Goal: Transaction & Acquisition: Purchase product/service

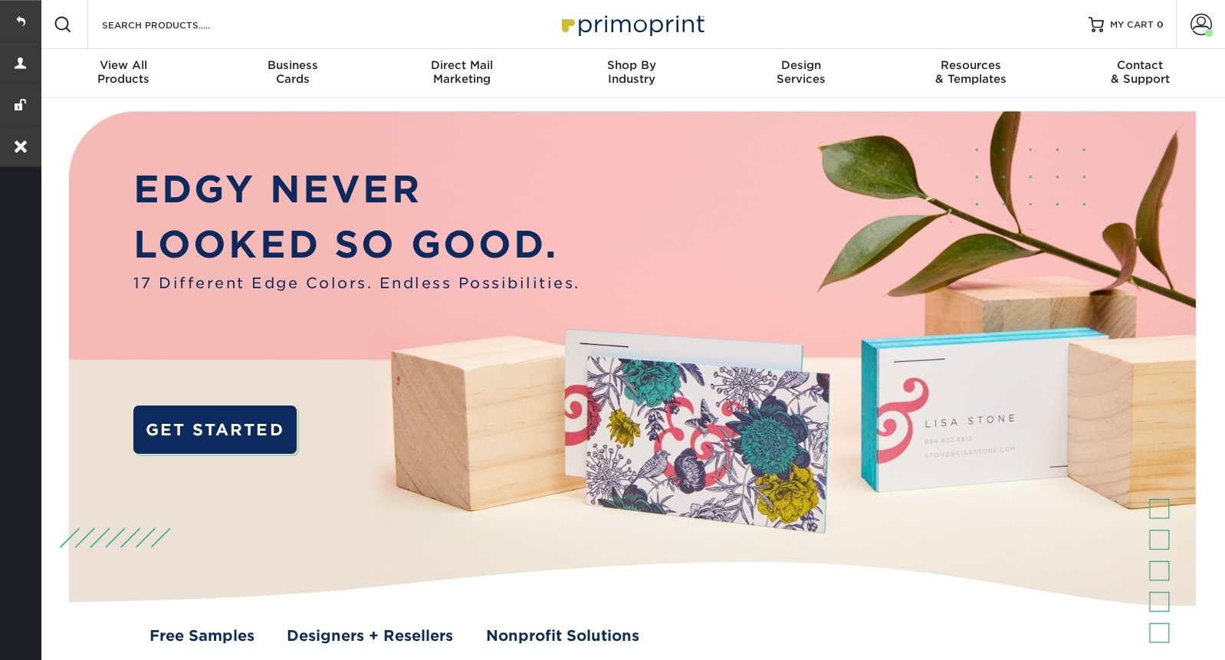
click at [264, 31] on div "Resources Menu Search Products Account Welcome, Michael Primo Client Account Da…" at bounding box center [631, 24] width 1186 height 49
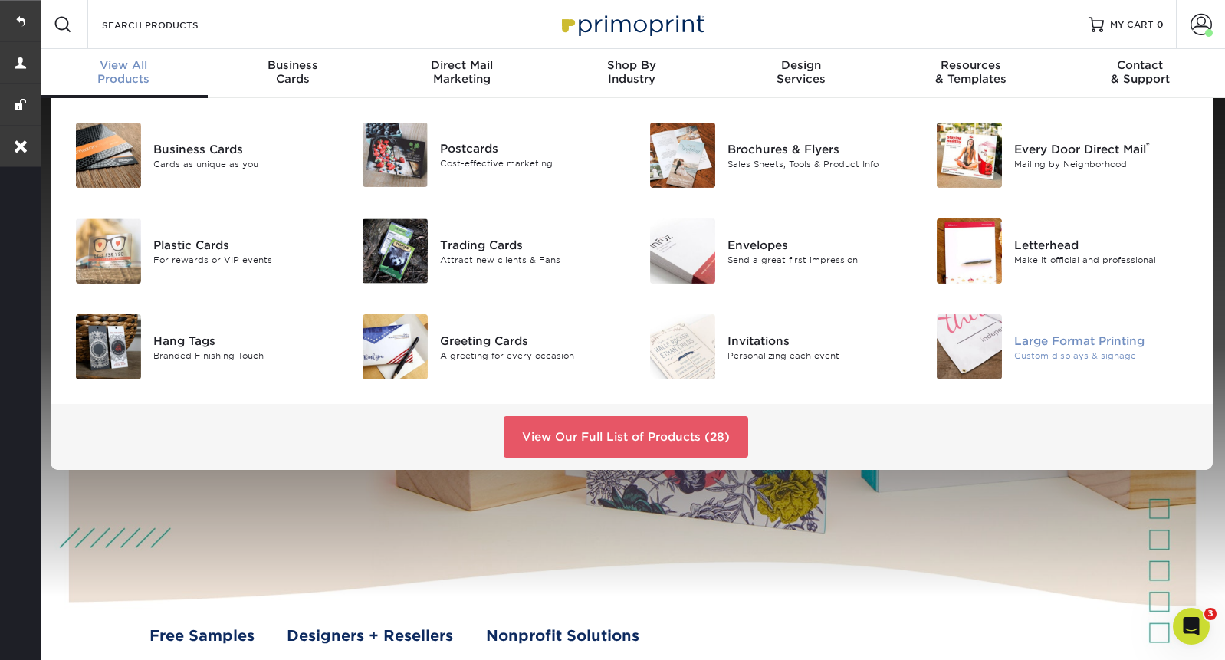
click at [1093, 334] on div "Large Format Printing" at bounding box center [1104, 340] width 180 height 17
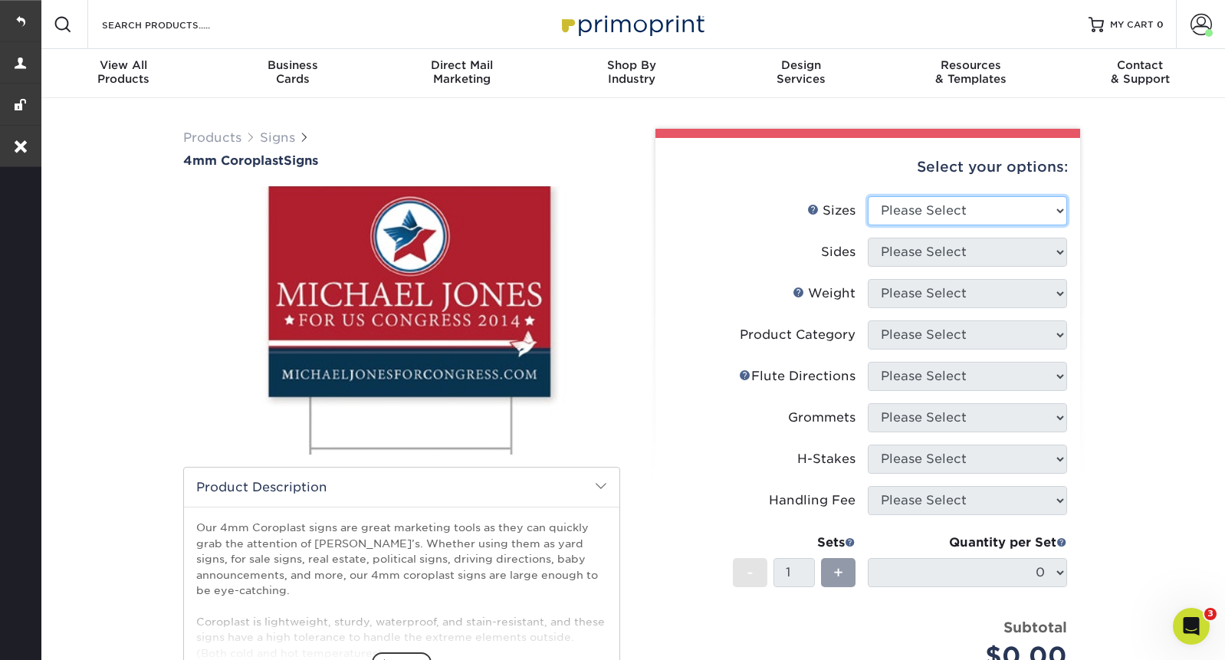
click at [981, 215] on select "Please Select 12" x 18" 18" x 24" 24" x 24" 24" x 36"" at bounding box center [967, 210] width 199 height 29
select select "24.00x36.00"
click at [868, 196] on select "Please Select 12" x 18" 18" x 24" 24" x 24" 24" x 36"" at bounding box center [967, 210] width 199 height 29
click at [924, 254] on select "Please Select Print Both Sides Print Front Only" at bounding box center [967, 252] width 199 height 29
select select "32d3c223-f82c-492b-b915-ba065a00862f"
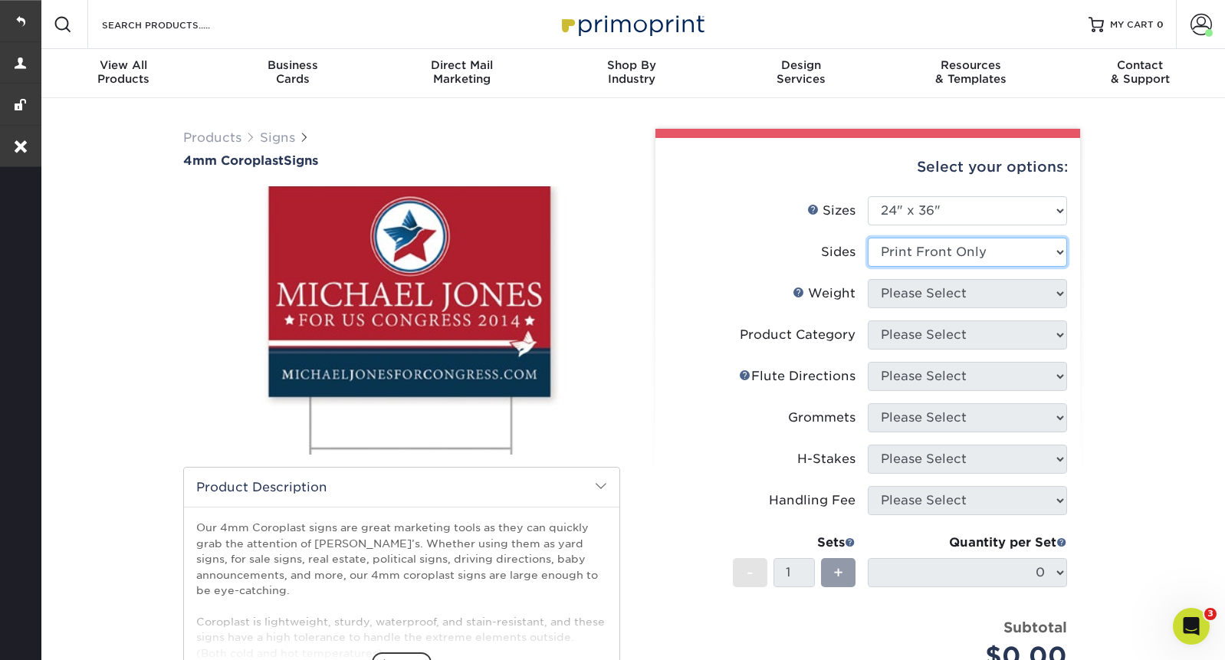
click at [868, 238] on select "Please Select Print Both Sides Print Front Only" at bounding box center [967, 252] width 199 height 29
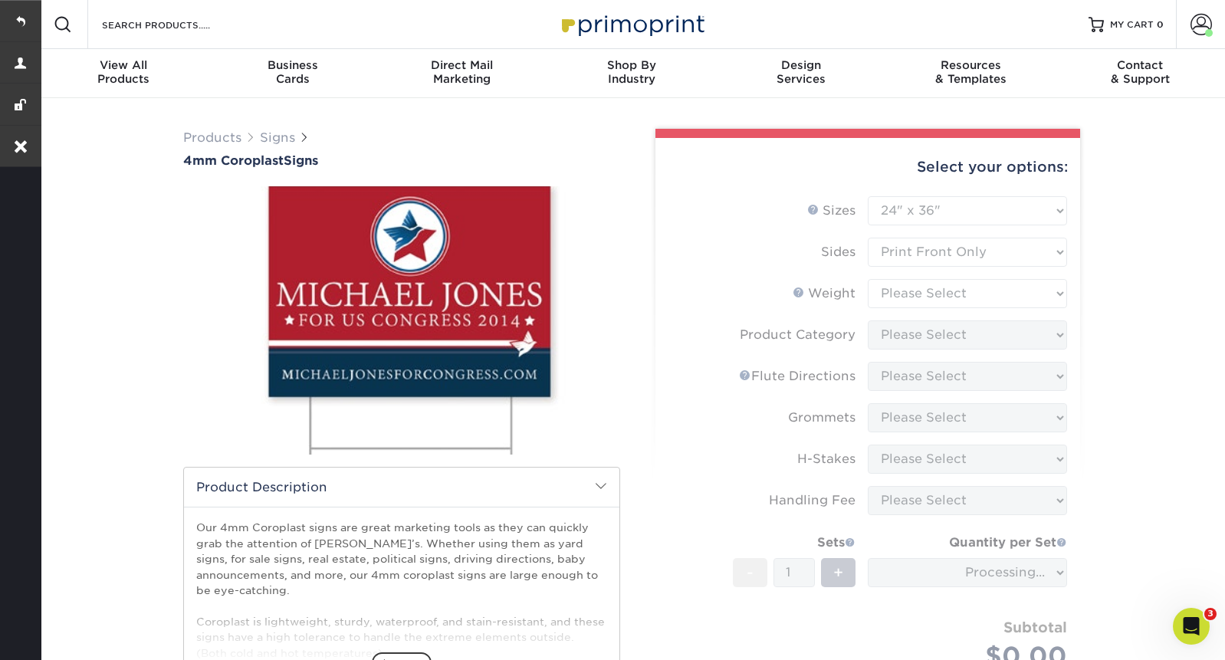
click at [907, 292] on form "Sizes Help Sizes Please Select 12" x 18" 18" x 24" 24" x 24" 24" x 36" Sides Pl…" at bounding box center [868, 451] width 400 height 510
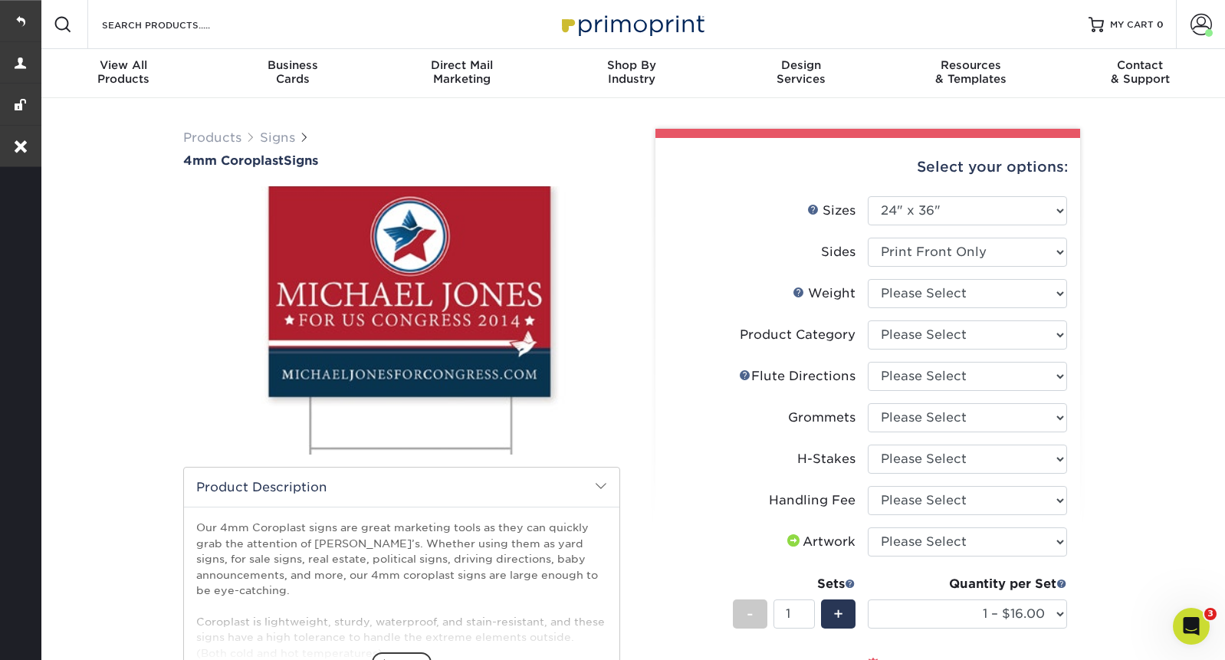
click at [960, 308] on li "Weight Help Weight Please Select 4CORO" at bounding box center [867, 299] width 399 height 41
click at [956, 297] on select "Please Select 4CORO" at bounding box center [967, 293] width 199 height 29
select select "4CORO"
click at [868, 279] on select "Please Select 4CORO" at bounding box center [967, 293] width 199 height 29
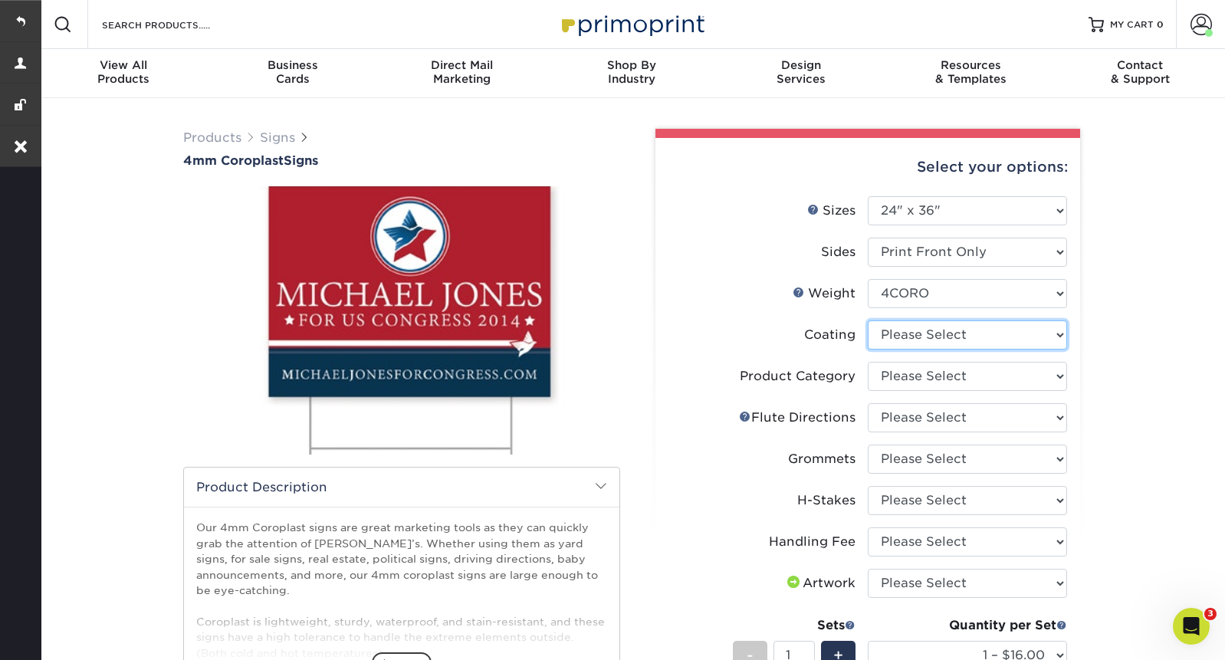
click at [1025, 321] on select at bounding box center [967, 334] width 199 height 29
select select "3e7618de-abca-4bda-9f97-8b9129e913d8"
click at [868, 320] on select at bounding box center [967, 334] width 199 height 29
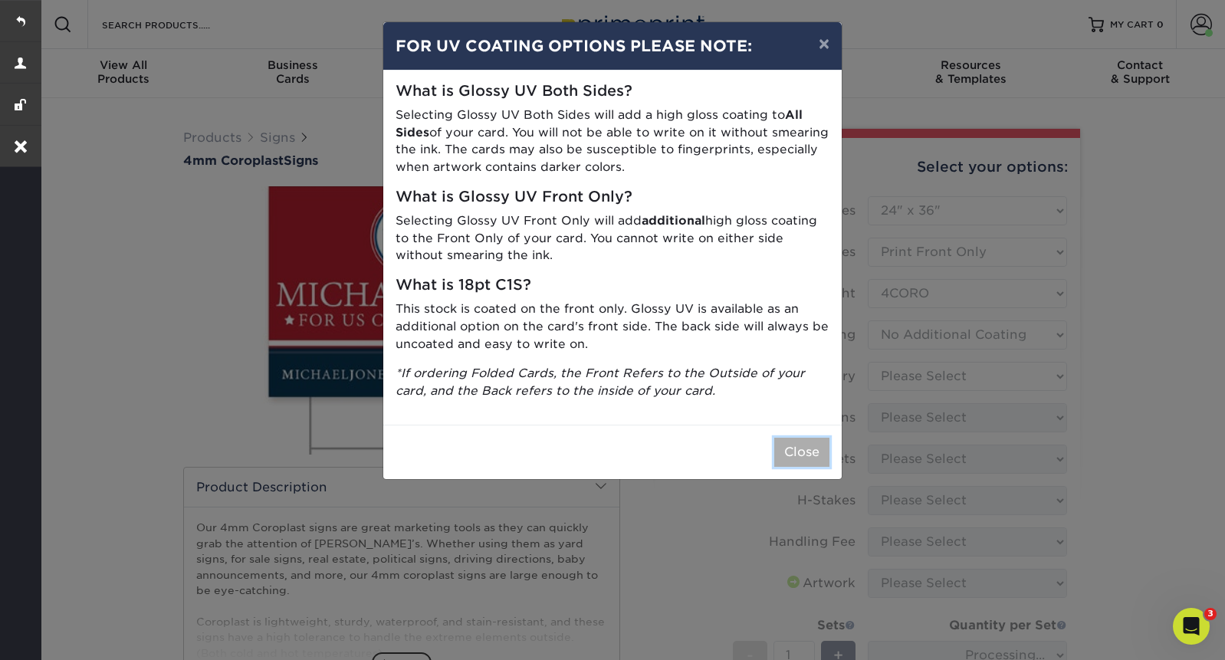
click at [806, 447] on button "Close" at bounding box center [801, 452] width 55 height 29
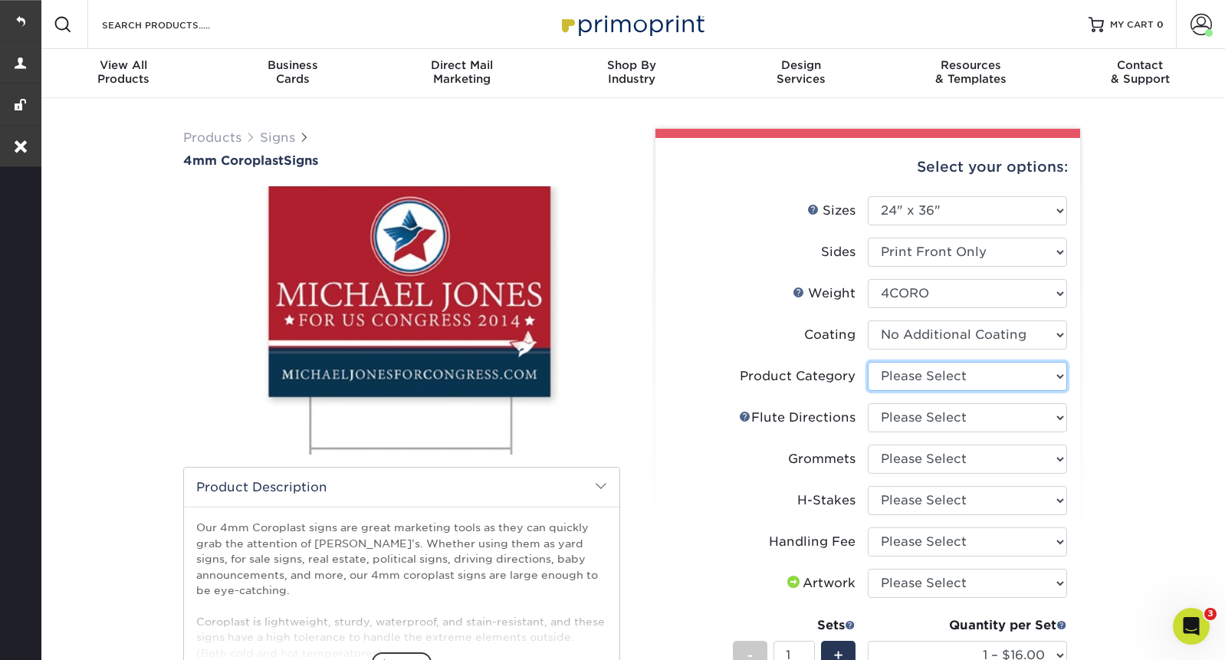
click at [983, 376] on select "Please Select Coroplast Signs" at bounding box center [967, 376] width 199 height 29
select select "b3582ed5-6912-492c-8440-2cc51afdb8e1"
click at [868, 362] on select "Please Select Coroplast Signs" at bounding box center [967, 376] width 199 height 29
click at [979, 416] on select "Please Select Flute Direction (Horizontal) Flute Direction (Vertical)" at bounding box center [967, 417] width 199 height 29
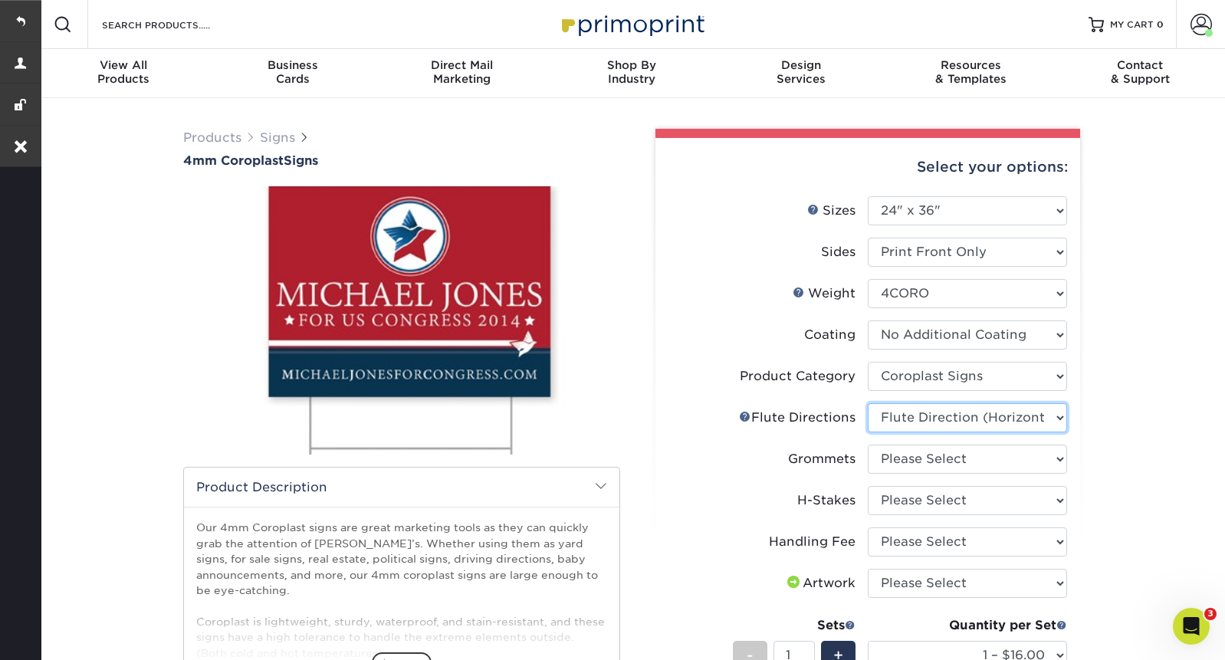
click at [868, 403] on select "Please Select Flute Direction (Horizontal) Flute Direction (Vertical)" at bounding box center [967, 417] width 199 height 29
click at [1054, 418] on select "Please Select Flute Direction (Horizontal) Flute Direction (Vertical)" at bounding box center [967, 417] width 199 height 29
select select "b9474d6d-25b7-40b8-b284-85b7690982f8"
click at [868, 403] on select "Please Select Flute Direction (Horizontal) Flute Direction (Vertical)" at bounding box center [967, 417] width 199 height 29
click at [978, 453] on select "Please Select No Grommets Yes, Grommet All 4 Corners Yes, Grommet All 4 Corners…" at bounding box center [967, 459] width 199 height 29
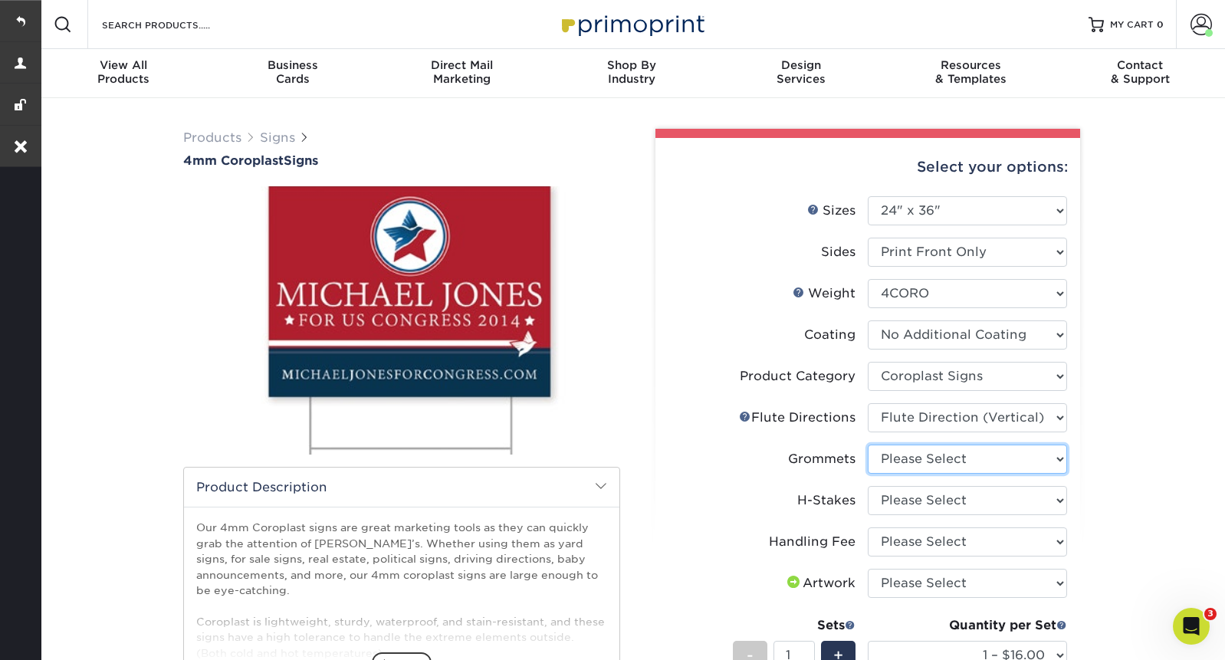
select select "90d329df-db80-4206-b821-ff9d3f363977"
click at [868, 445] on select "Please Select No Grommets Yes, Grommet All 4 Corners Yes, Grommet All 4 Corners…" at bounding box center [967, 459] width 199 height 29
click at [954, 504] on select "Please Select No H-Stakes Yes" at bounding box center [967, 500] width 199 height 29
select select "aec992a9-897e-40ed-b45c-8ce74849ba63"
click at [868, 486] on select "Please Select No H-Stakes Yes" at bounding box center [967, 500] width 199 height 29
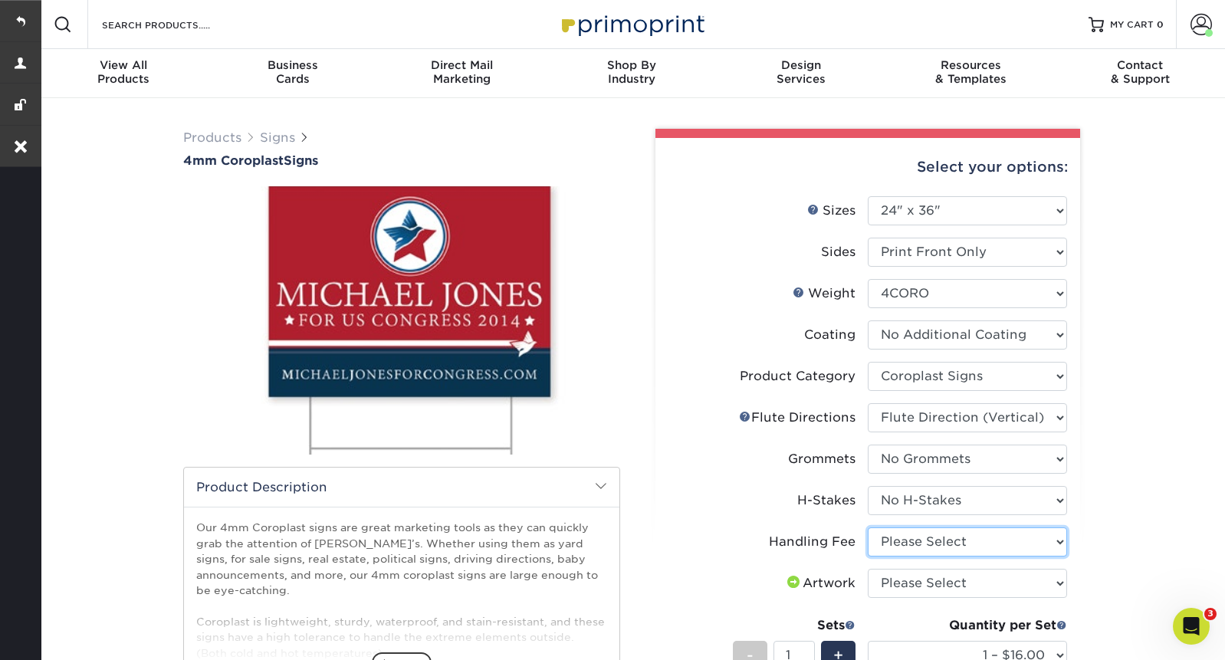
click at [942, 543] on select "Please Select Handling Fee" at bounding box center [967, 541] width 199 height 29
select select "ab74c079-444c-4260-ae6a-e09bdee8073c"
click at [868, 527] on select "Please Select Handling Fee" at bounding box center [967, 541] width 199 height 29
click at [937, 584] on select "Please Select I will upload files I need a design - $50" at bounding box center [967, 583] width 199 height 29
select select "upload"
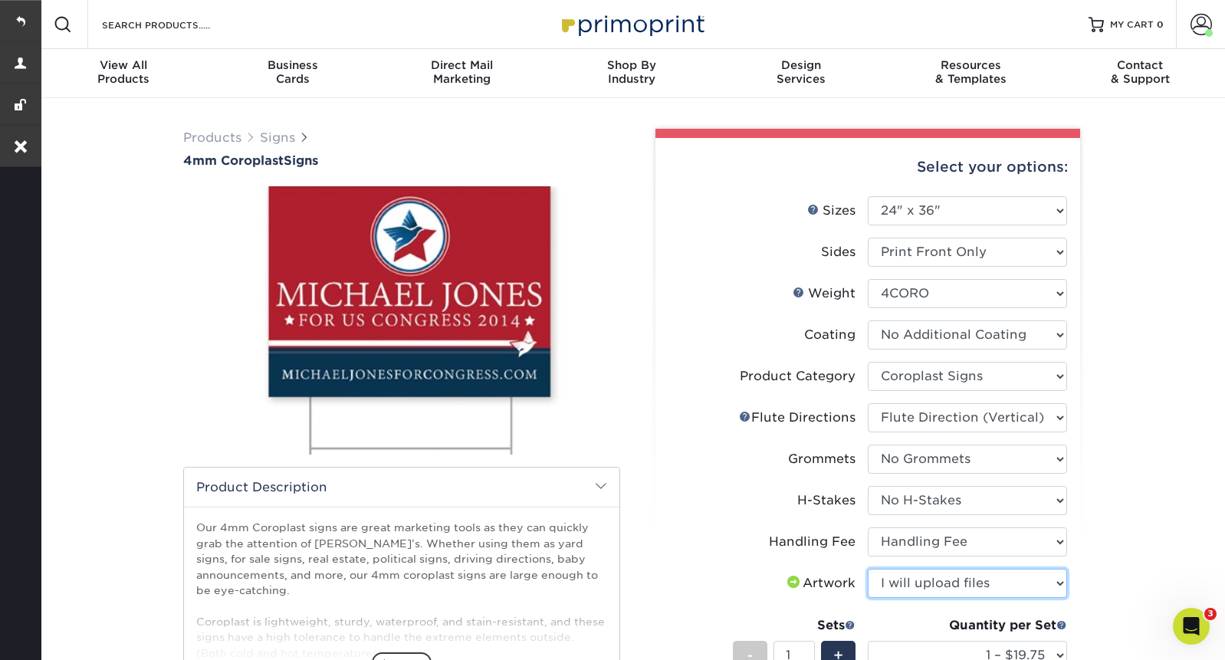
click at [868, 569] on select "Please Select I will upload files I need a design - $50" at bounding box center [967, 583] width 199 height 29
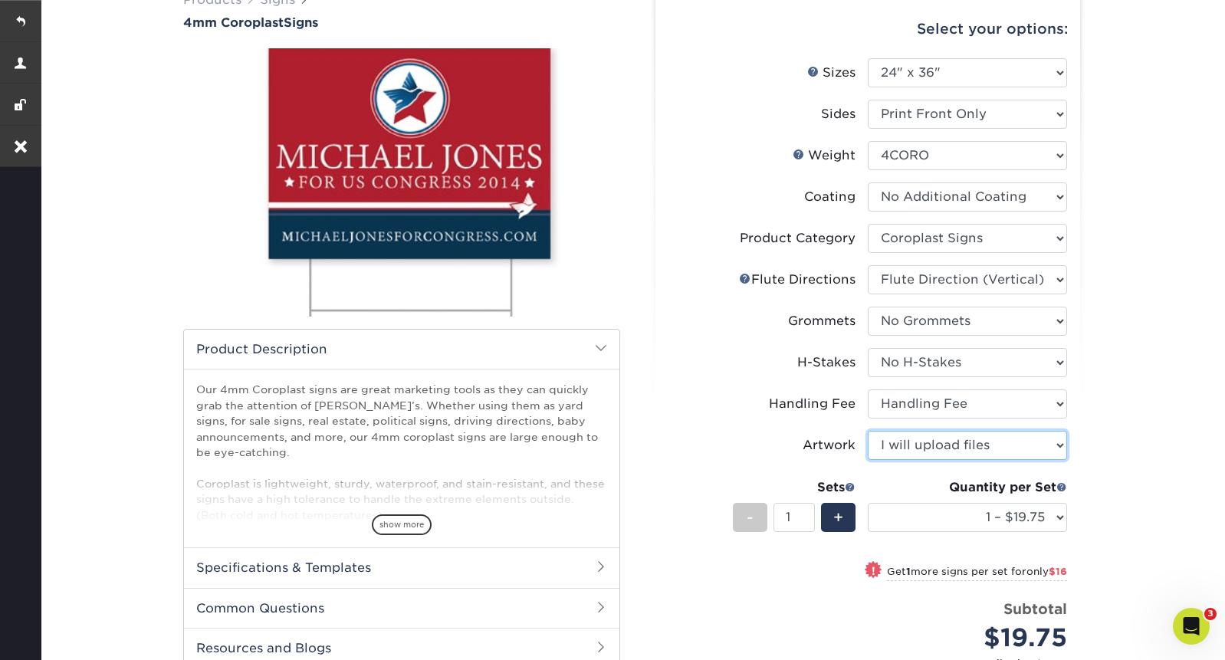
scroll to position [139, 0]
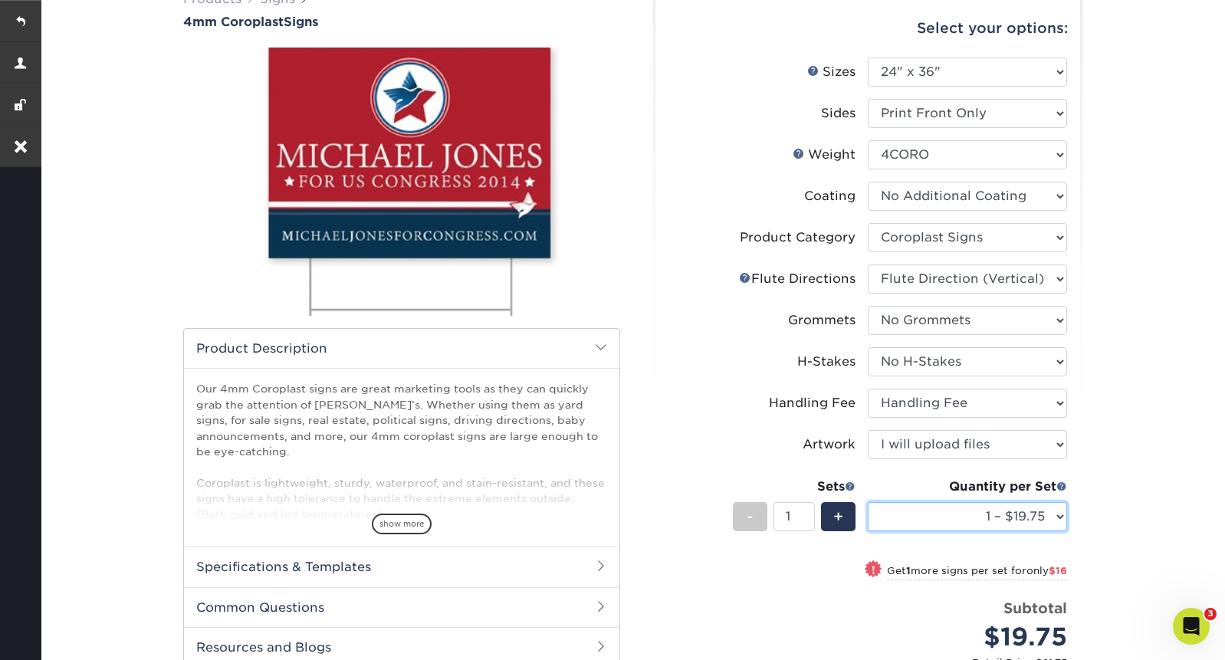
click at [940, 517] on select "1 – $19.75 2 – $35.75 3 – $51.75 4 – $64.00 5 – $80.00 6 – $96.00 7 – $111.00 8…" at bounding box center [967, 516] width 199 height 29
select select "2 – $35.75"
click at [868, 502] on select "1 – $19.75 2 – $35.75 3 – $51.75 4 – $64.00 5 – $80.00 6 – $96.00 7 – $111.00 8…" at bounding box center [967, 516] width 199 height 29
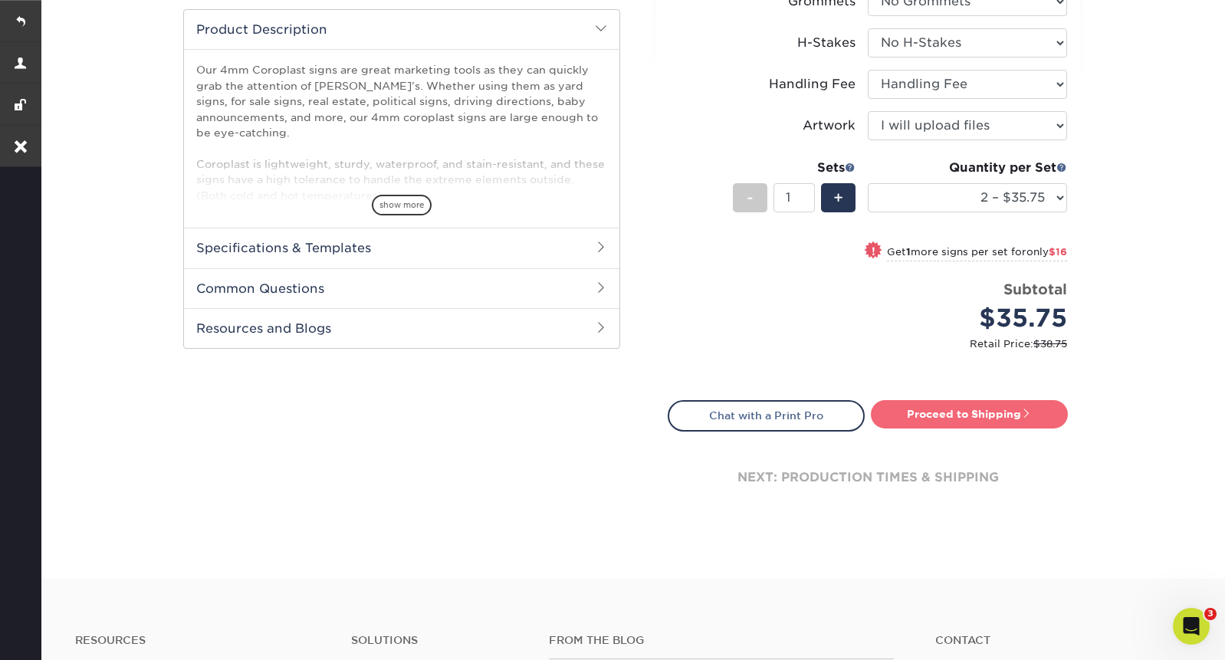
click at [970, 412] on link "Proceed to Shipping" at bounding box center [969, 414] width 197 height 28
type input "Set 1"
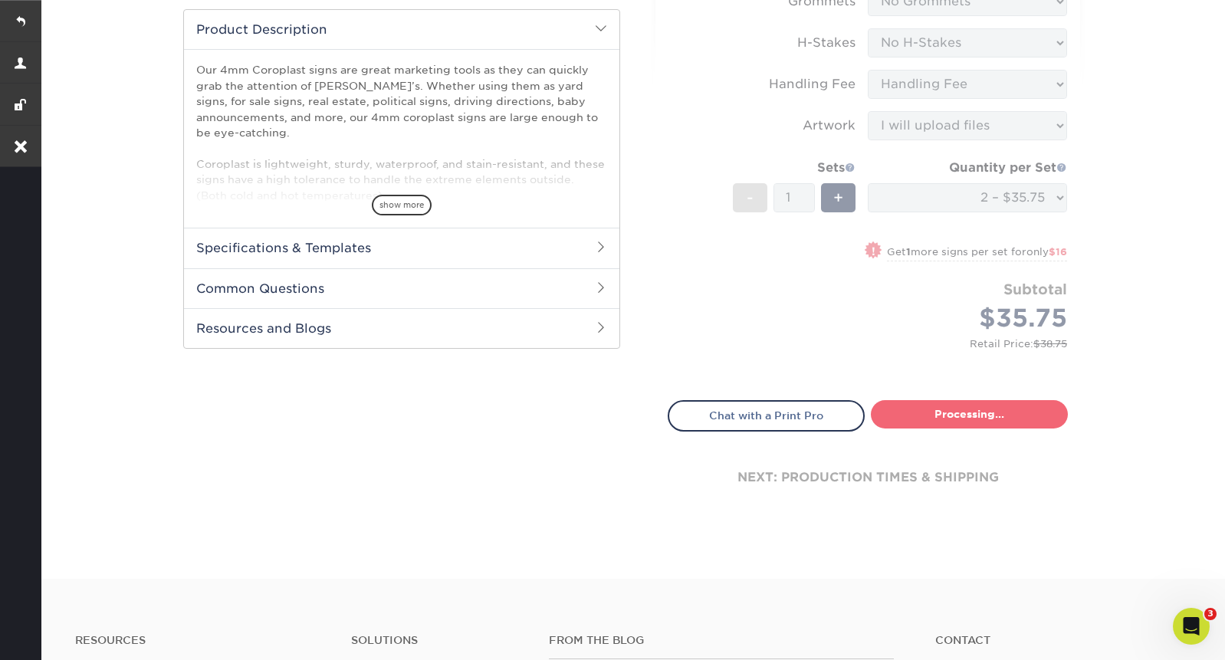
select select "3b3eb8fe-f5ad-44e4-b859-469c14d397db"
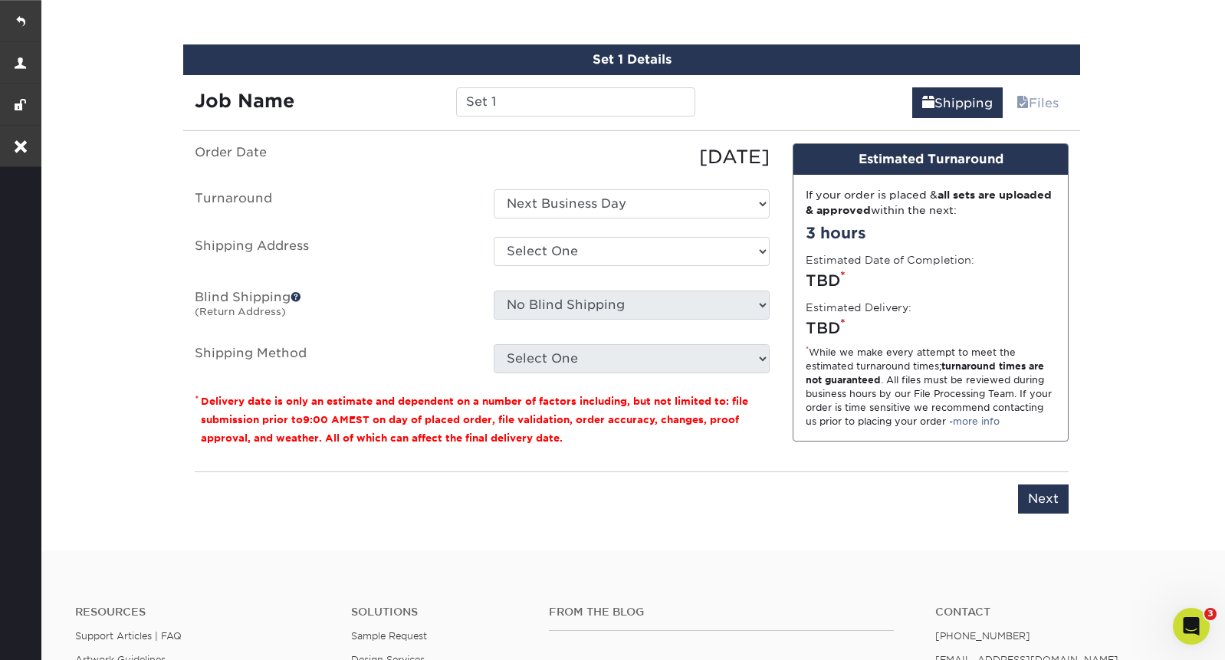
scroll to position [899, 0]
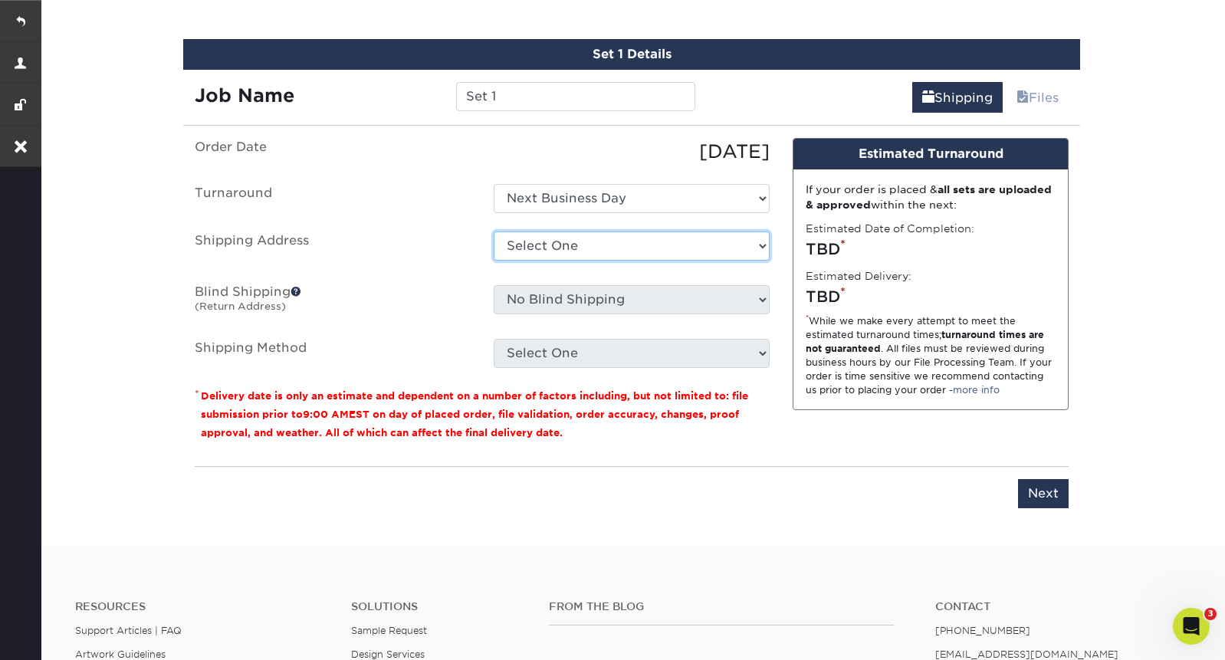
click at [663, 245] on select "Select One Buck County Playhouse - FOH Bucks County Playhouse Bucks County Play…" at bounding box center [632, 245] width 276 height 29
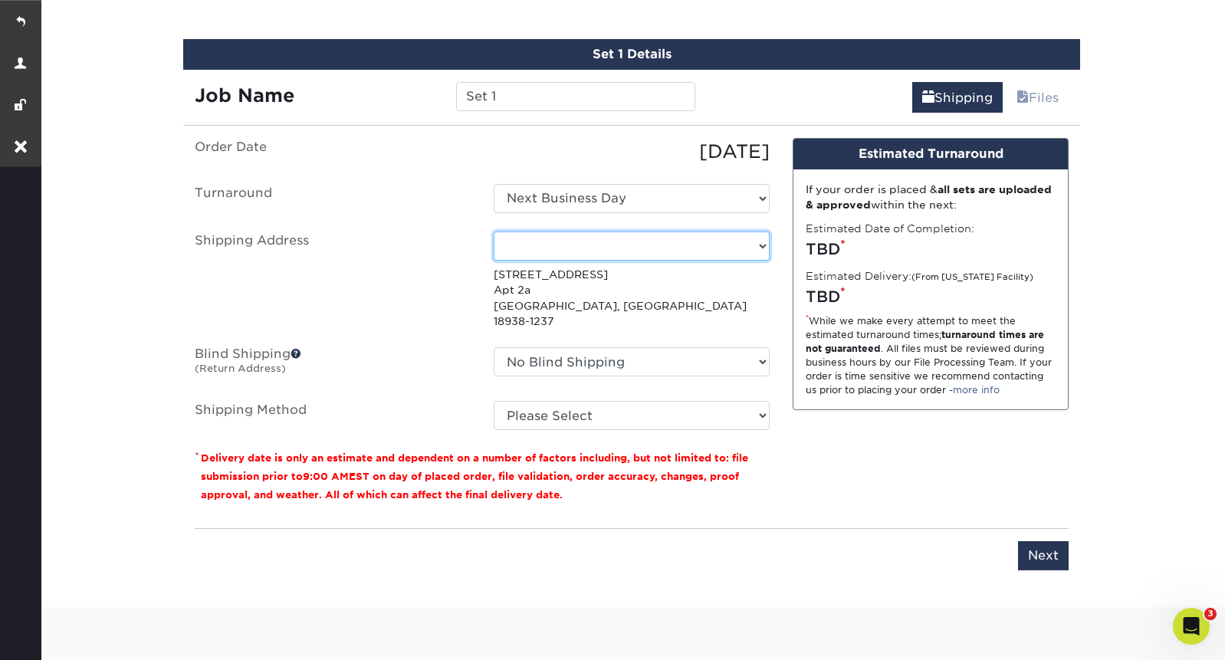
click at [741, 242] on select "Select One Buck County Playhouse - FOH Bucks County Playhouse Bucks County Play…" at bounding box center [632, 245] width 276 height 29
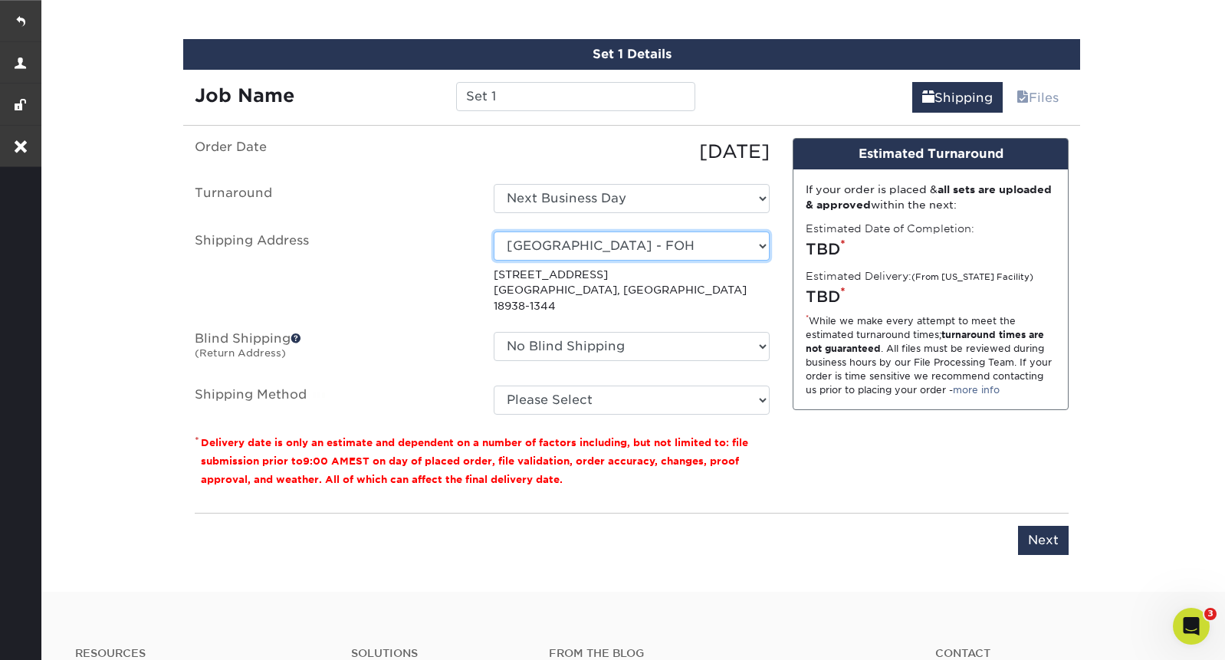
click at [743, 244] on select "Select One Buck County Playhouse - FOH Bucks County Playhouse Bucks County Play…" at bounding box center [632, 245] width 276 height 29
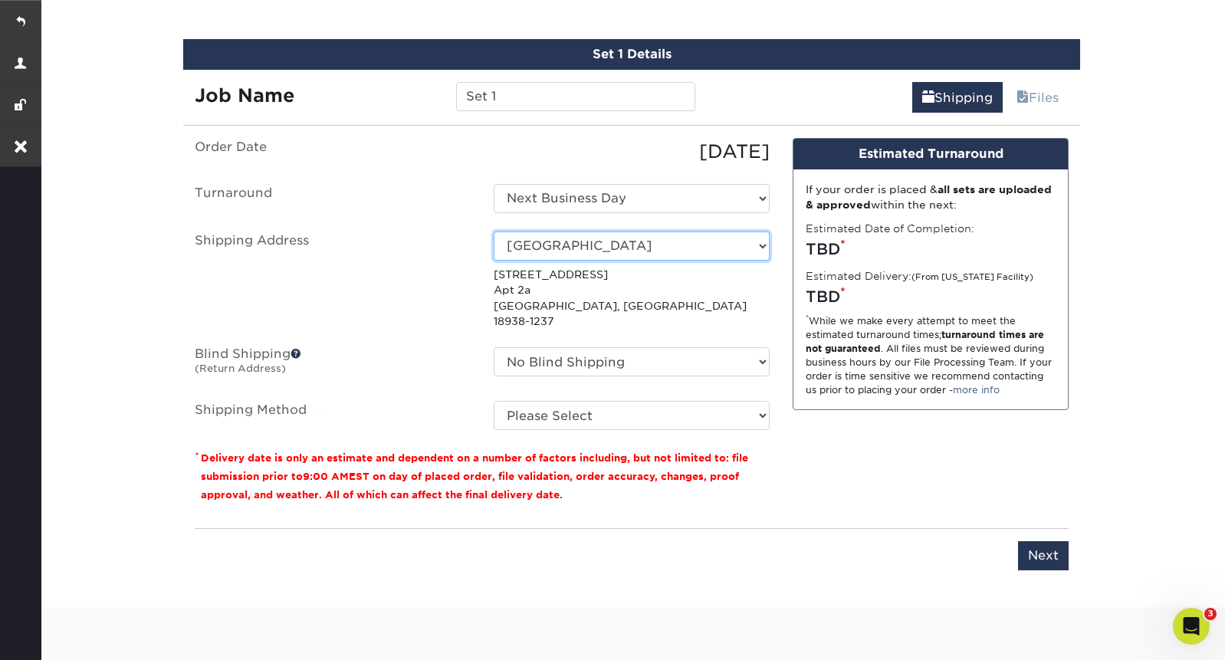
click at [753, 238] on select "Select One Buck County Playhouse - FOH Bucks County Playhouse Bucks County Play…" at bounding box center [632, 245] width 276 height 29
click at [494, 231] on select "Select One Buck County Playhouse - FOH Bucks County Playhouse Bucks County Play…" at bounding box center [632, 245] width 276 height 29
click at [698, 244] on select "Select One Buck County Playhouse - FOH Bucks County Playhouse Bucks County Play…" at bounding box center [632, 245] width 276 height 29
select select "113032"
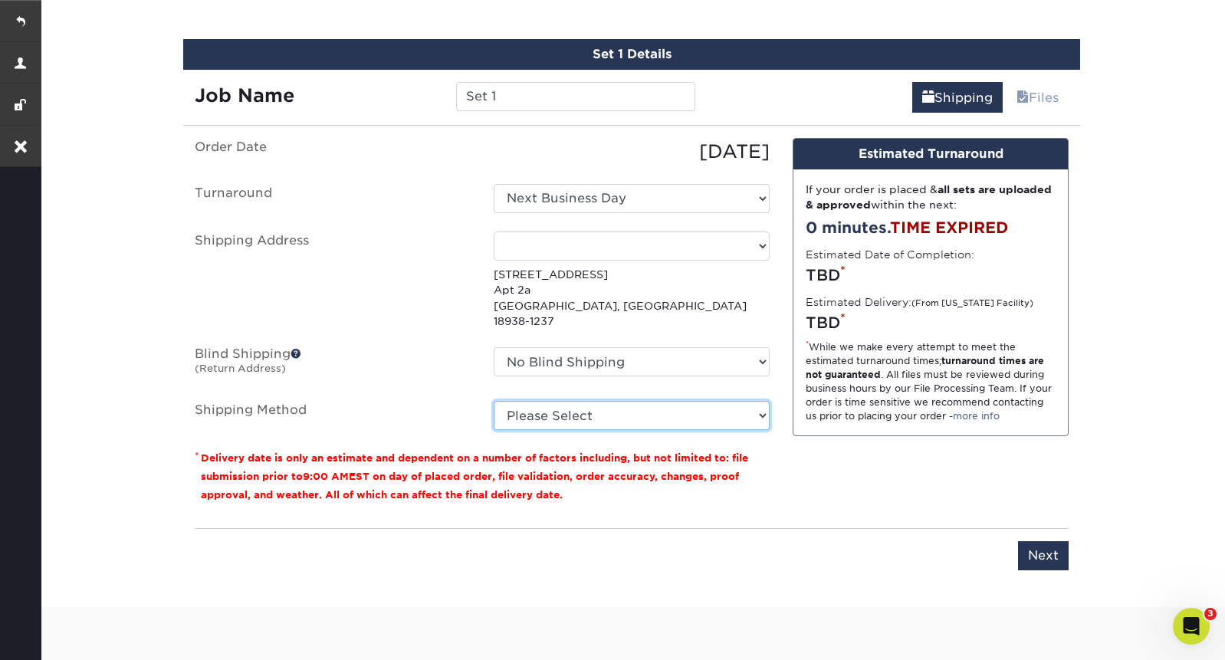
click at [615, 401] on select "Please Select G4M Flat Rate Shipping (+$11.20) 3 Day Shipping Service (+$18.68)…" at bounding box center [632, 415] width 276 height 29
select select "G4MFLATRATE"
click at [494, 401] on select "Please Select G4M Flat Rate Shipping (+$11.20) 3 Day Shipping Service (+$18.68)…" at bounding box center [632, 415] width 276 height 29
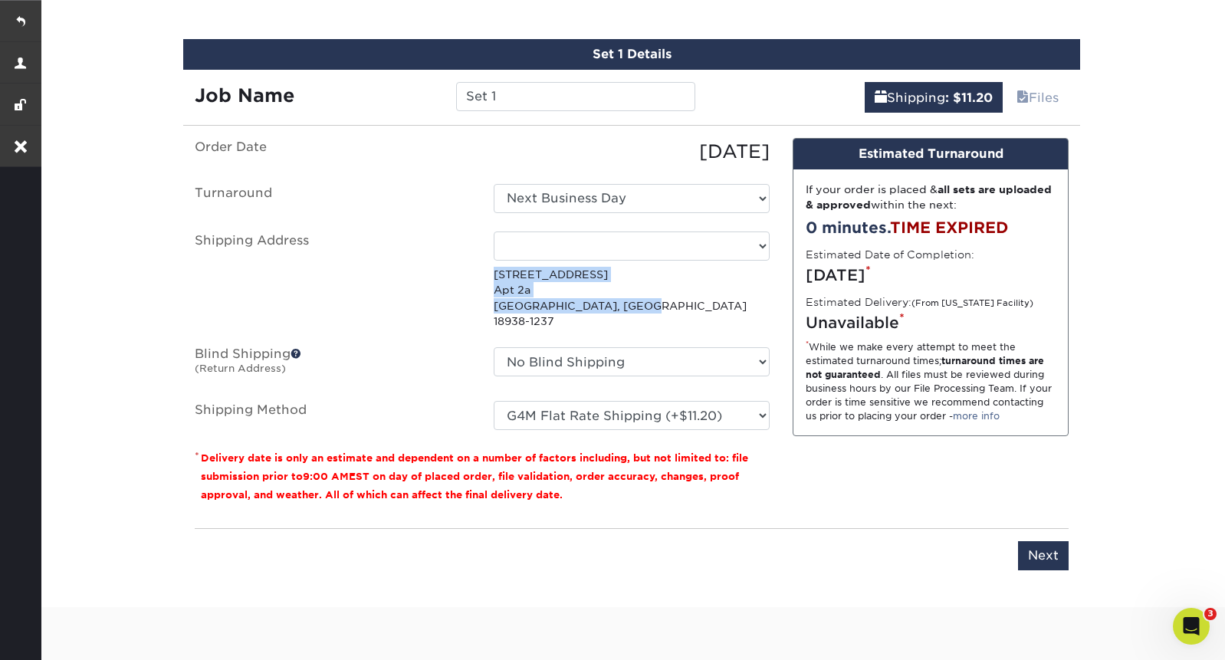
drag, startPoint x: 638, startPoint y: 303, endPoint x: 485, endPoint y: 279, distance: 154.4
click at [485, 279] on div "Select One Buck County Playhouse - FOH Bucks County Playhouse Bucks County Play…" at bounding box center [631, 280] width 299 height 98
copy p "12 W Mechanic St Apt 2a New Hope, PA 18938-1237"
click at [1049, 550] on input "Next" at bounding box center [1043, 555] width 51 height 29
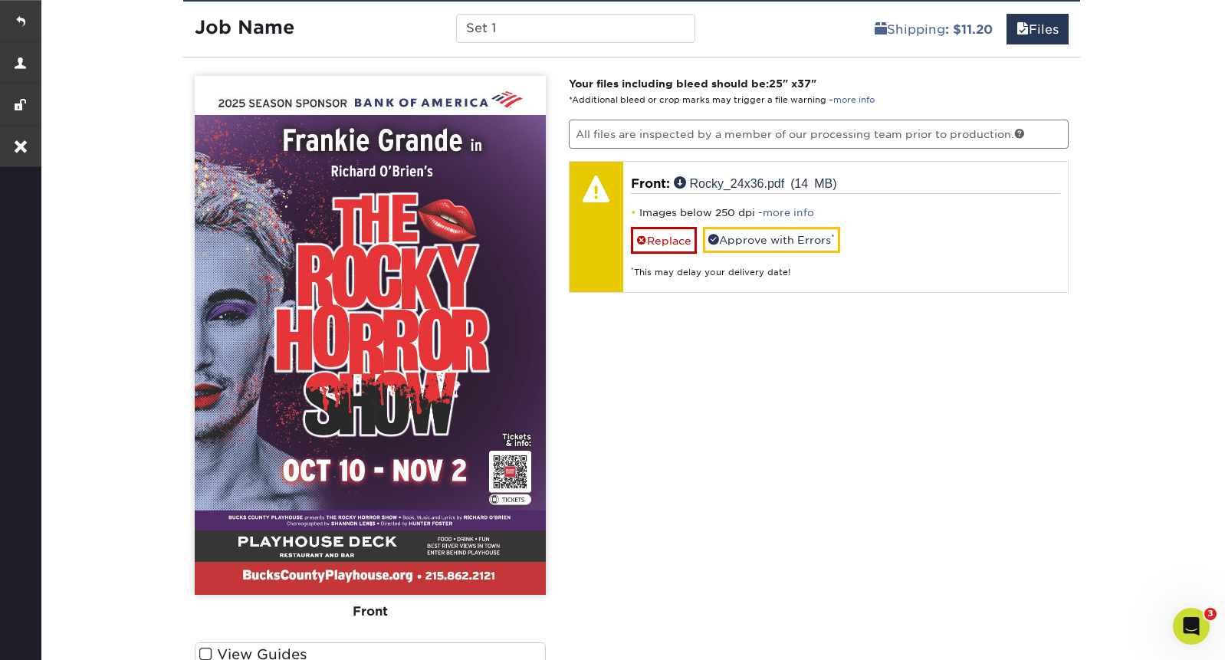
scroll to position [970, 0]
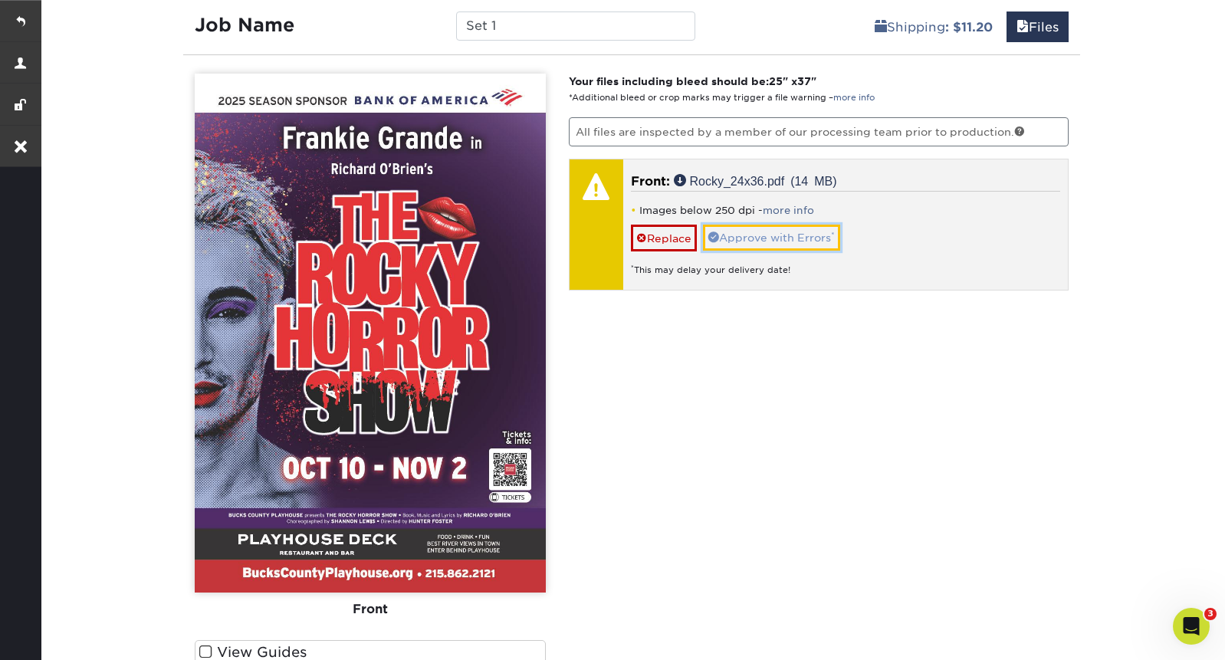
click at [773, 241] on link "Approve with Errors *" at bounding box center [771, 238] width 137 height 26
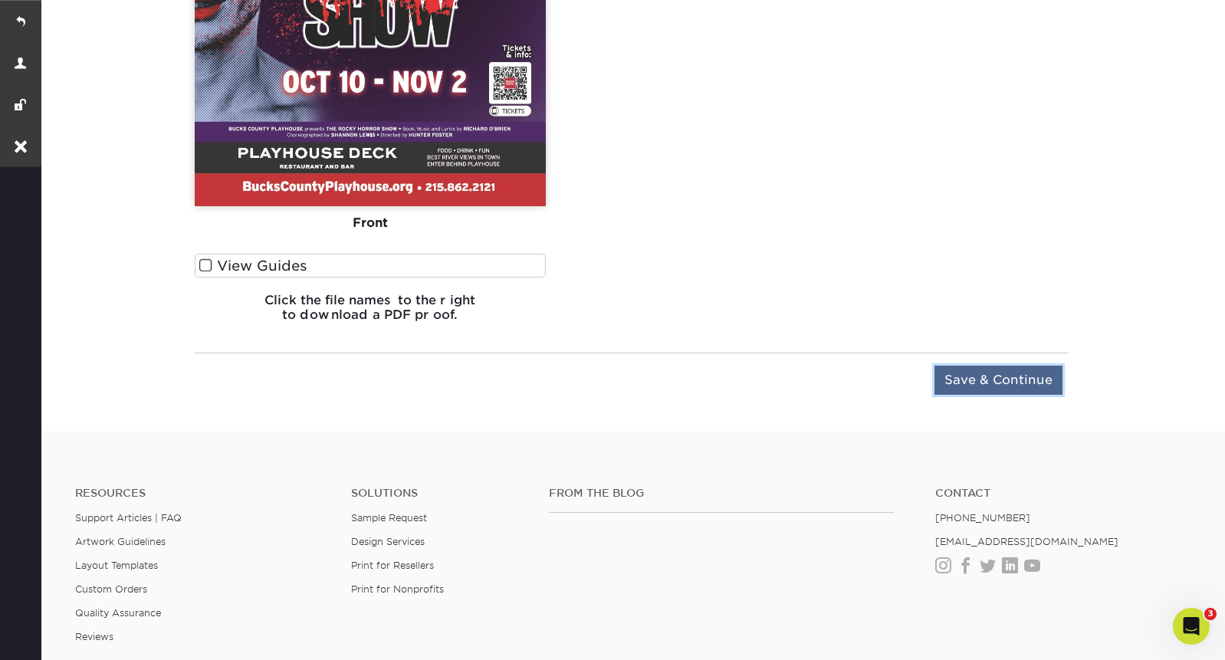
click at [973, 374] on input "Save & Continue" at bounding box center [998, 380] width 128 height 29
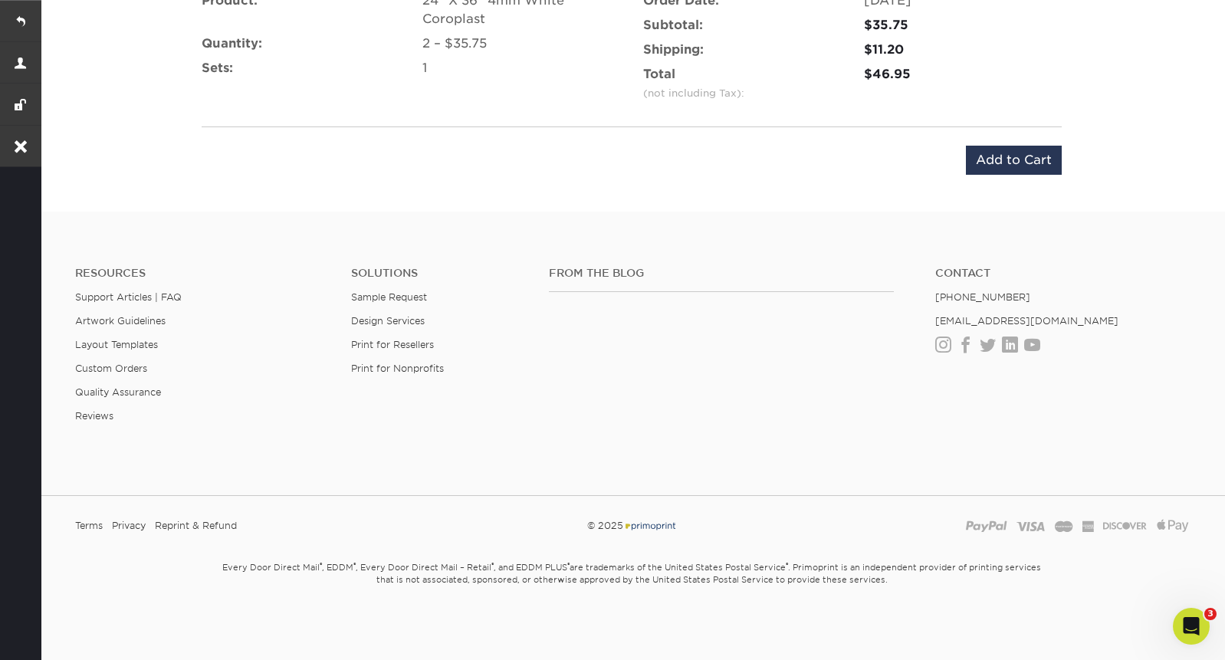
scroll to position [1094, 0]
click at [983, 152] on input "Add to Cart" at bounding box center [1014, 160] width 96 height 29
type input "Add to Cart"
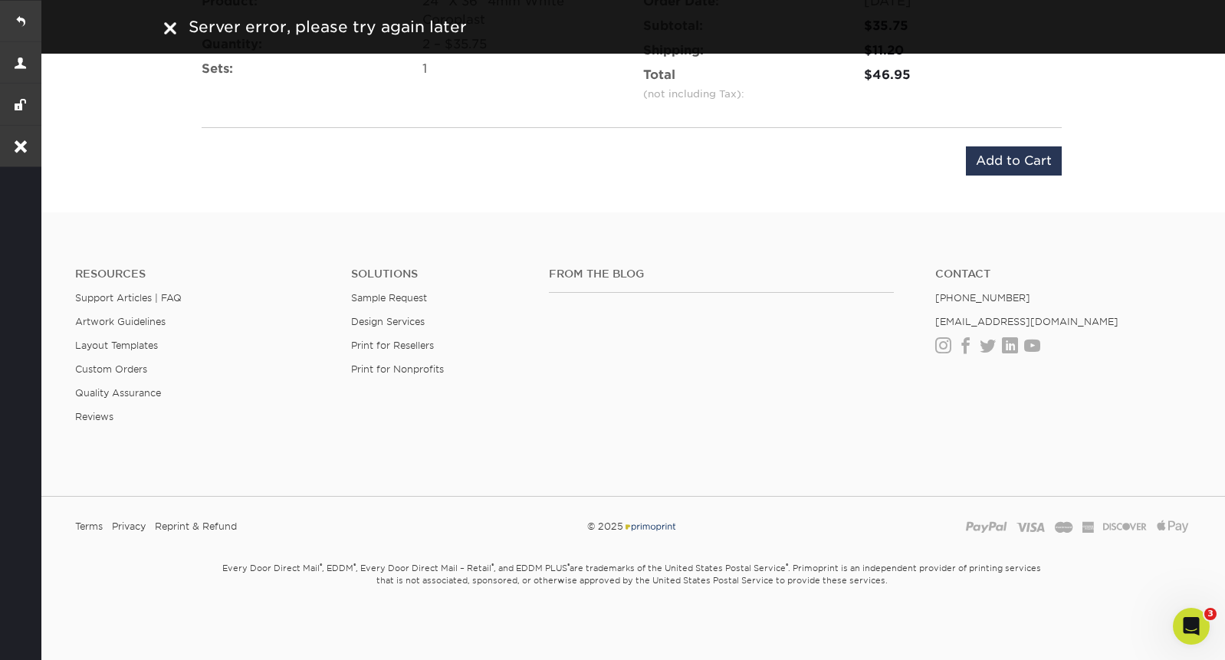
click at [173, 32] on img at bounding box center [170, 28] width 12 height 12
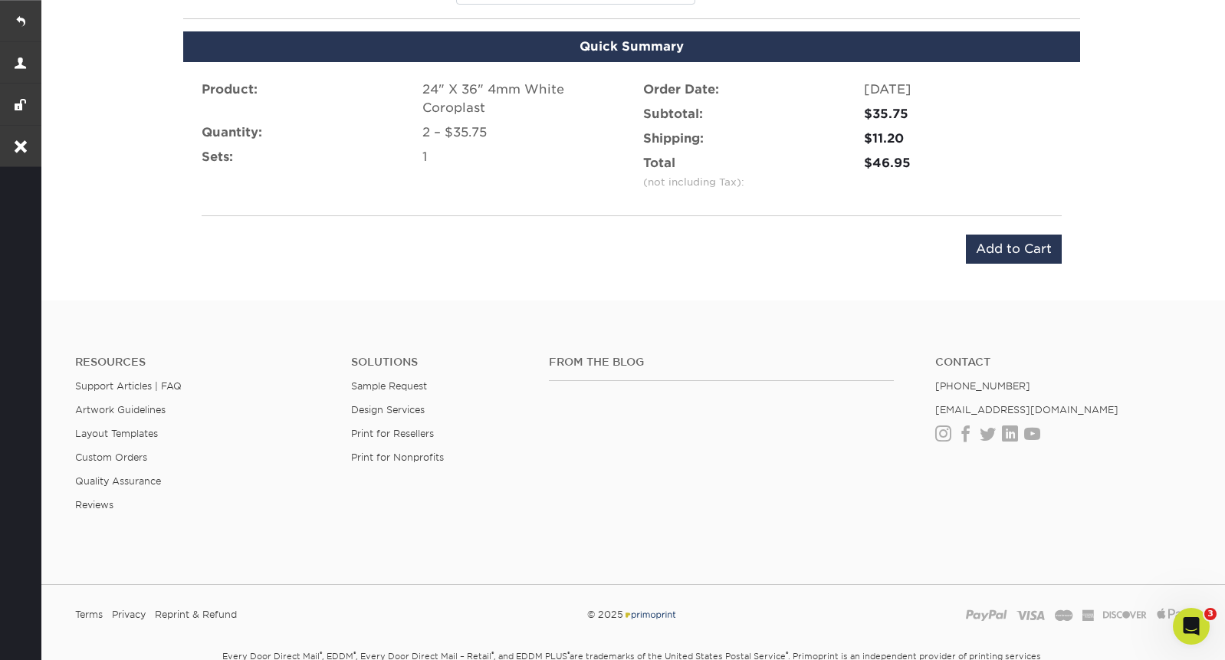
scroll to position [783, 0]
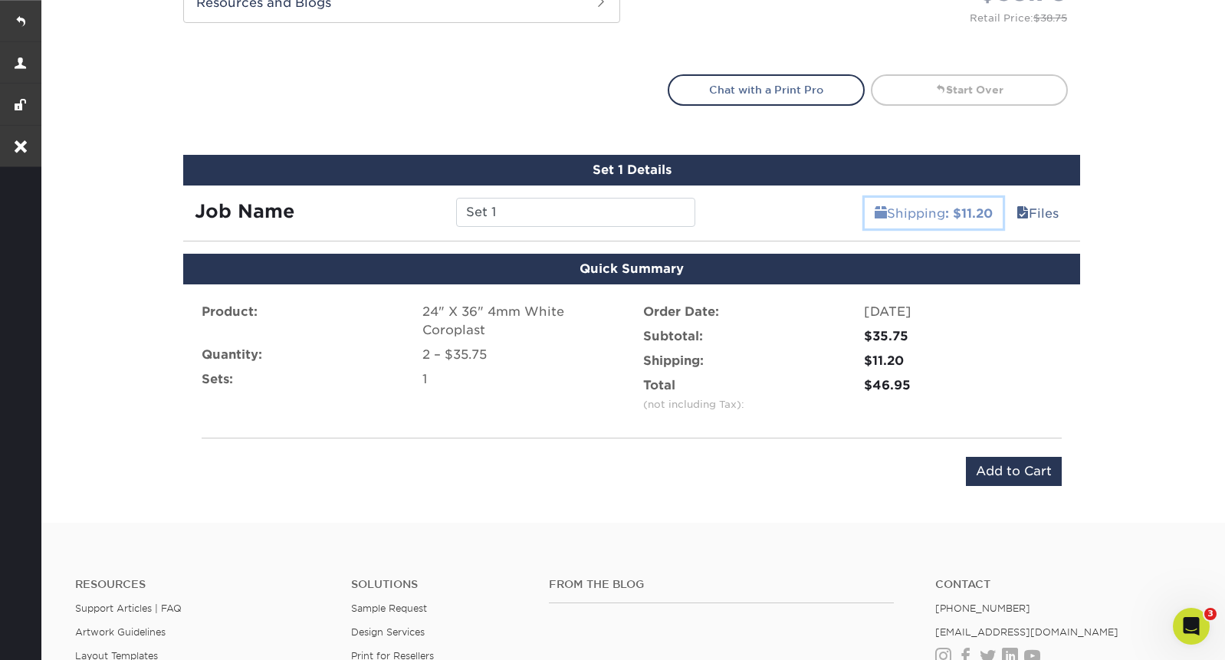
click at [933, 213] on link "Shipping : $11.20" at bounding box center [934, 213] width 138 height 31
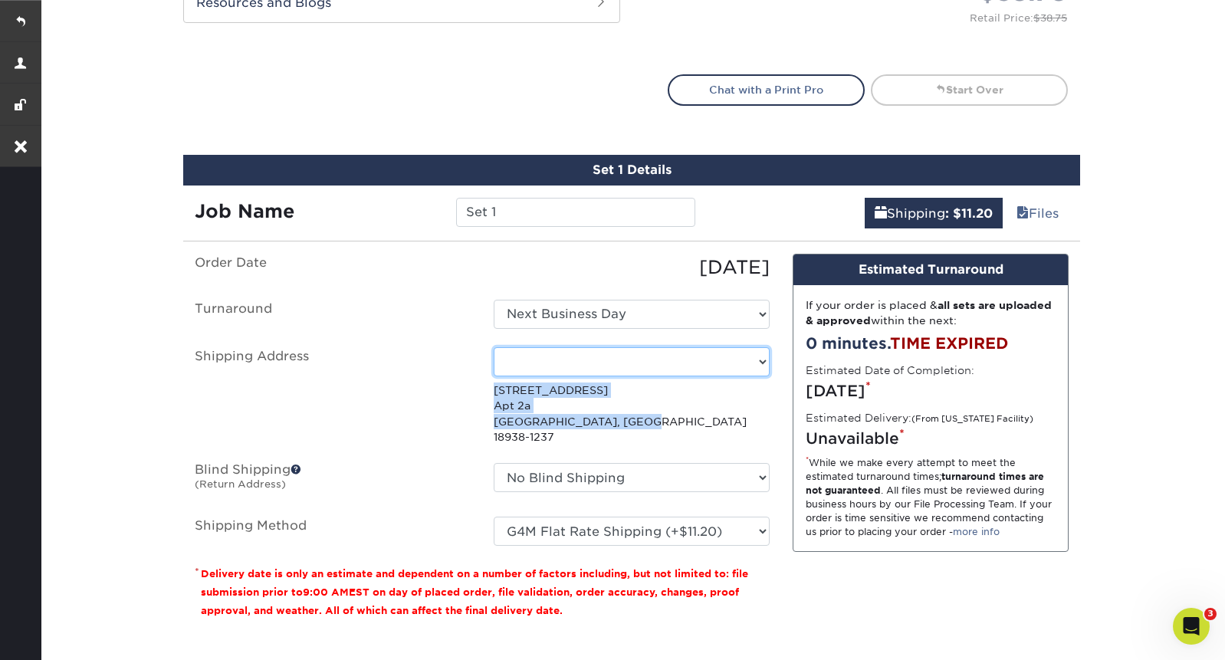
click at [740, 360] on select "Select One Buck County Playhouse - FOH Bucks County Playhouse Bucks County Play…" at bounding box center [632, 361] width 276 height 29
select select "206258"
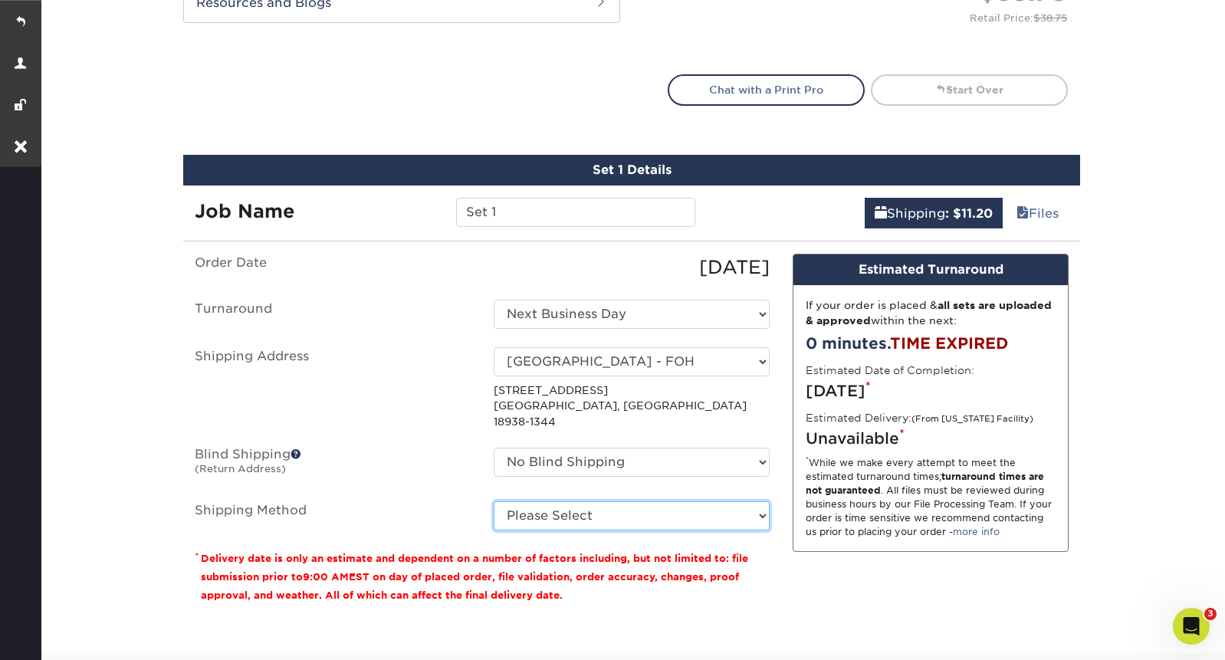
click at [713, 502] on select "Please Select G4M Flat Rate Shipping (+$11.20) 3 Day Shipping Service (+$24.92)…" at bounding box center [632, 515] width 276 height 29
select select "03"
click at [494, 501] on select "Please Select G4M Flat Rate Shipping (+$11.20) 3 Day Shipping Service (+$24.92)…" at bounding box center [632, 515] width 276 height 29
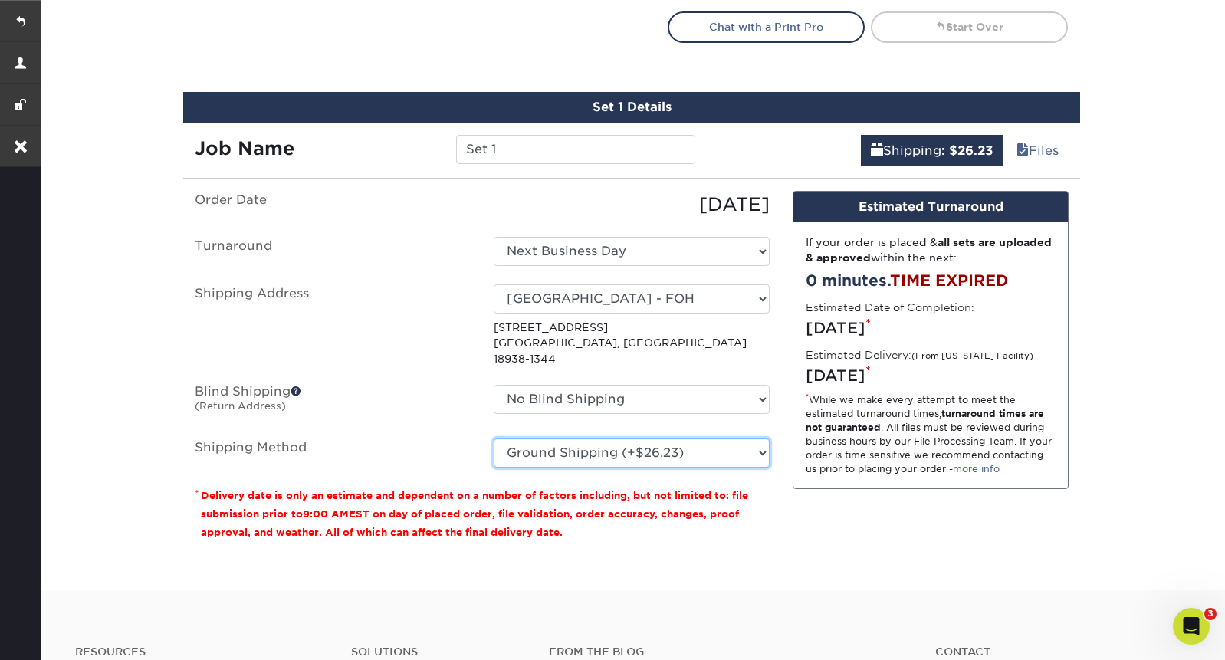
scroll to position [845, 0]
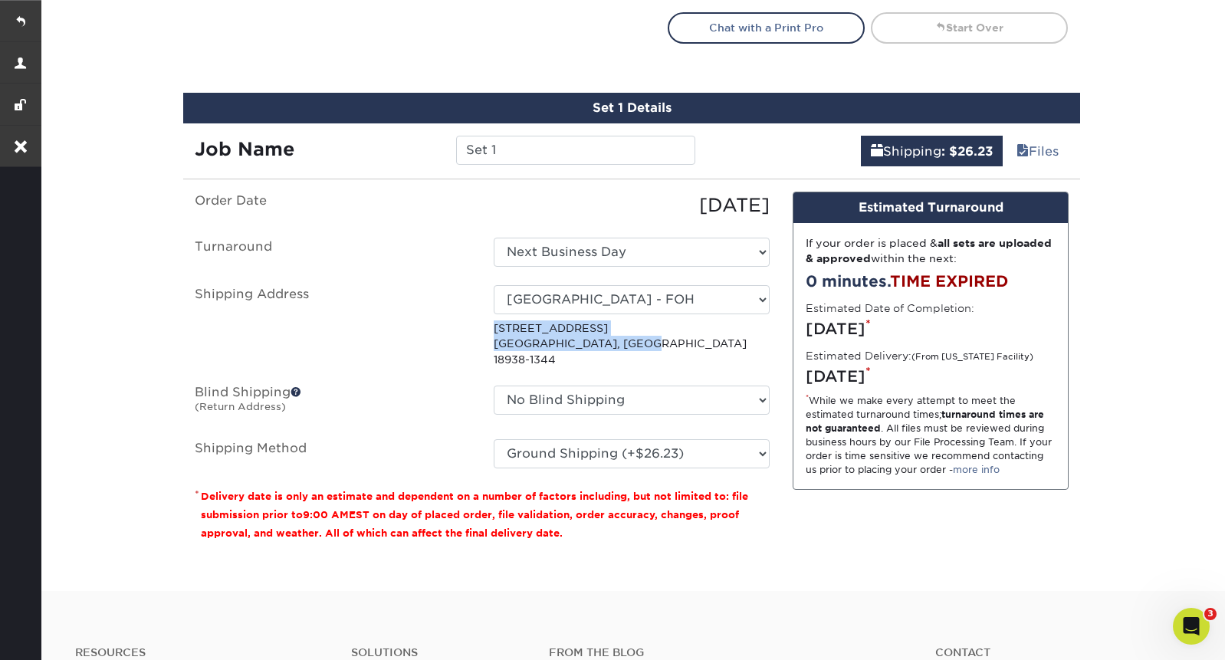
drag, startPoint x: 641, startPoint y: 343, endPoint x: 492, endPoint y: 330, distance: 149.2
click at [492, 330] on div "Select One Buck County Playhouse - FOH Bucks County Playhouse Bucks County Play…" at bounding box center [631, 326] width 299 height 82
copy p "70 S Main St New Hope, PA 18938-1344"
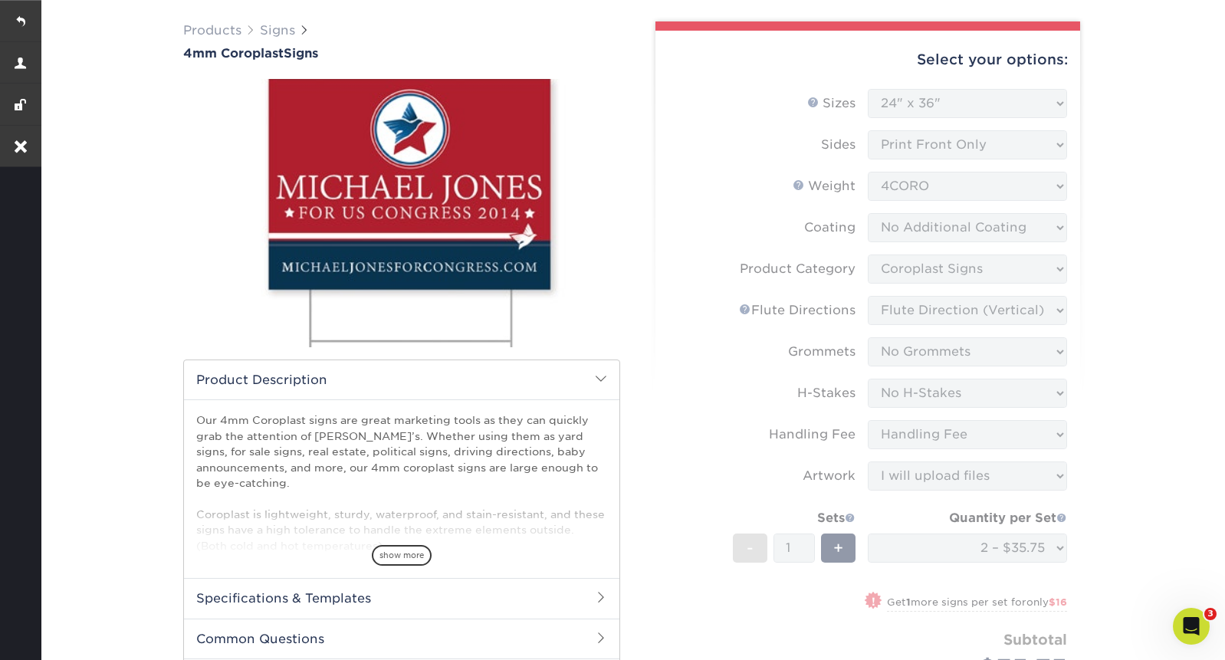
scroll to position [0, 0]
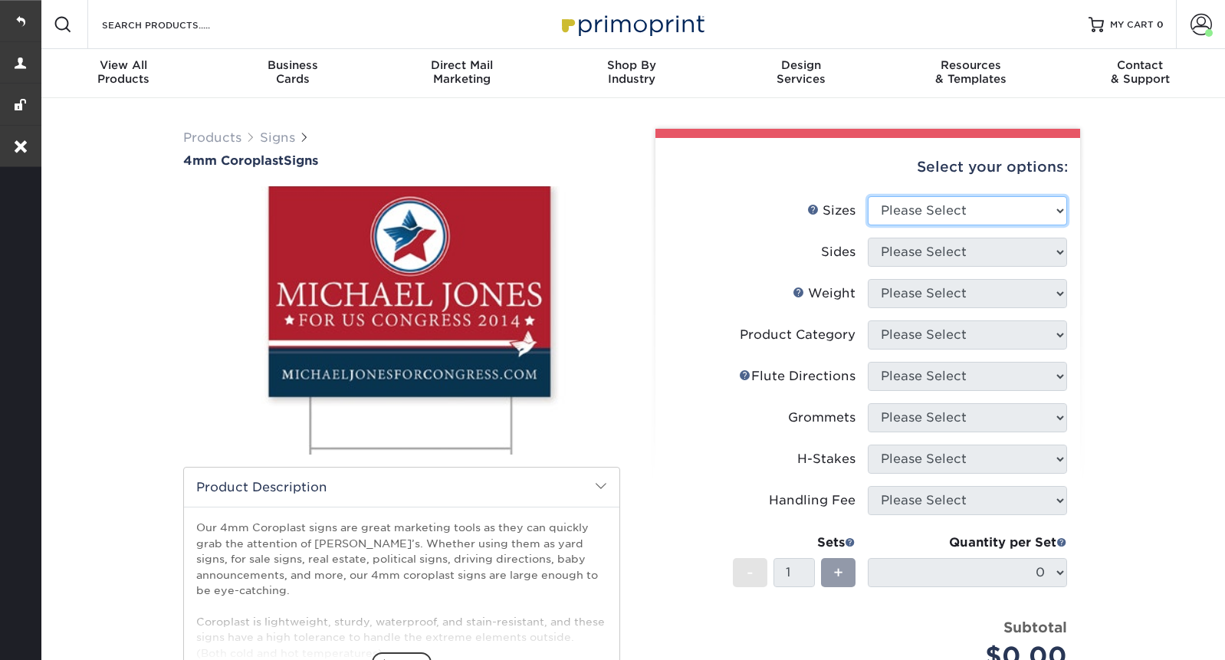
click at [916, 217] on select "Please Select 12" x 18" 18" x 24" 24" x 24" 24" x 36"" at bounding box center [967, 210] width 199 height 29
select select "24.00x36.00"
click at [868, 196] on select "Please Select 12" x 18" 18" x 24" 24" x 24" 24" x 36"" at bounding box center [967, 210] width 199 height 29
click at [911, 258] on select "Please Select Print Both Sides Print Front Only" at bounding box center [967, 252] width 199 height 29
select select "32d3c223-f82c-492b-b915-ba065a00862f"
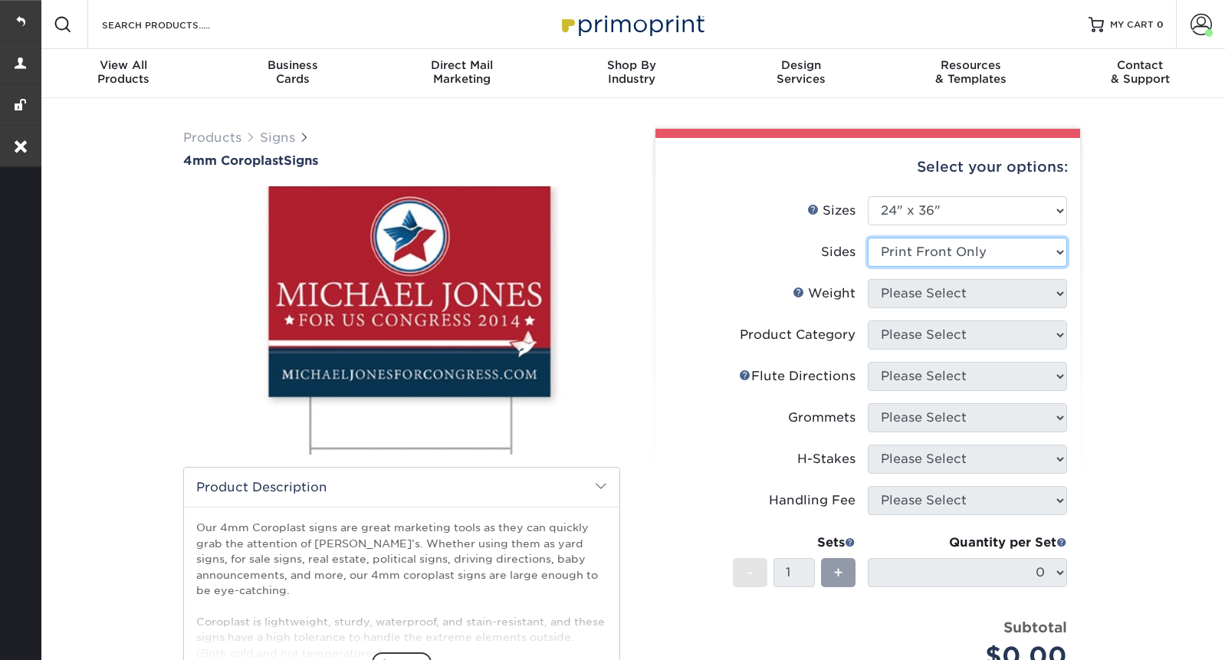
click at [868, 238] on select "Please Select Print Both Sides Print Front Only" at bounding box center [967, 252] width 199 height 29
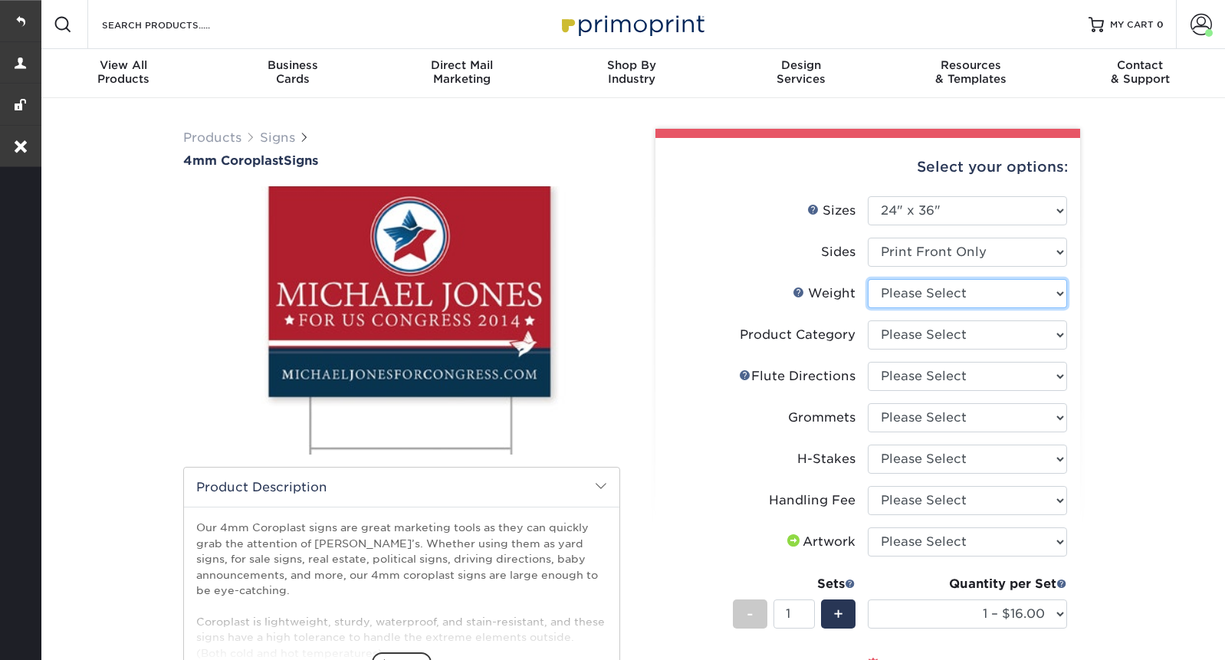
click at [1006, 287] on select "Please Select 4CORO" at bounding box center [967, 293] width 199 height 29
select select "4CORO"
click at [868, 279] on select "Please Select 4CORO" at bounding box center [967, 293] width 199 height 29
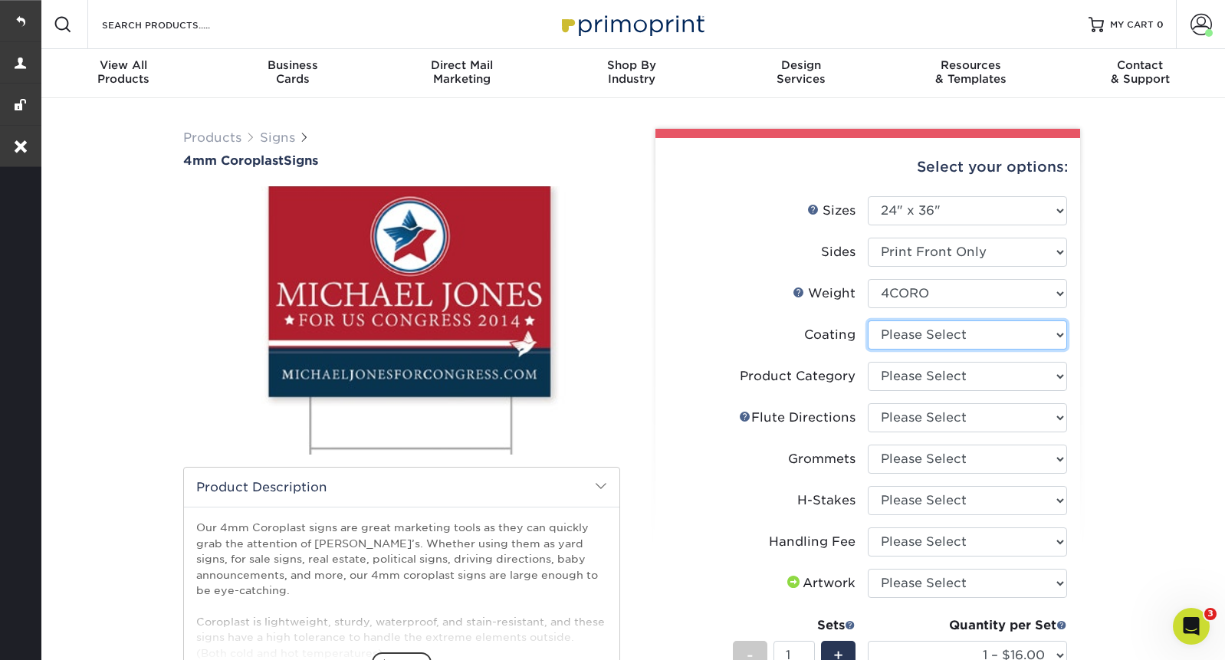
click at [971, 337] on select at bounding box center [967, 334] width 199 height 29
select select "3e7618de-abca-4bda-9f97-8b9129e913d8"
click at [868, 320] on select at bounding box center [967, 334] width 199 height 29
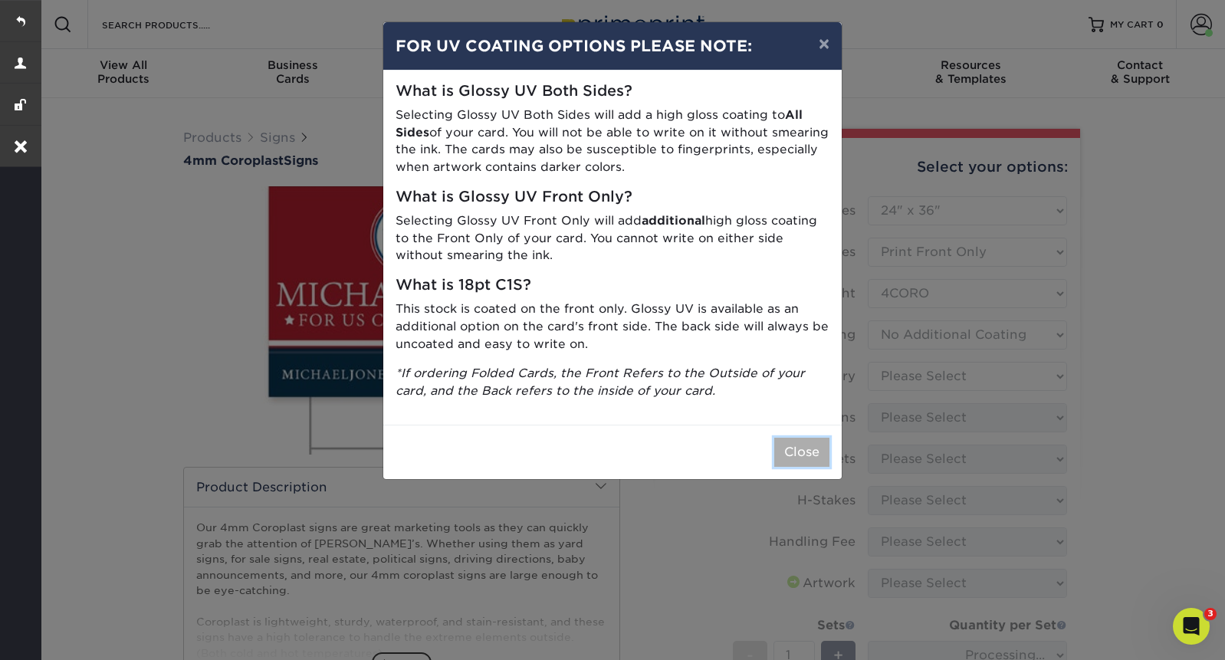
click at [812, 454] on button "Close" at bounding box center [801, 452] width 55 height 29
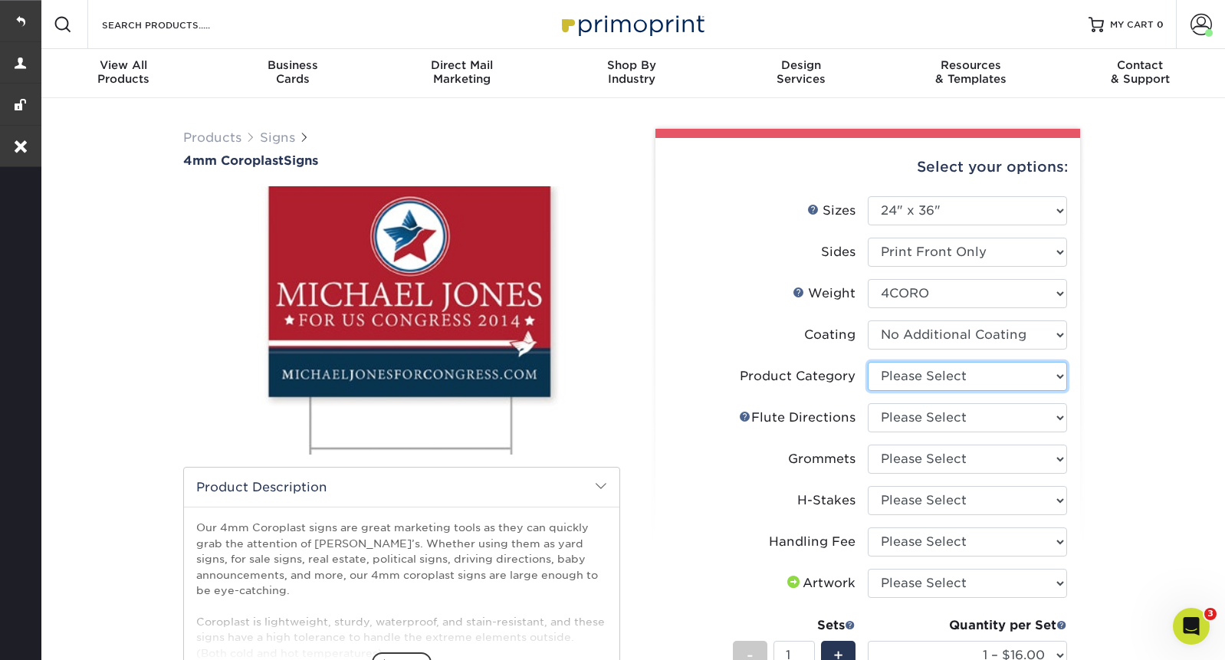
click at [966, 376] on select "Please Select Coroplast Signs" at bounding box center [967, 376] width 199 height 29
select select "b3582ed5-6912-492c-8440-2cc51afdb8e1"
click at [868, 362] on select "Please Select Coroplast Signs" at bounding box center [967, 376] width 199 height 29
click at [969, 418] on select "Please Select Flute Direction (Horizontal) Flute Direction (Vertical)" at bounding box center [967, 417] width 199 height 29
select select "b9474d6d-25b7-40b8-b284-85b7690982f8"
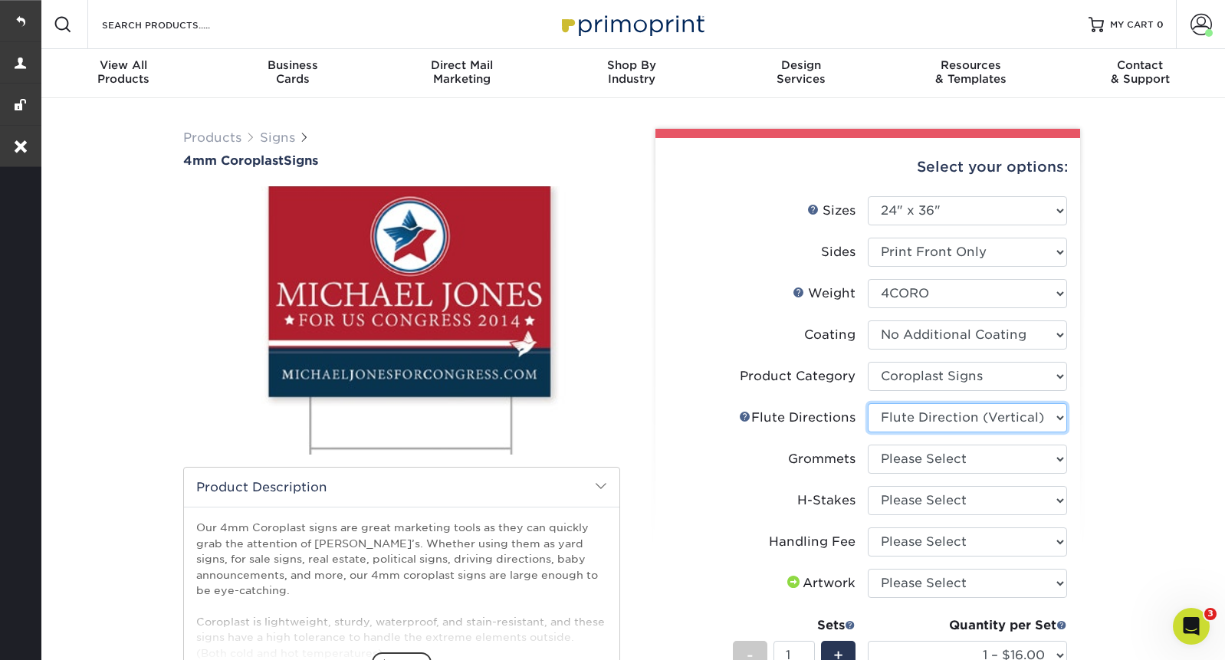
click at [868, 403] on select "Please Select Flute Direction (Horizontal) Flute Direction (Vertical)" at bounding box center [967, 417] width 199 height 29
click at [964, 457] on select "Please Select No Grommets Yes, Grommet All 4 Corners Yes, Grommet All 4 Corners…" at bounding box center [967, 459] width 199 height 29
select select "90d329df-db80-4206-b821-ff9d3f363977"
click at [868, 445] on select "Please Select No Grommets Yes, Grommet All 4 Corners Yes, Grommet All 4 Corners…" at bounding box center [967, 459] width 199 height 29
click at [953, 501] on select "Please Select No H-Stakes Yes" at bounding box center [967, 500] width 199 height 29
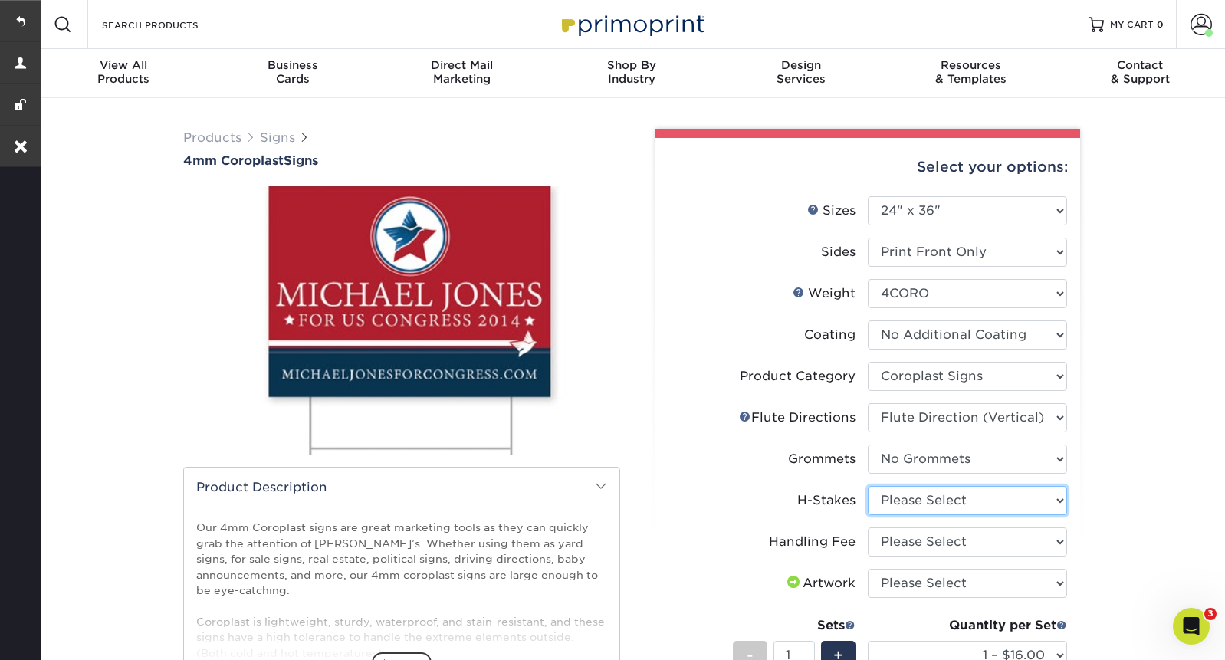
select select "aec992a9-897e-40ed-b45c-8ce74849ba63"
click at [868, 486] on select "Please Select No H-Stakes Yes" at bounding box center [967, 500] width 199 height 29
click at [947, 542] on select "Please Select Handling Fee" at bounding box center [967, 541] width 199 height 29
select select "ab74c079-444c-4260-ae6a-e09bdee8073c"
click at [868, 527] on select "Please Select Handling Fee" at bounding box center [967, 541] width 199 height 29
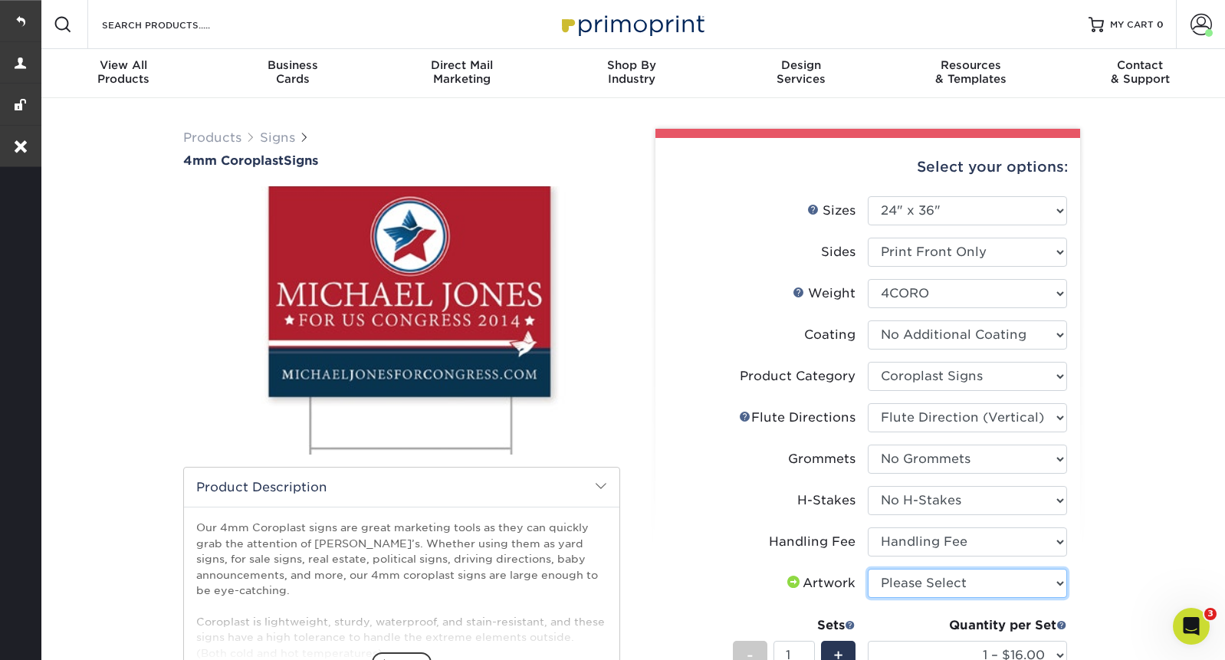
click at [943, 578] on select "Please Select I will upload files I need a design - $50" at bounding box center [967, 583] width 199 height 29
select select "upload"
click at [868, 569] on select "Please Select I will upload files I need a design - $50" at bounding box center [967, 583] width 199 height 29
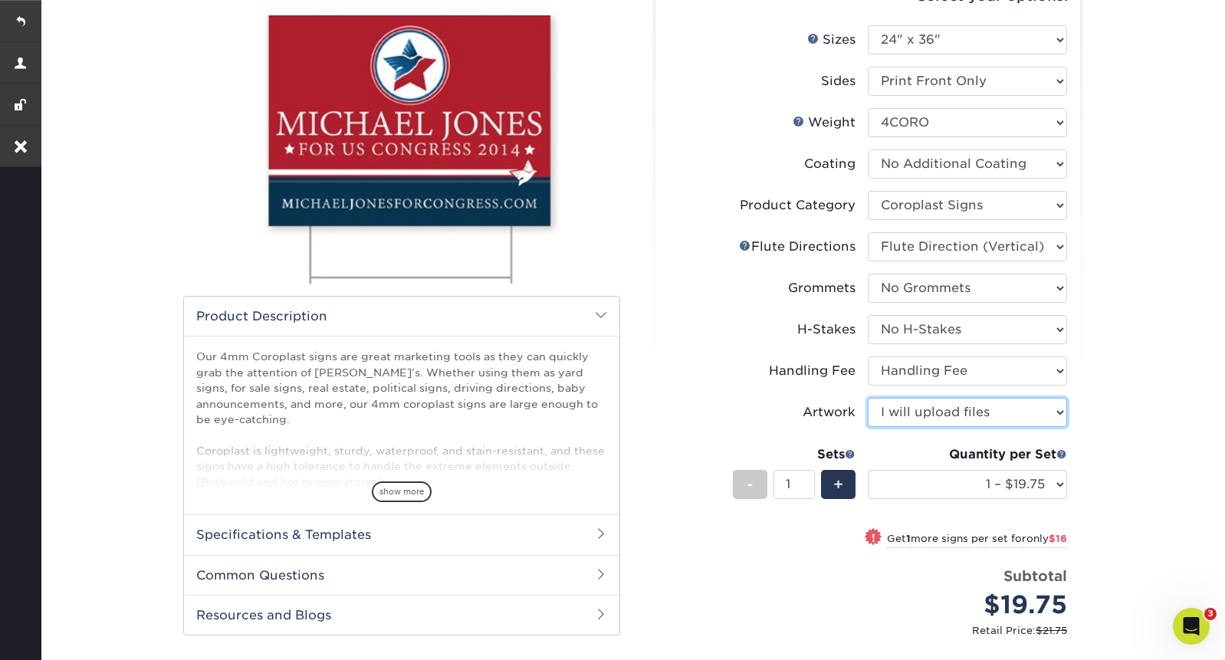
scroll to position [176, 0]
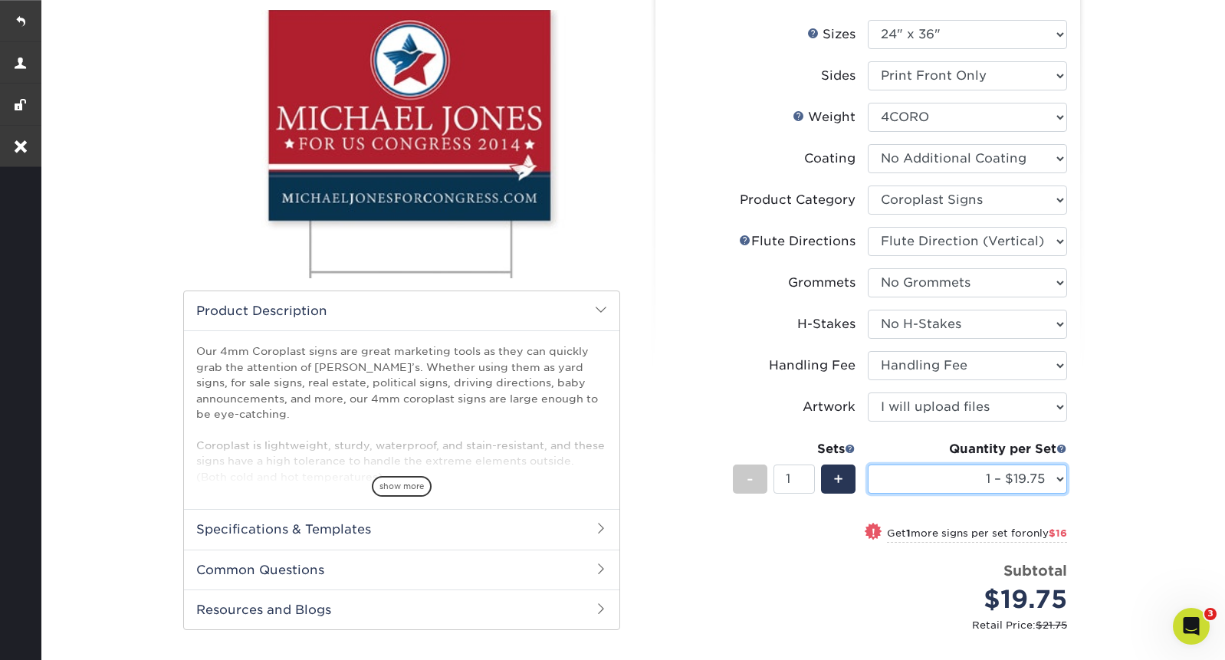
click at [966, 474] on select "1 – $19.75 2 – $35.75 3 – $51.75 4 – $64.00 5 – $80.00 6 – $96.00 7 – $111.00 8…" at bounding box center [967, 478] width 199 height 29
select select "2 – $35.75"
click at [868, 464] on select "1 – $19.75 2 – $35.75 3 – $51.75 4 – $64.00 5 – $80.00 6 – $96.00 7 – $111.00 8…" at bounding box center [967, 478] width 199 height 29
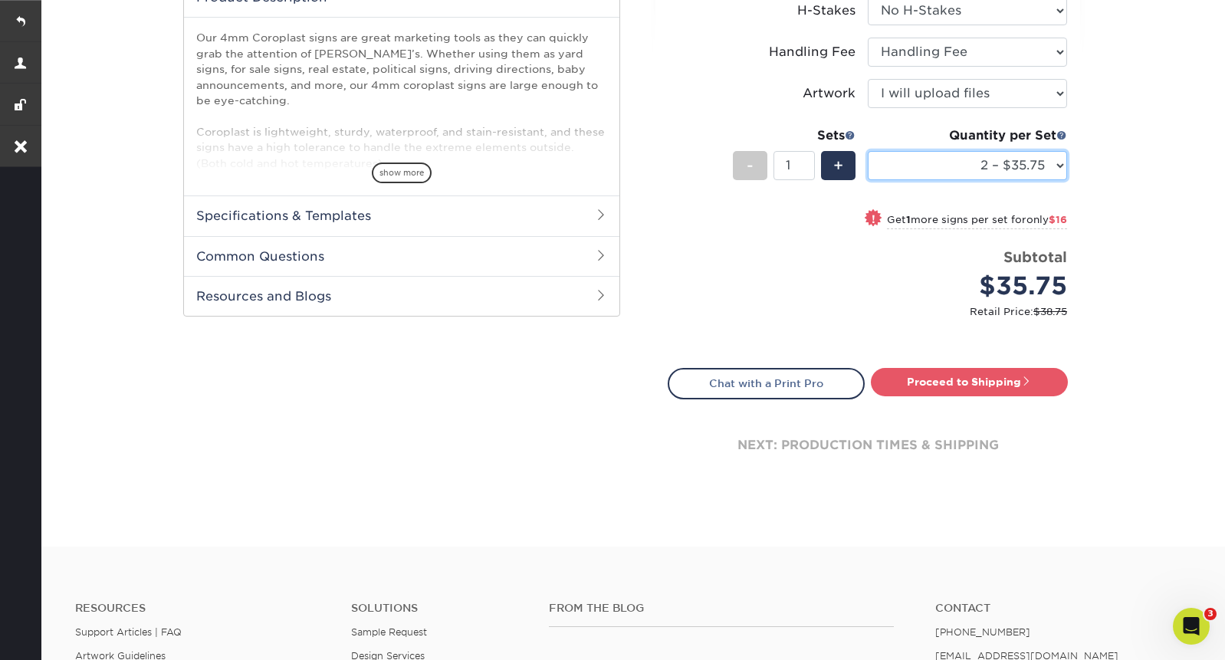
scroll to position [603, 0]
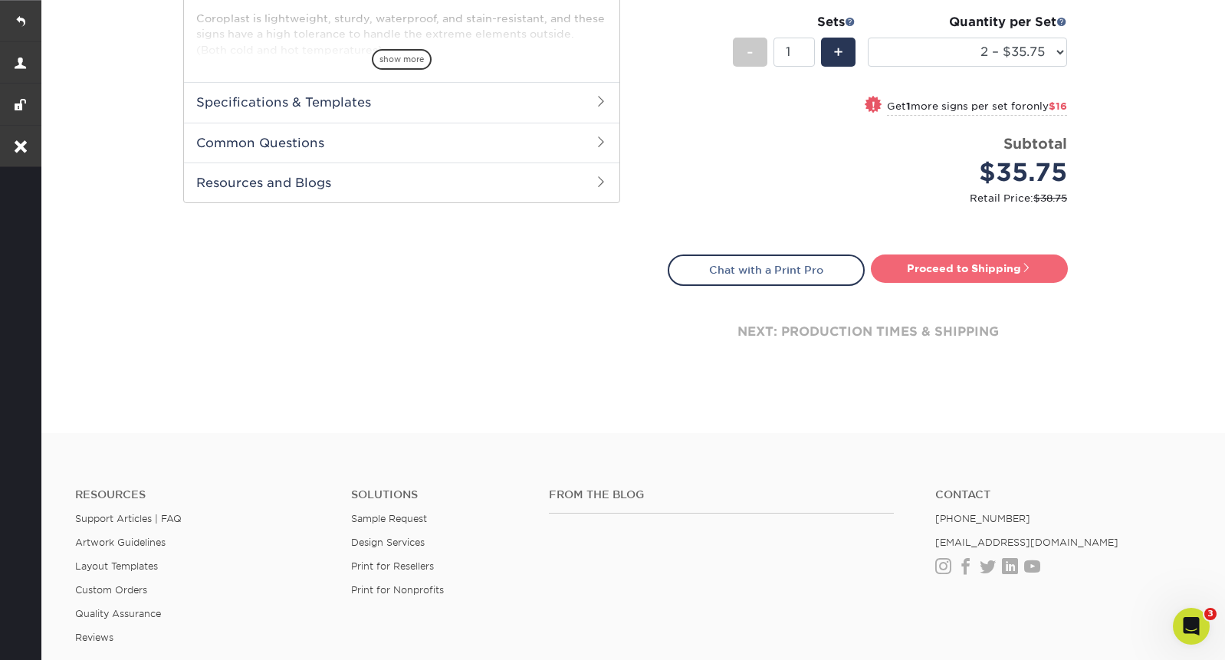
click at [920, 264] on link "Proceed to Shipping" at bounding box center [969, 268] width 197 height 28
type input "Set 1"
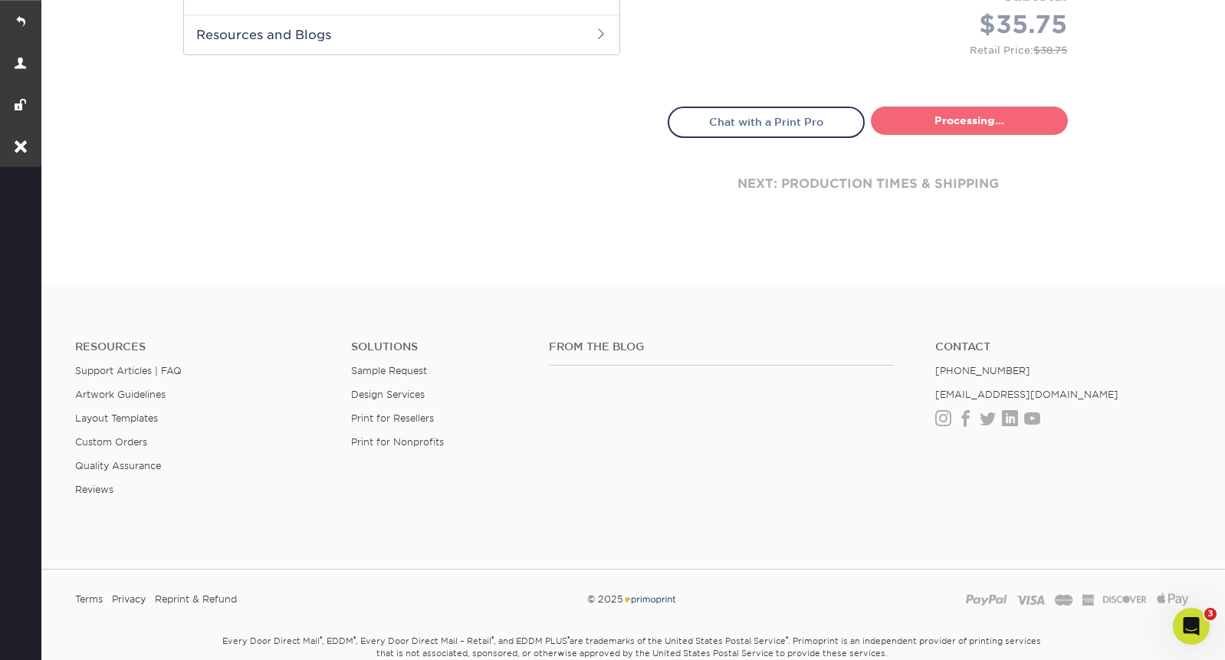
select select "3b3eb8fe-f5ad-44e4-b859-469c14d397db"
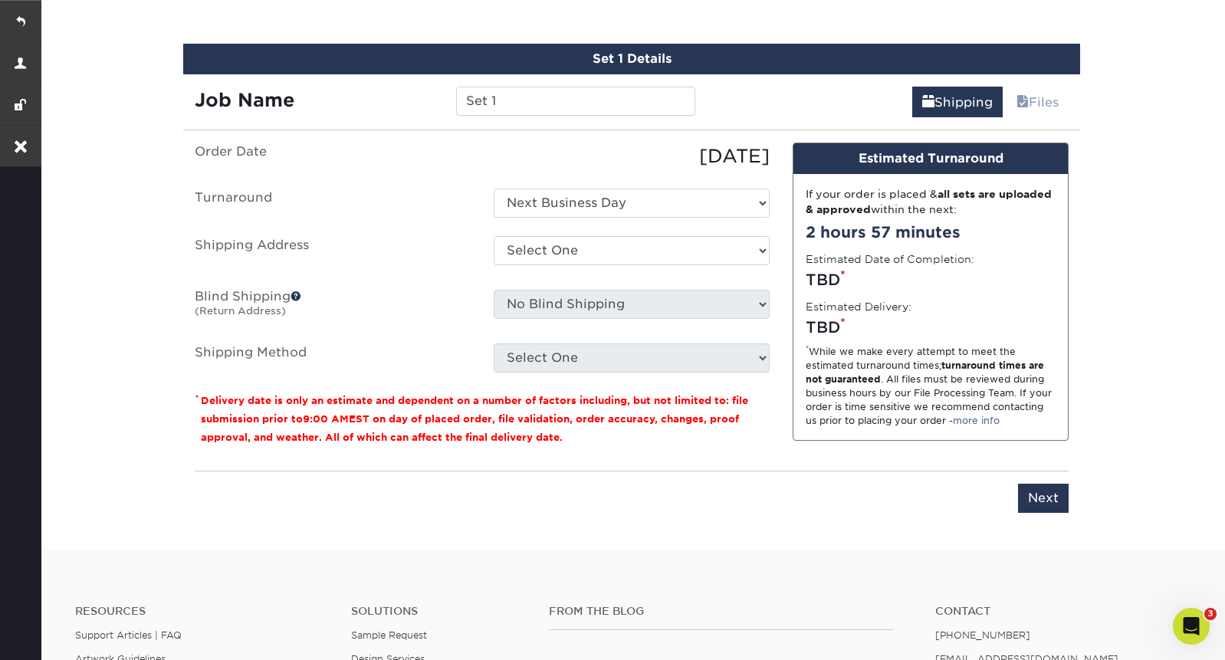
scroll to position [899, 0]
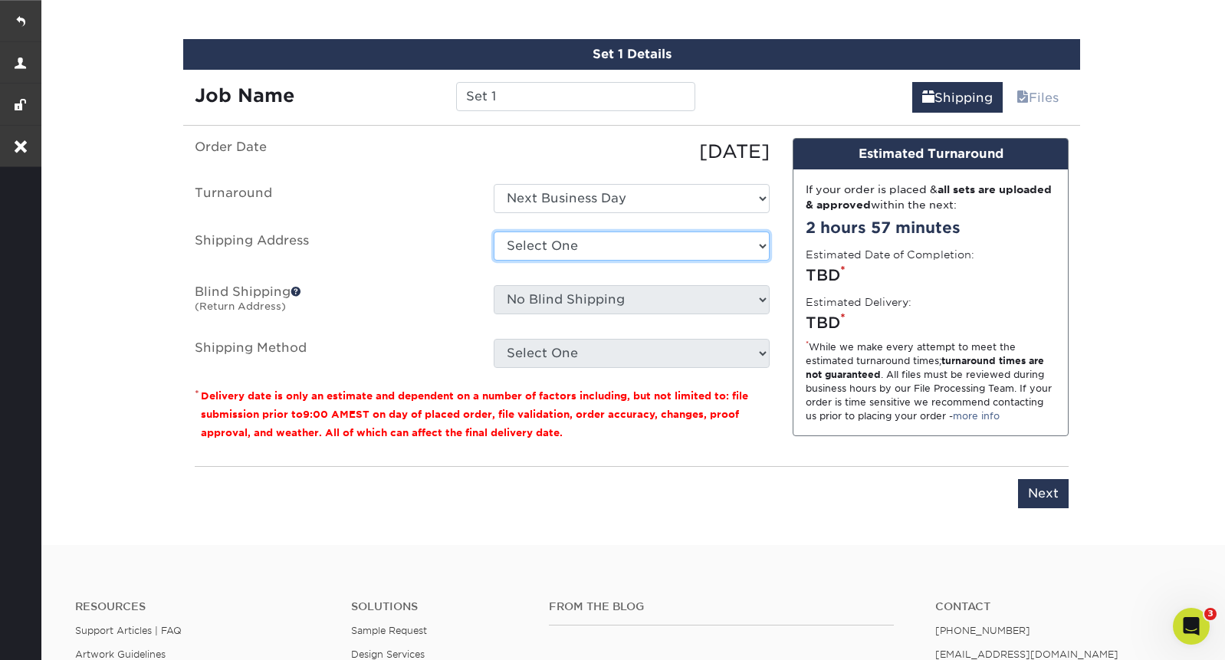
click at [567, 241] on select "Select One Buck County Playhouse - FOH Bucks County Playhouse Bucks County Play…" at bounding box center [632, 245] width 276 height 29
select select "69707"
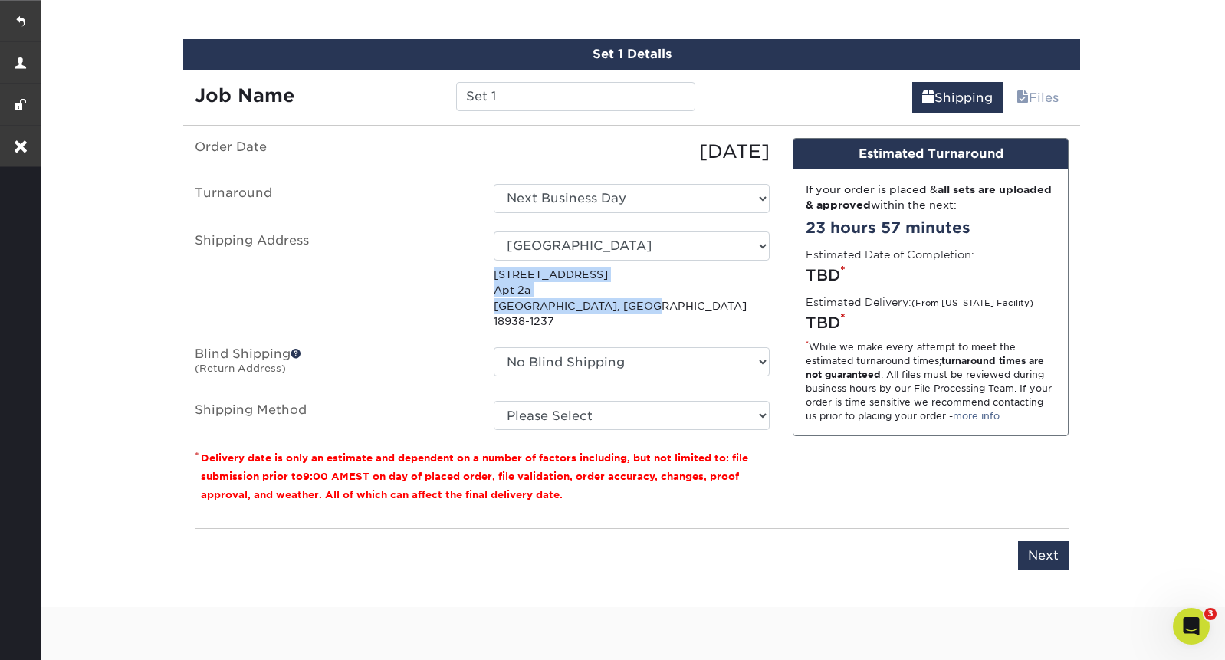
drag, startPoint x: 638, startPoint y: 300, endPoint x: 494, endPoint y: 276, distance: 146.0
click at [494, 276] on p "12 W Mechanic St Apt 2a New Hope, PA 18938-1237" at bounding box center [632, 298] width 276 height 63
copy p "12 W Mechanic St Apt 2a New Hope, PA 18938-1237"
click at [591, 402] on select "Please Select G4M Flat Rate Shipping (+$11.20) 3 Day Shipping Service (+$18.68)…" at bounding box center [632, 415] width 276 height 29
select select "13"
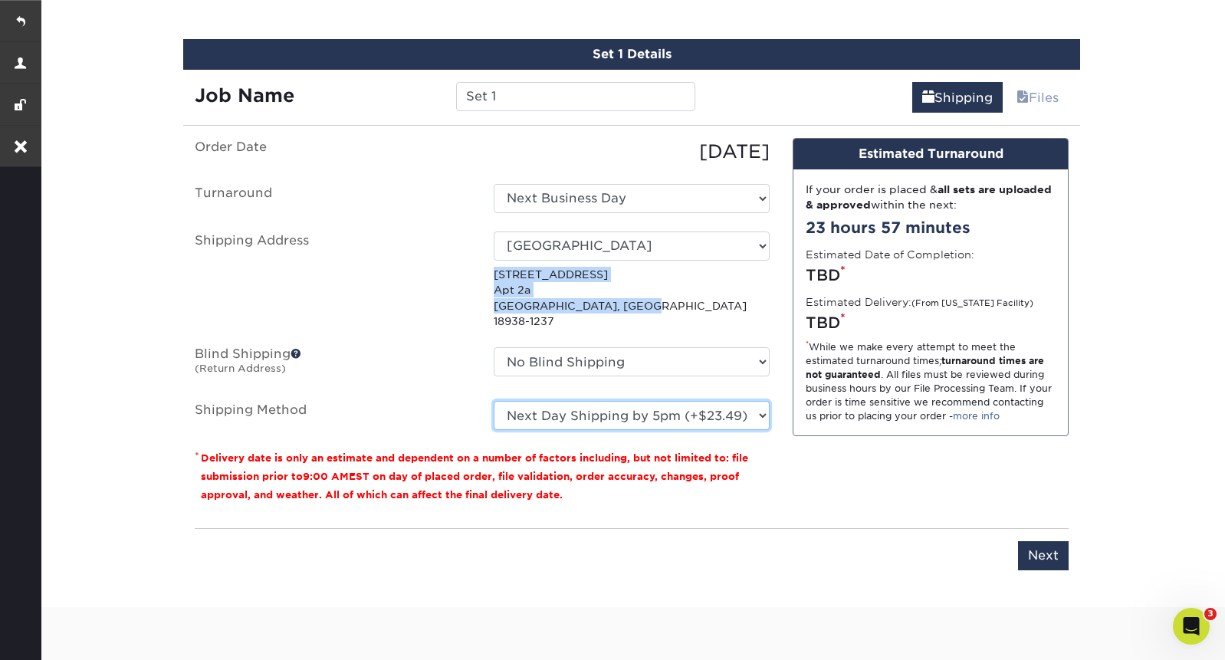
click at [494, 401] on select "Please Select G4M Flat Rate Shipping (+$11.20) 3 Day Shipping Service (+$18.68)…" at bounding box center [632, 415] width 276 height 29
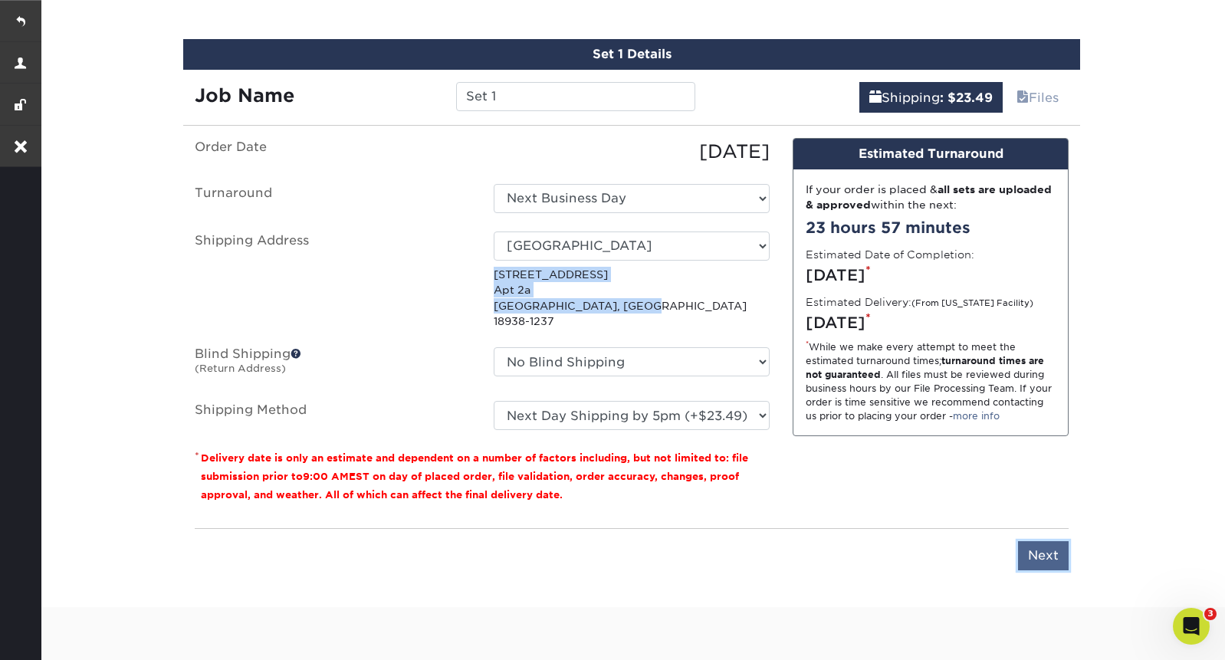
click at [1050, 541] on input "Next" at bounding box center [1043, 555] width 51 height 29
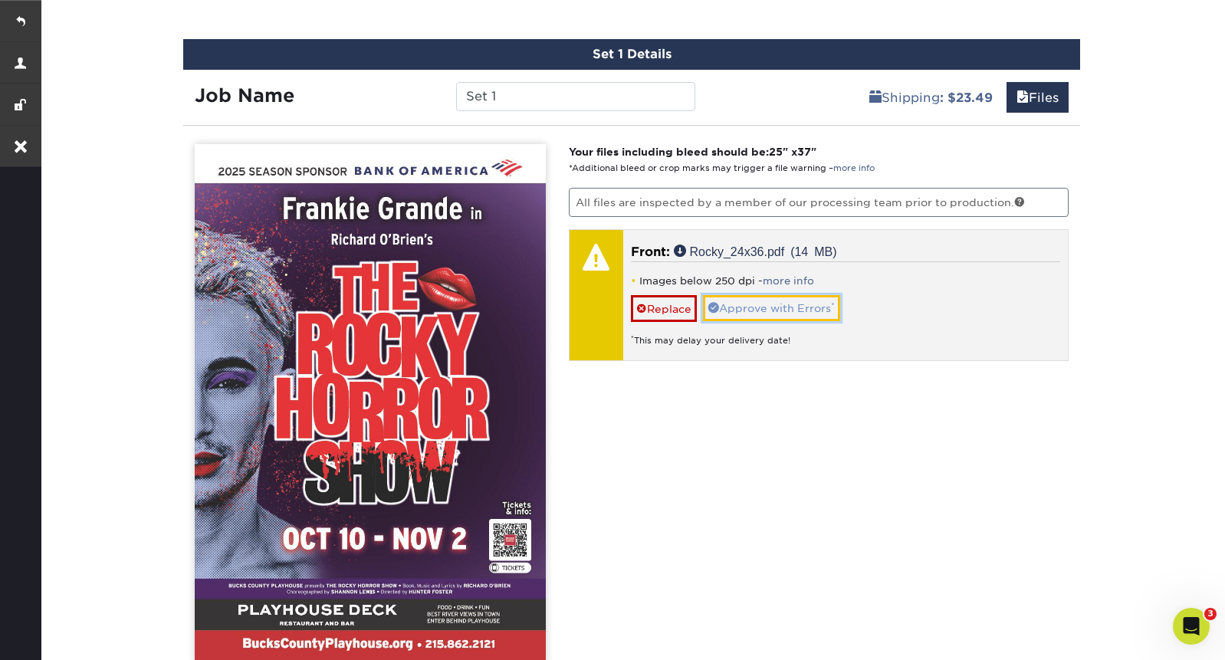
click at [757, 308] on link "Approve with Errors *" at bounding box center [771, 308] width 137 height 26
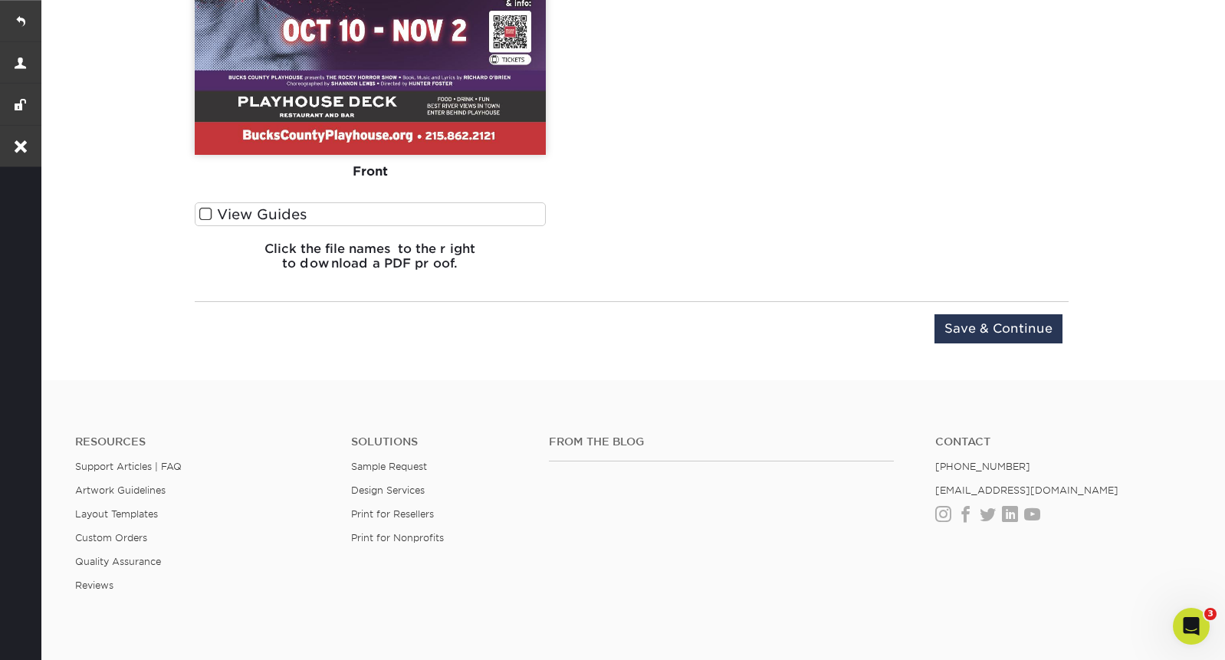
scroll to position [1448, 0]
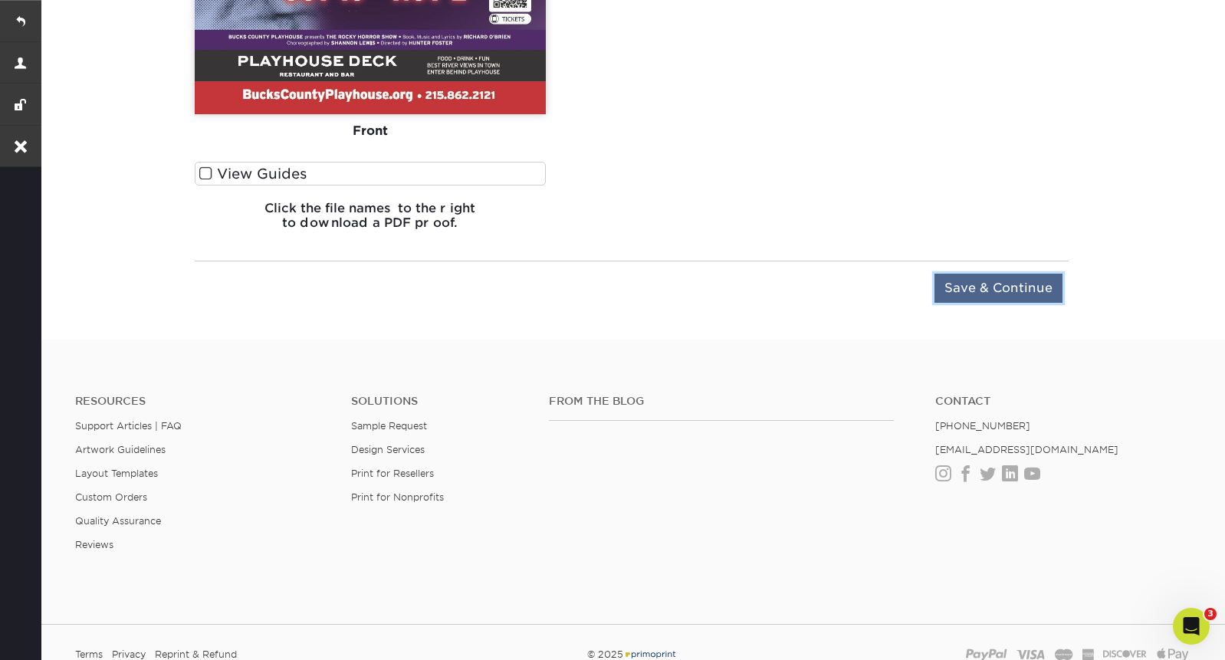
click at [984, 284] on input "Save & Continue" at bounding box center [998, 288] width 128 height 29
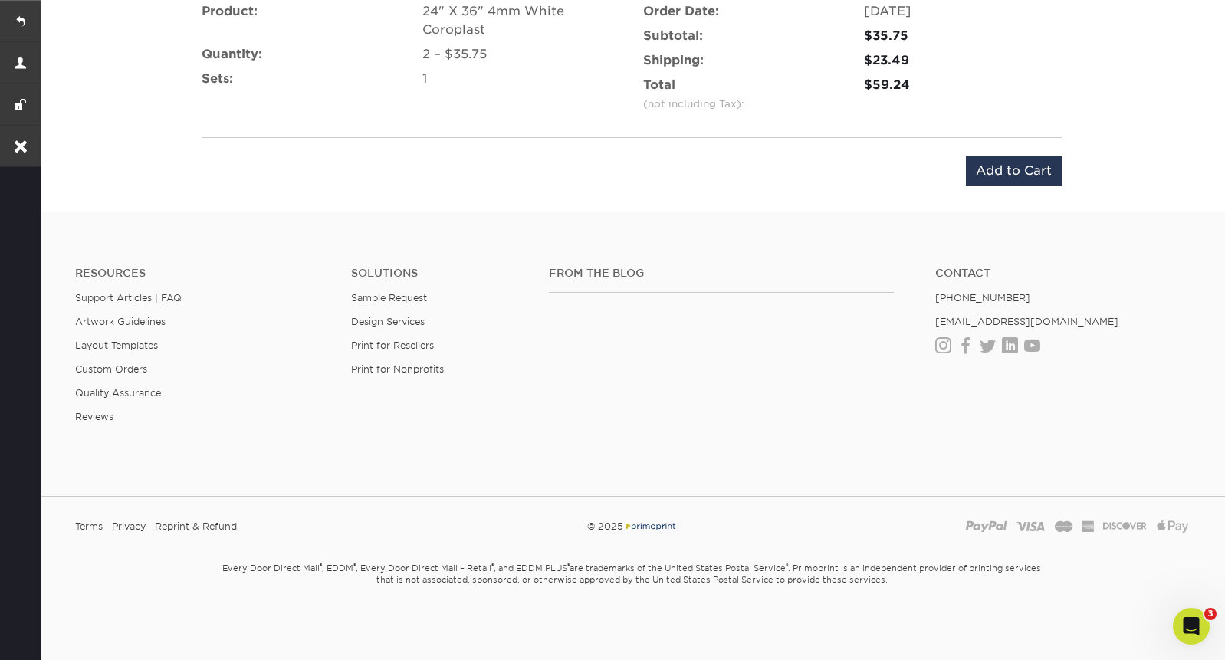
scroll to position [1094, 0]
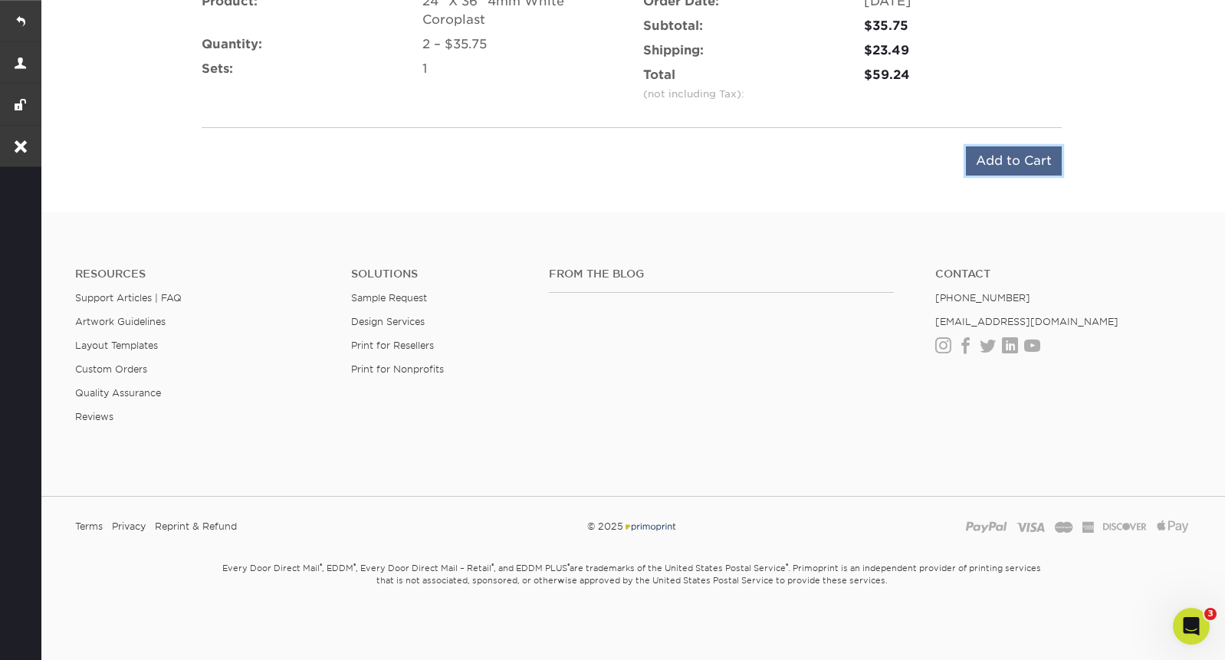
click at [1001, 157] on input "Add to Cart" at bounding box center [1014, 160] width 96 height 29
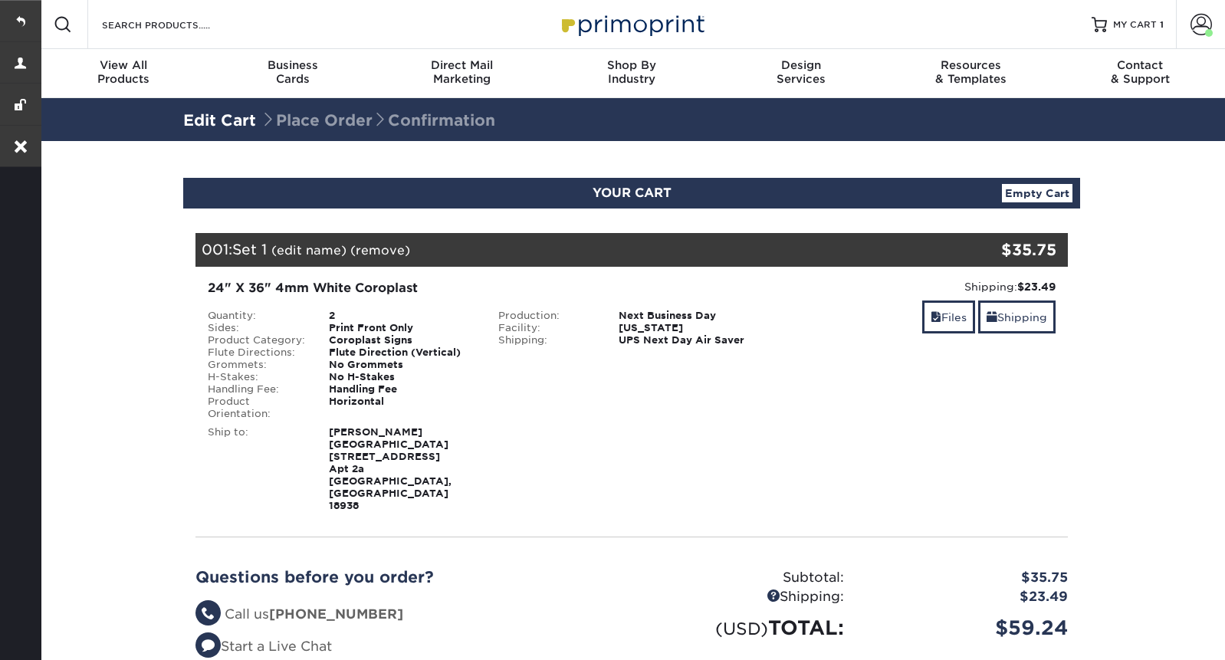
select select "69707"
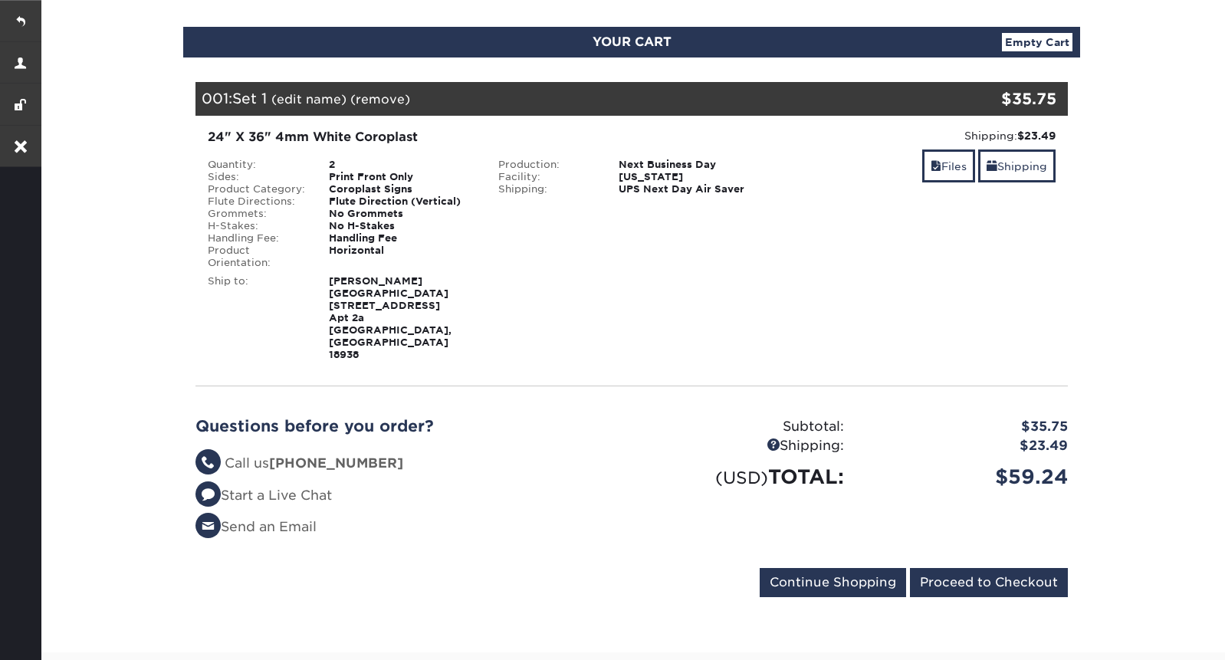
scroll to position [148, 0]
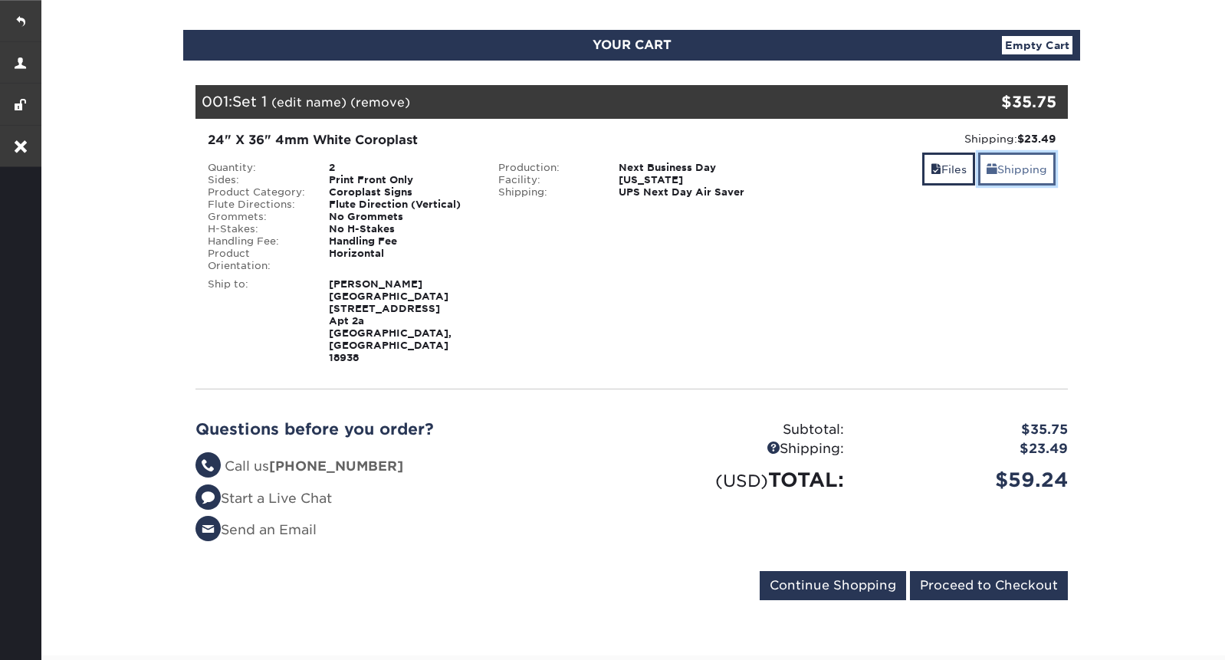
click at [1022, 174] on link "Shipping" at bounding box center [1016, 169] width 77 height 33
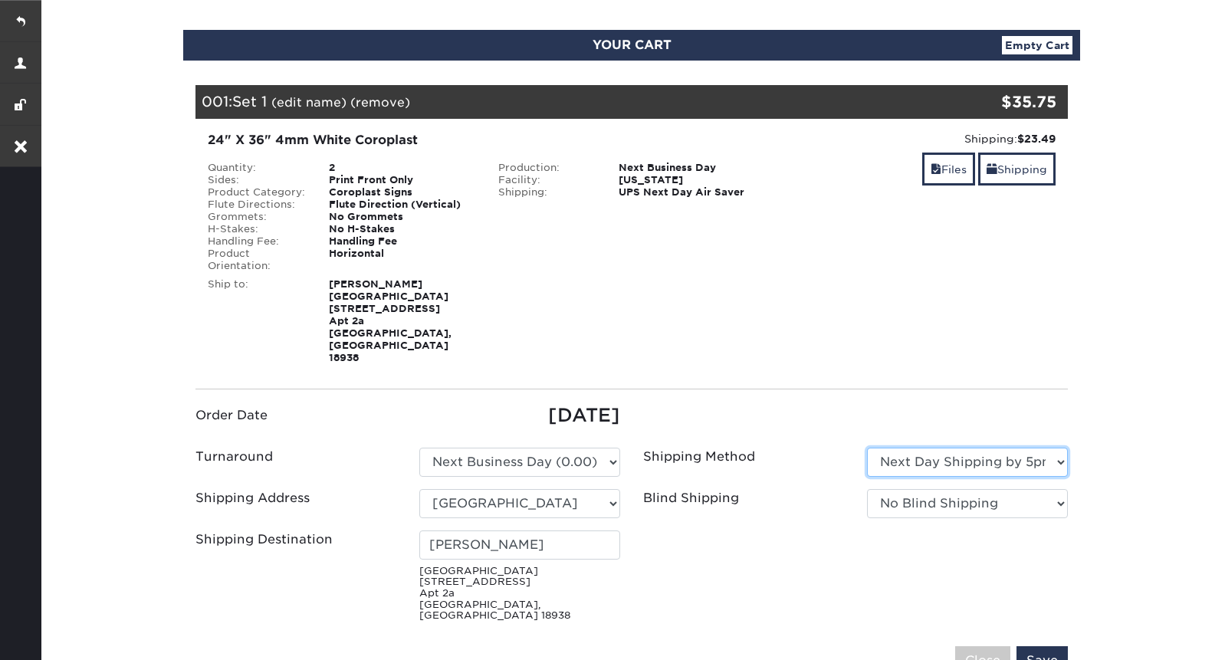
click at [970, 448] on select "Please Select G4M Flat Rate Shipping (+$11.20) 3 Day Shipping Service (+$18.68)…" at bounding box center [967, 462] width 201 height 29
select select "G4MFLATRATE"
click at [867, 448] on select "Please Select G4M Flat Rate Shipping (+$11.20) 3 Day Shipping Service (+$18.68)…" at bounding box center [967, 462] width 201 height 29
click at [1032, 646] on input "Save" at bounding box center [1041, 660] width 51 height 29
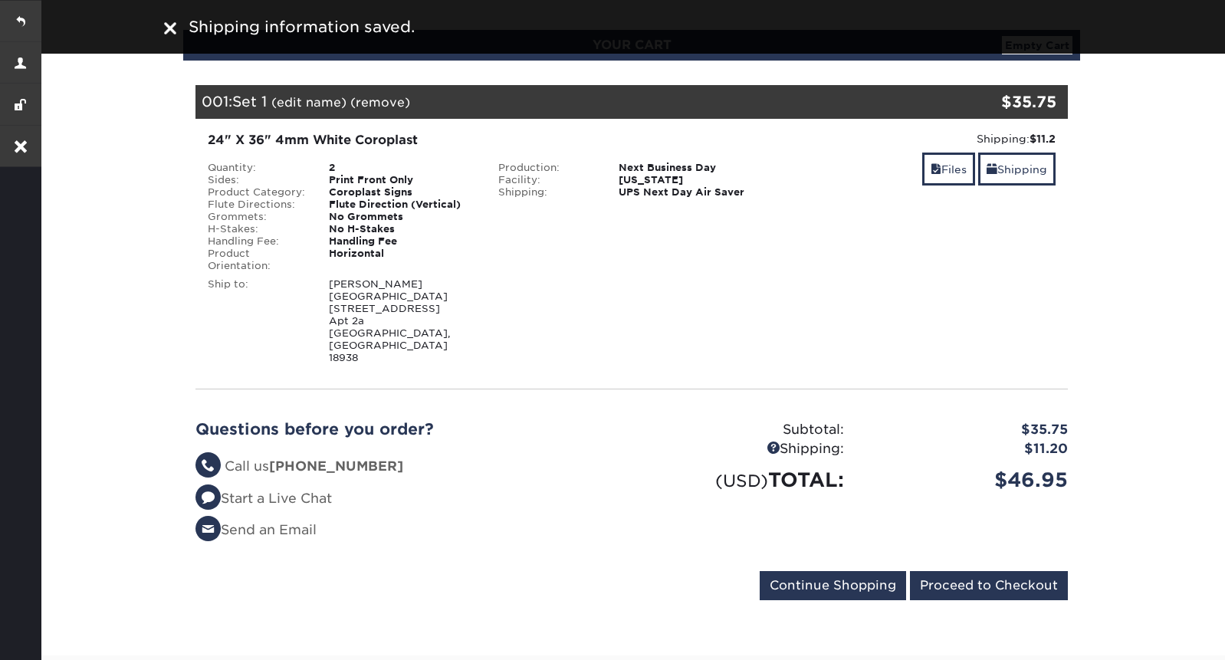
click at [167, 24] on img at bounding box center [170, 28] width 12 height 12
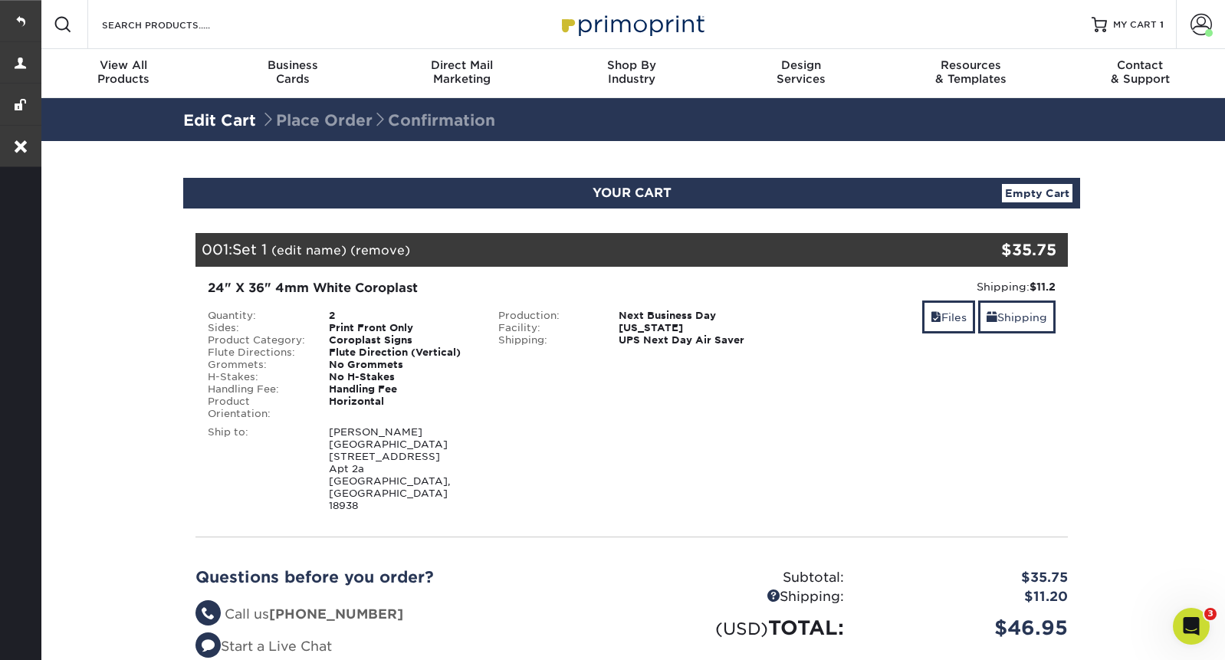
scroll to position [0, 0]
click at [1124, 32] on link "MY CART 1" at bounding box center [1127, 24] width 72 height 49
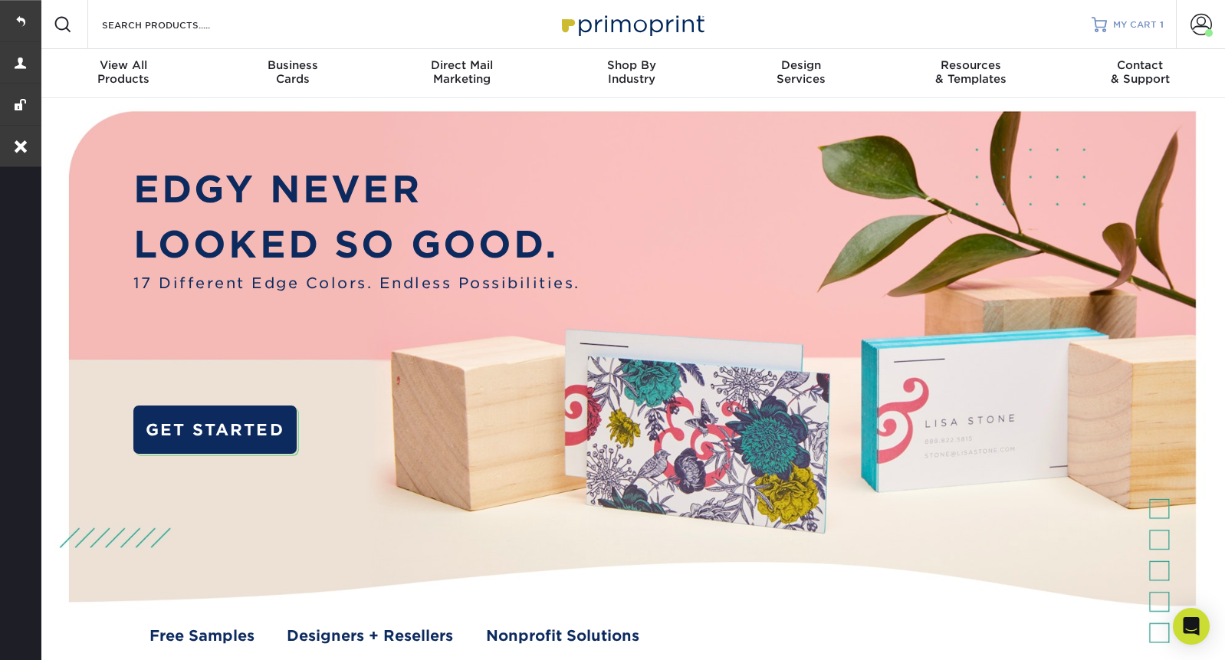
click at [1129, 21] on span "MY CART" at bounding box center [1135, 24] width 44 height 13
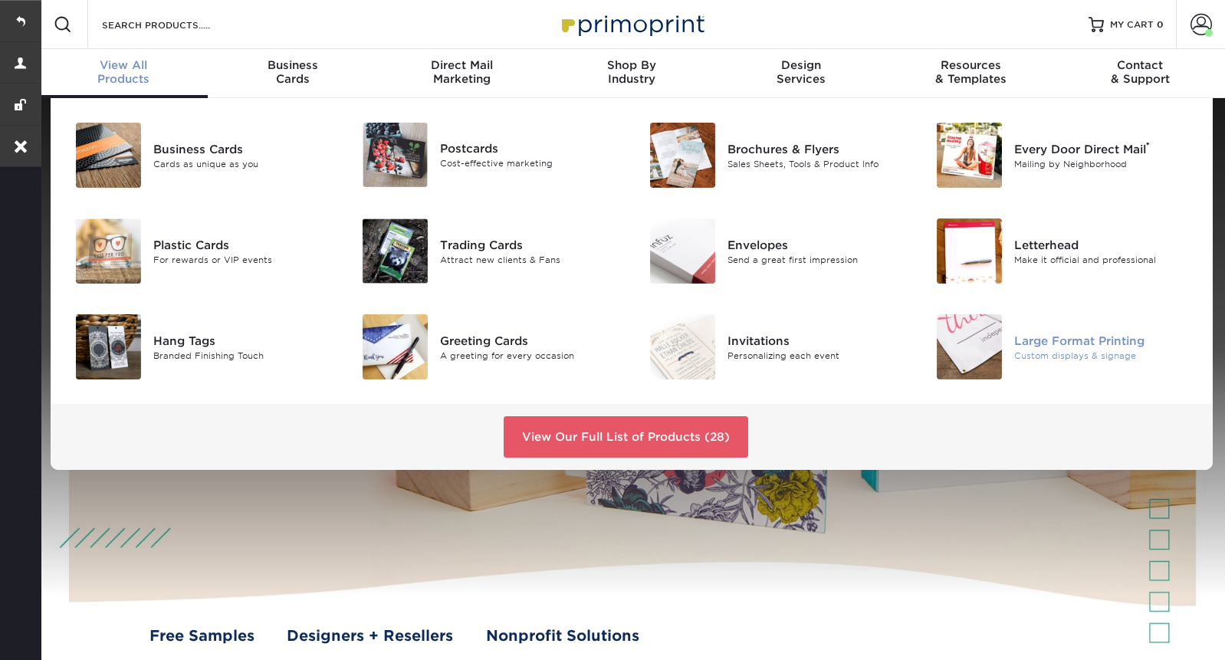
click at [1036, 341] on div "Large Format Printing" at bounding box center [1104, 340] width 180 height 17
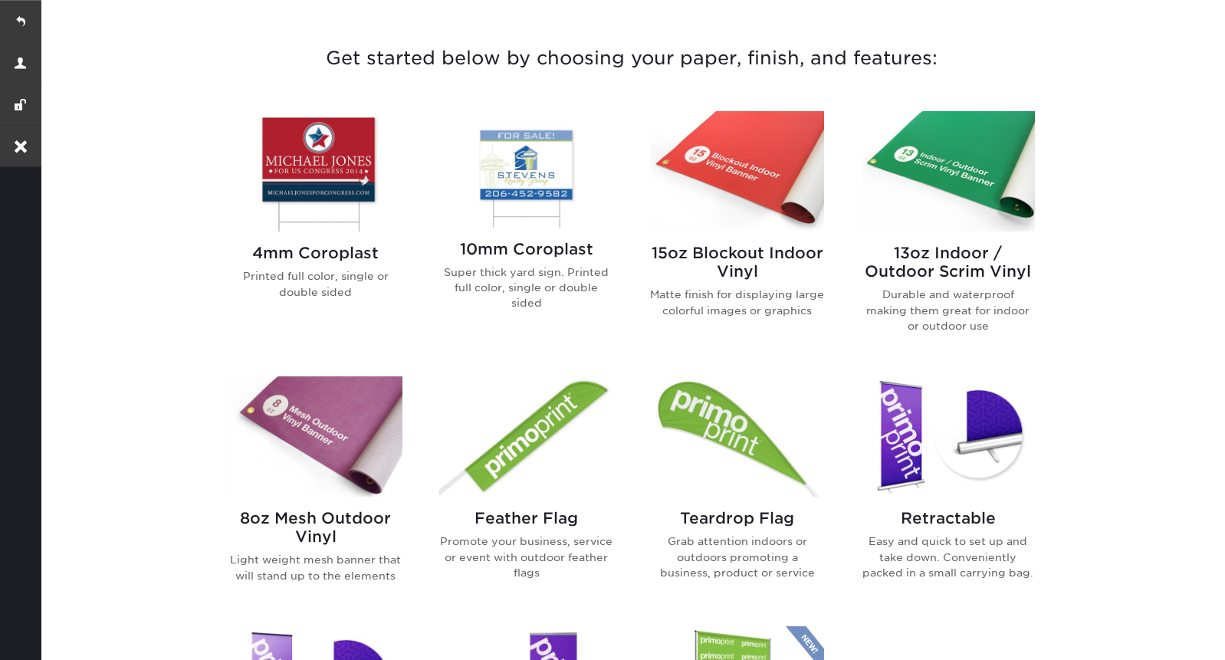
scroll to position [636, 0]
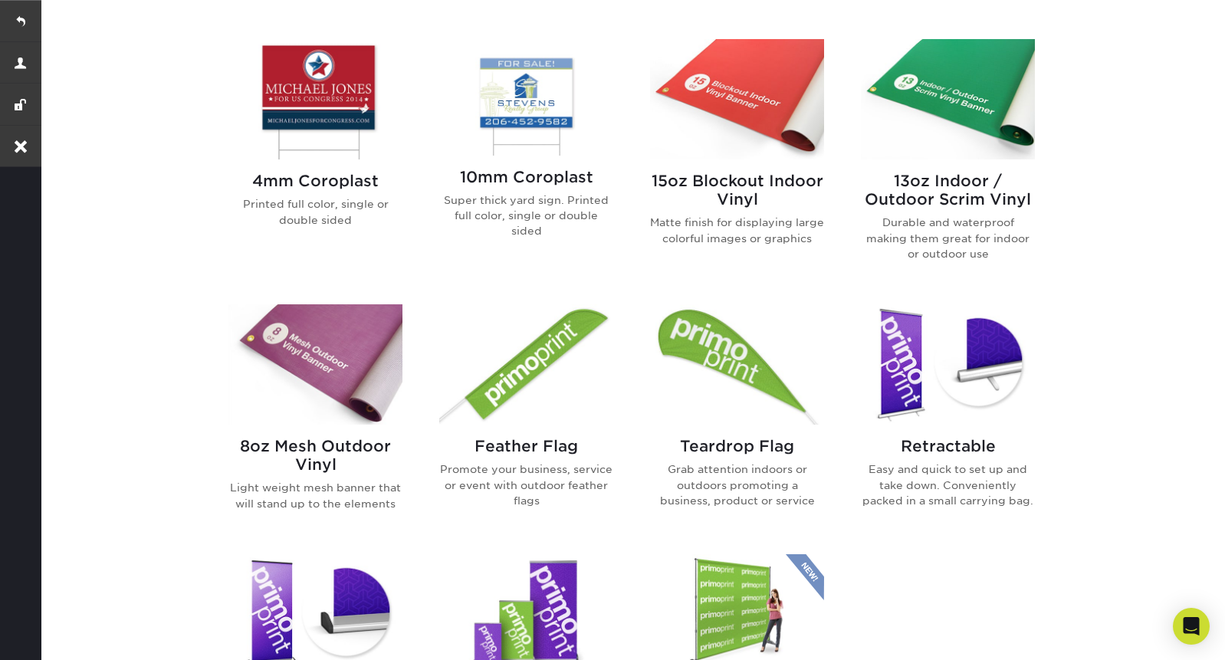
click at [304, 109] on img at bounding box center [315, 99] width 174 height 120
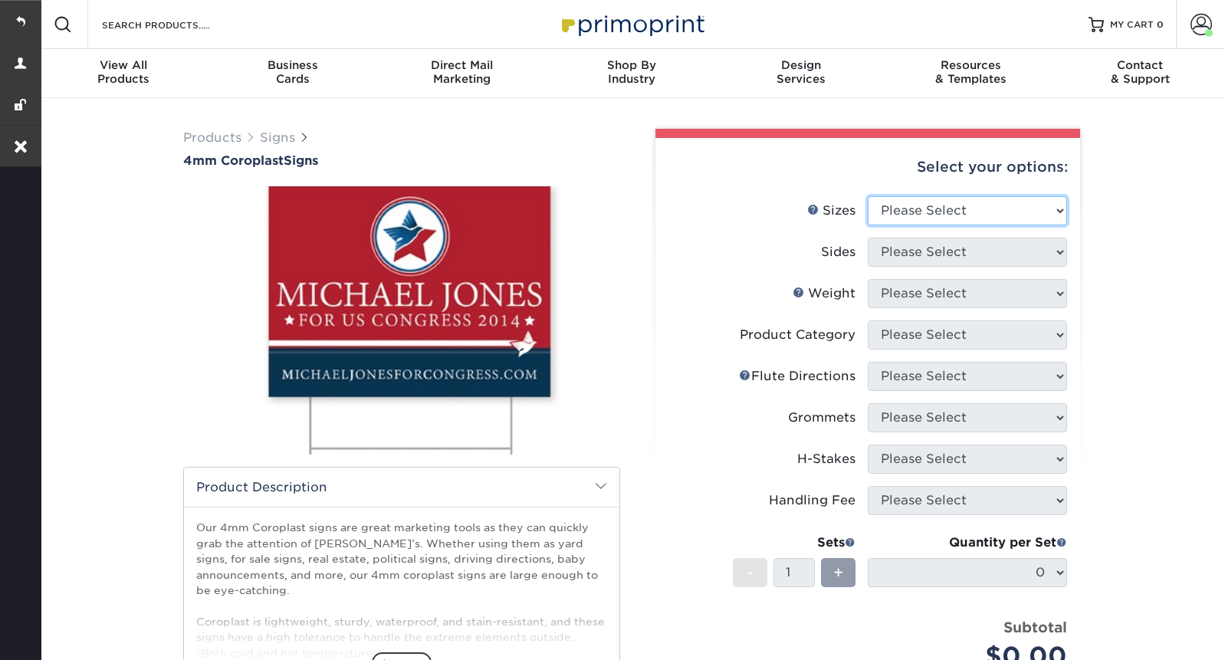
click at [909, 202] on select "Please Select 12" x 18" 18" x 24" 24" x 24" 24" x 36"" at bounding box center [967, 210] width 199 height 29
select select "24.00x36.00"
click at [868, 196] on select "Please Select 12" x 18" 18" x 24" 24" x 24" 24" x 36"" at bounding box center [967, 210] width 199 height 29
click at [928, 250] on select "Please Select Print Both Sides Print Front Only" at bounding box center [967, 252] width 199 height 29
select select "32d3c223-f82c-492b-b915-ba065a00862f"
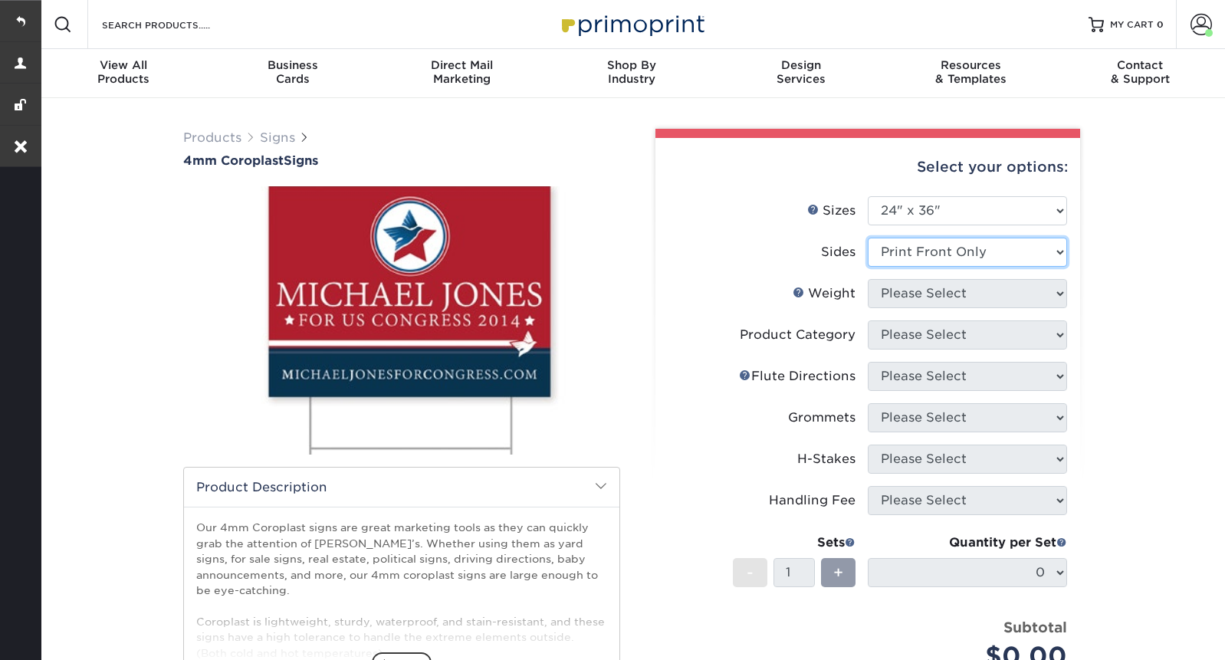
click at [868, 238] on select "Please Select Print Both Sides Print Front Only" at bounding box center [967, 252] width 199 height 29
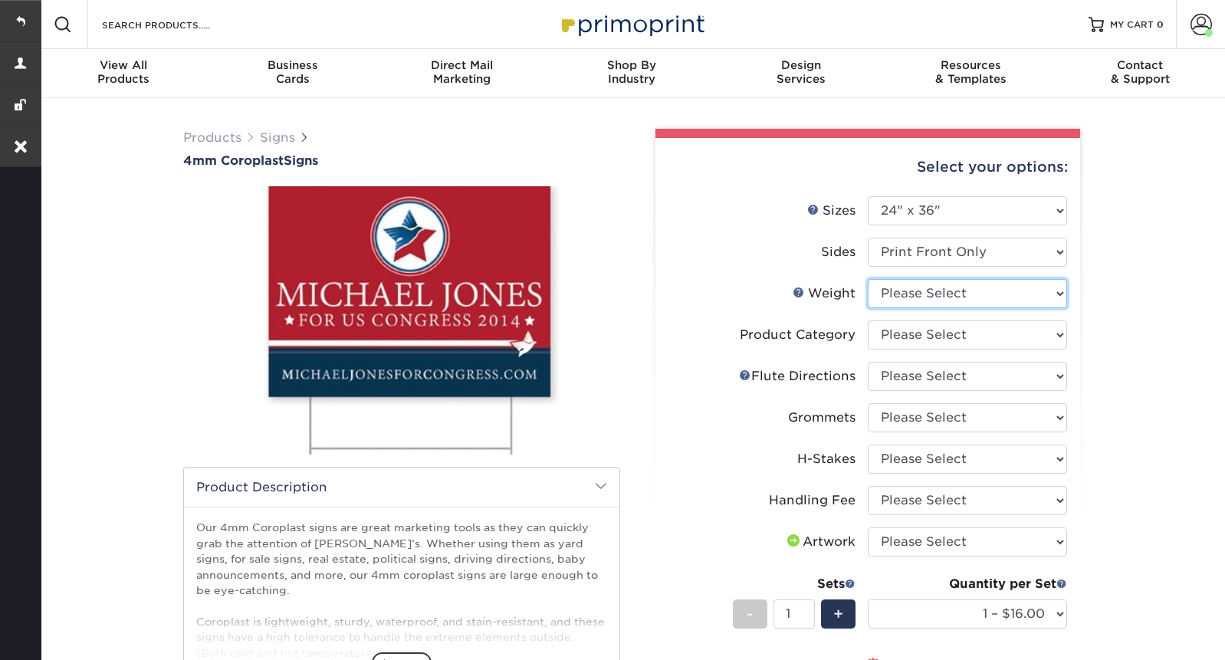
click at [961, 293] on select "Please Select 4CORO" at bounding box center [967, 293] width 199 height 29
select select "4CORO"
click at [868, 279] on select "Please Select 4CORO" at bounding box center [967, 293] width 199 height 29
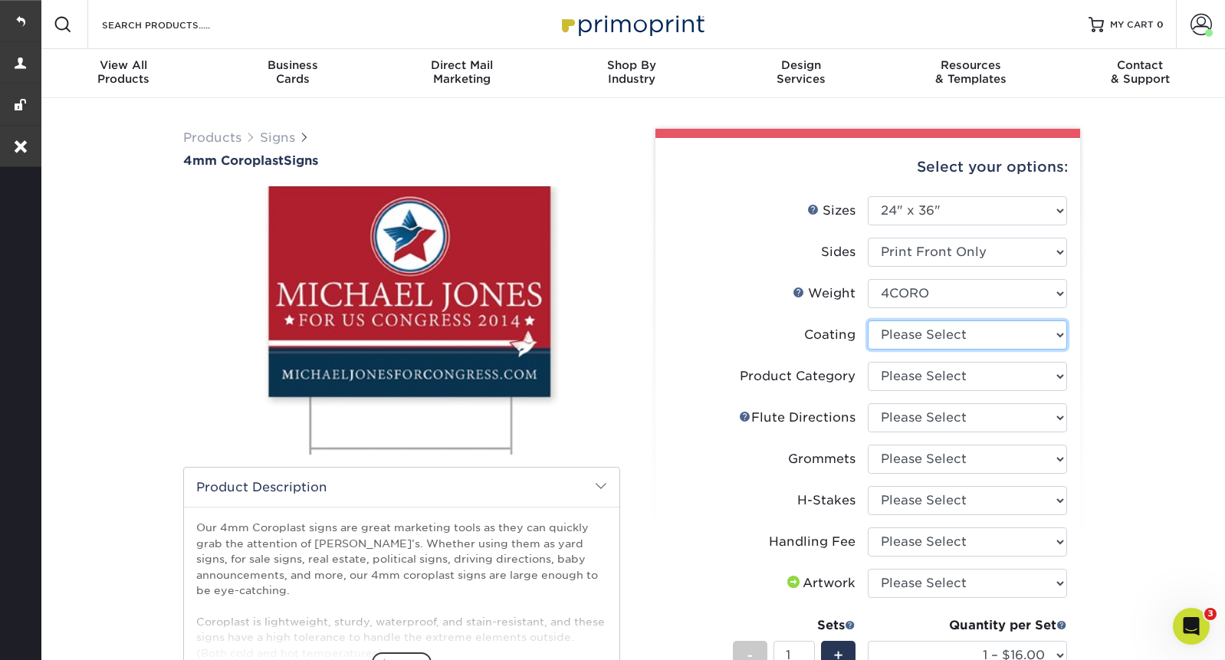
click at [943, 334] on select at bounding box center [967, 334] width 199 height 29
select select "3e7618de-abca-4bda-9f97-8b9129e913d8"
click at [868, 320] on select at bounding box center [967, 334] width 199 height 29
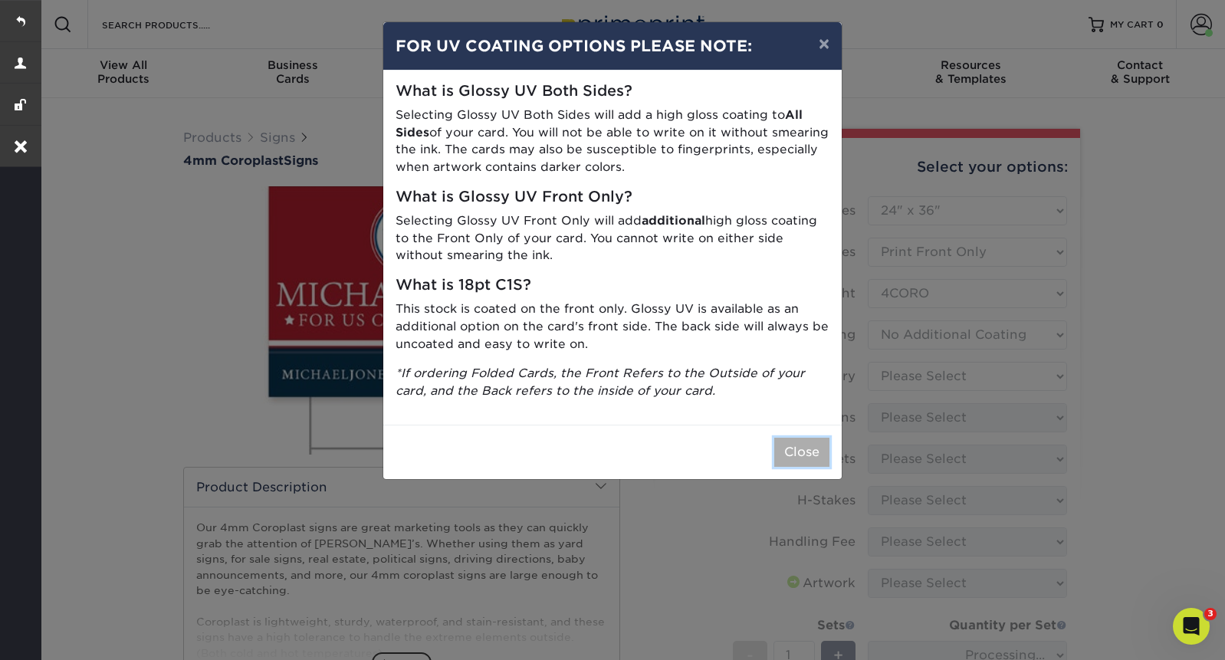
click at [799, 447] on button "Close" at bounding box center [801, 452] width 55 height 29
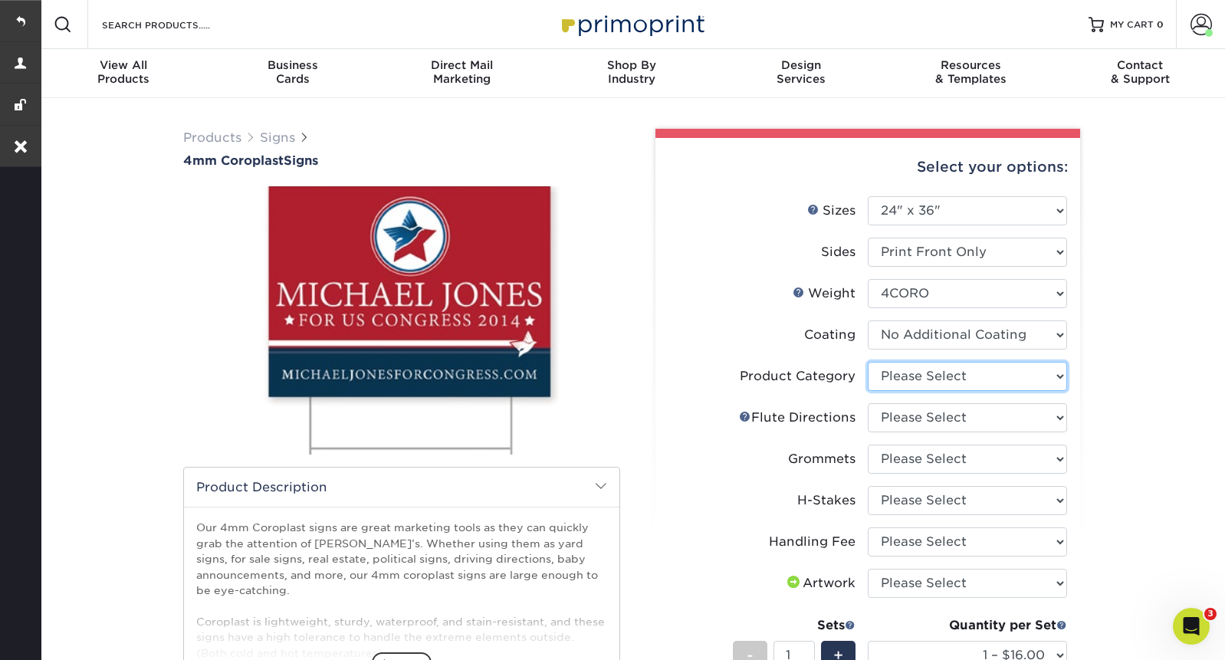
click at [953, 376] on select "Please Select Coroplast Signs" at bounding box center [967, 376] width 199 height 29
select select "b3582ed5-6912-492c-8440-2cc51afdb8e1"
click at [868, 362] on select "Please Select Coroplast Signs" at bounding box center [967, 376] width 199 height 29
click at [950, 424] on select "Please Select Flute Direction (Horizontal) Flute Direction (Vertical)" at bounding box center [967, 417] width 199 height 29
select select "b9474d6d-25b7-40b8-b284-85b7690982f8"
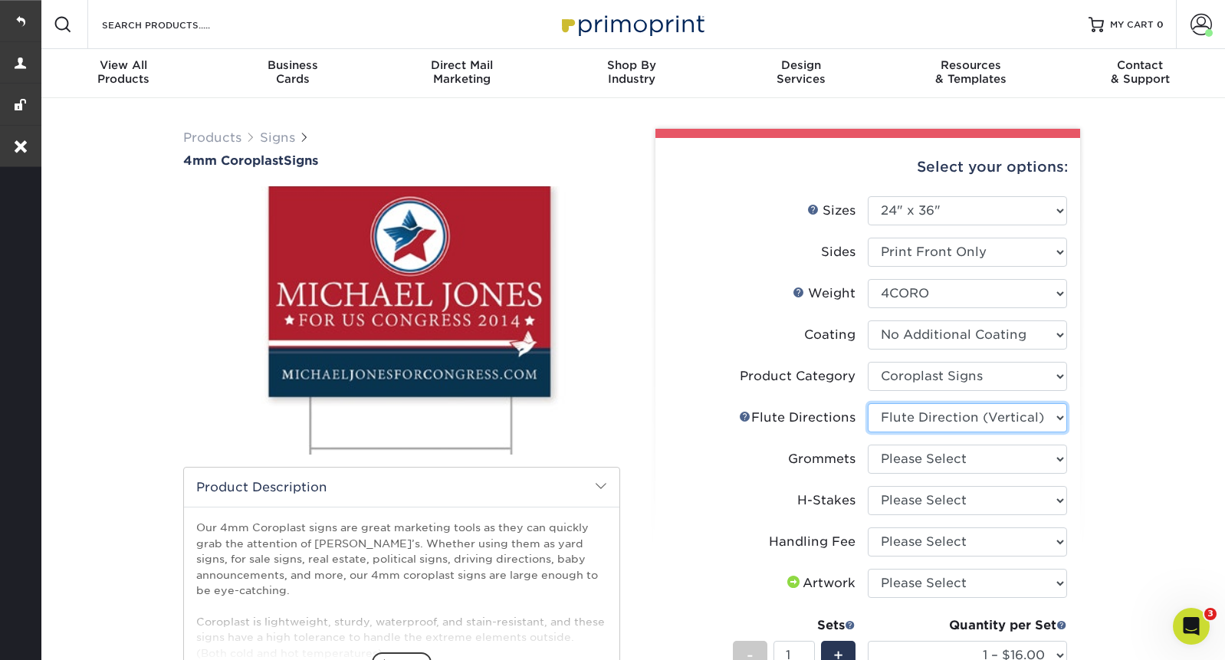
click at [868, 403] on select "Please Select Flute Direction (Horizontal) Flute Direction (Vertical)" at bounding box center [967, 417] width 199 height 29
click at [959, 464] on select "Please Select No Grommets Yes, Grommet All 4 Corners Yes, Grommet All 4 Corners…" at bounding box center [967, 459] width 199 height 29
select select "90d329df-db80-4206-b821-ff9d3f363977"
click at [868, 445] on select "Please Select No Grommets Yes, Grommet All 4 Corners Yes, Grommet All 4 Corners…" at bounding box center [967, 459] width 199 height 29
click at [970, 505] on select "Please Select No H-Stakes Yes" at bounding box center [967, 500] width 199 height 29
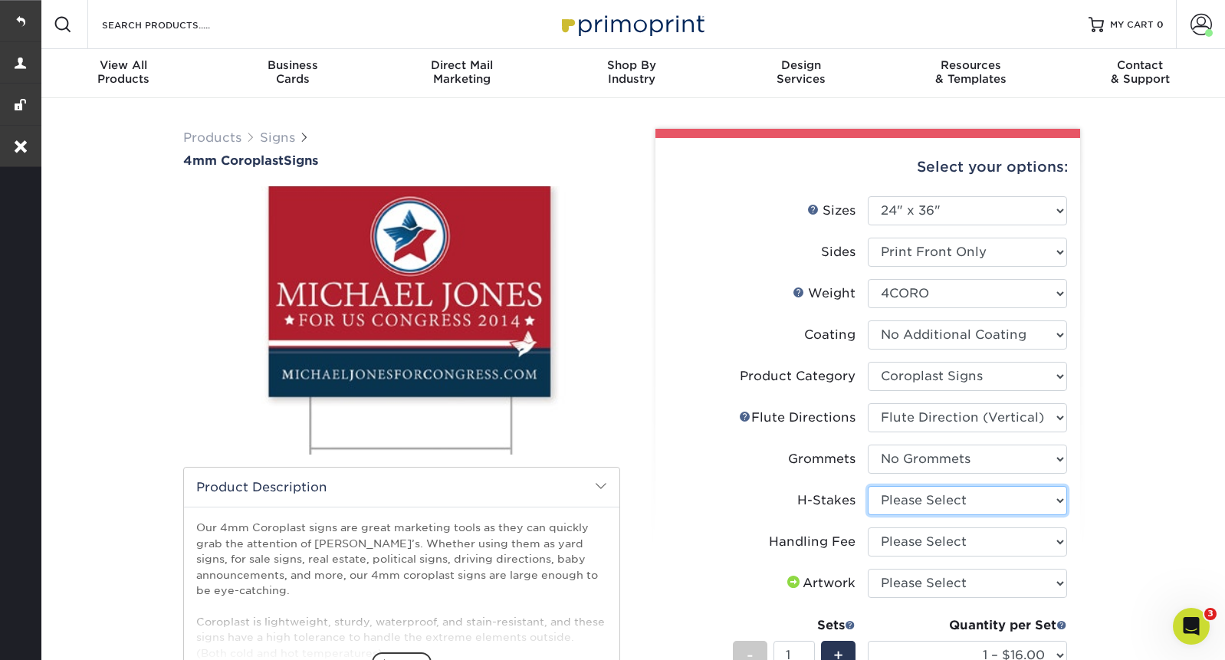
select select "aec992a9-897e-40ed-b45c-8ce74849ba63"
click at [868, 486] on select "Please Select No H-Stakes Yes" at bounding box center [967, 500] width 199 height 29
click at [960, 546] on select "Please Select Handling Fee" at bounding box center [967, 541] width 199 height 29
select select "ab74c079-444c-4260-ae6a-e09bdee8073c"
click at [868, 527] on select "Please Select Handling Fee" at bounding box center [967, 541] width 199 height 29
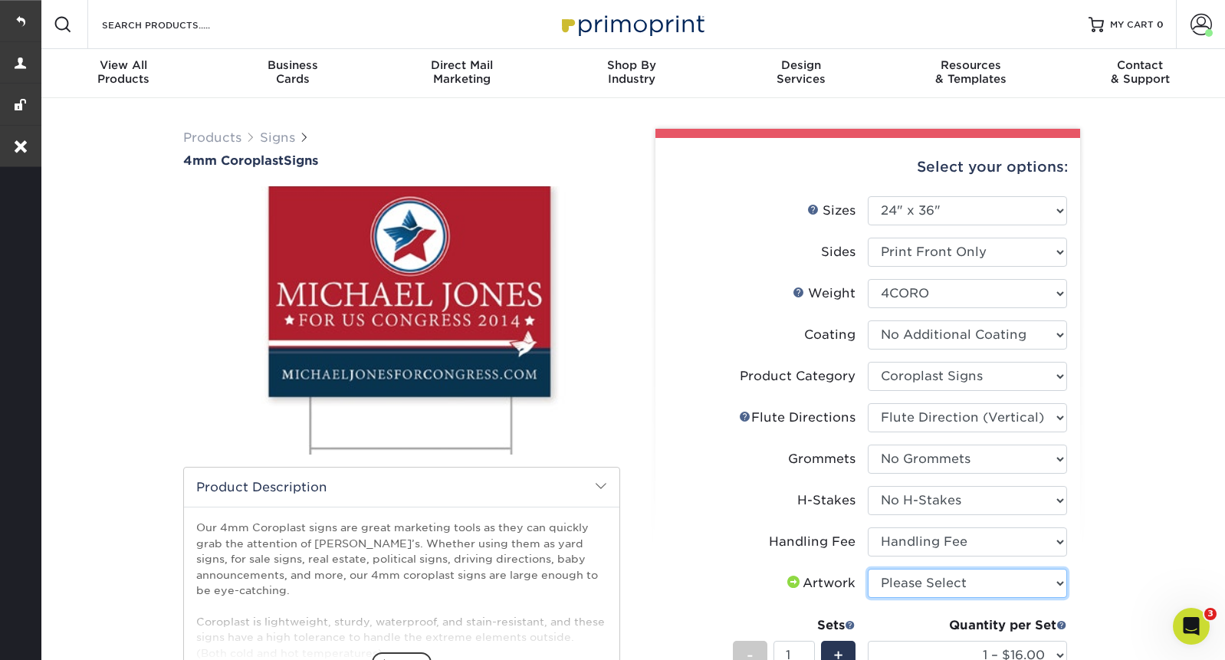
click at [954, 578] on select "Please Select I will upload files I need a design - $50" at bounding box center [967, 583] width 199 height 29
select select "upload"
click at [868, 569] on select "Please Select I will upload files I need a design - $50" at bounding box center [967, 583] width 199 height 29
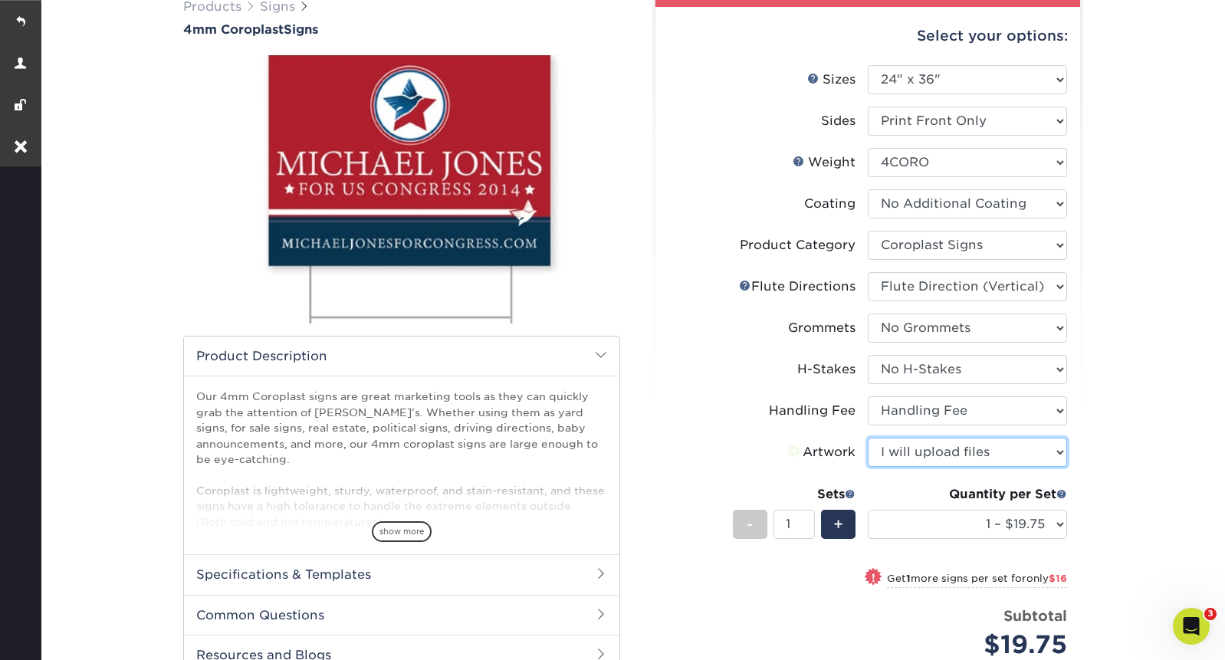
scroll to position [313, 0]
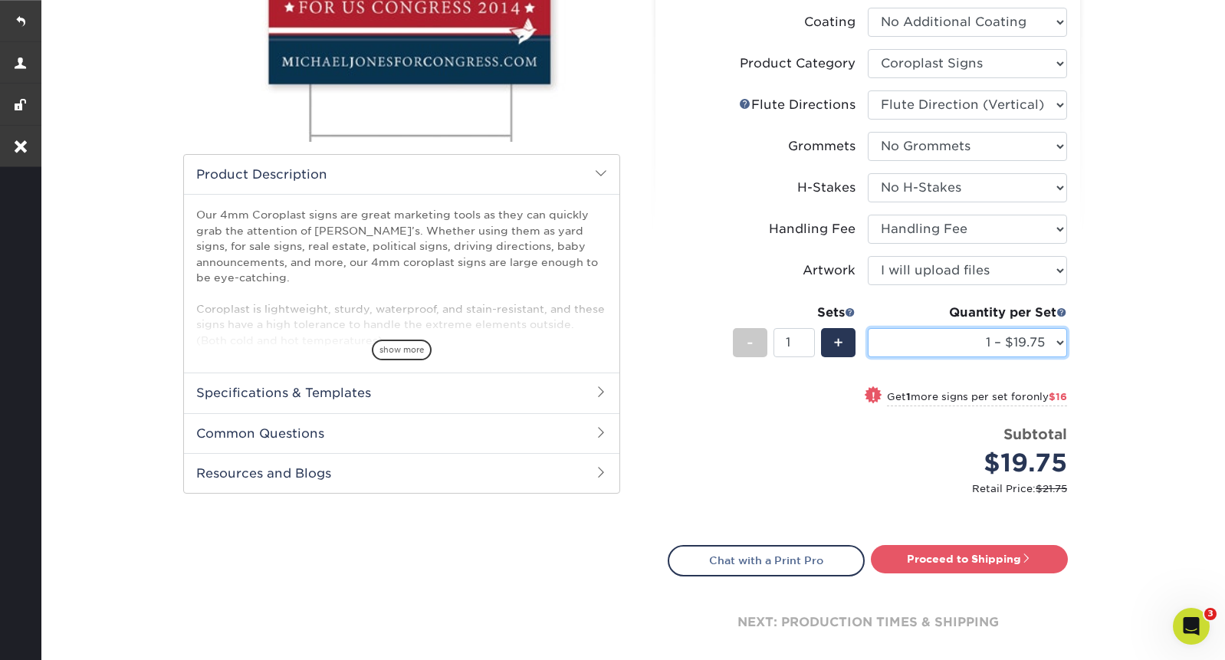
click at [897, 339] on select "1 – $19.75 2 – $35.75 3 – $51.75 4 – $64.00 5 – $80.00 6 – $96.00 7 – $111.00 8…" at bounding box center [967, 342] width 199 height 29
select select "2 – $35.75"
click at [868, 328] on select "1 – $19.75 2 – $35.75 3 – $51.75 4 – $64.00 5 – $80.00 6 – $96.00 7 – $111.00 8…" at bounding box center [967, 342] width 199 height 29
click at [979, 556] on link "Proceed to Shipping" at bounding box center [969, 559] width 197 height 28
type input "Set 1"
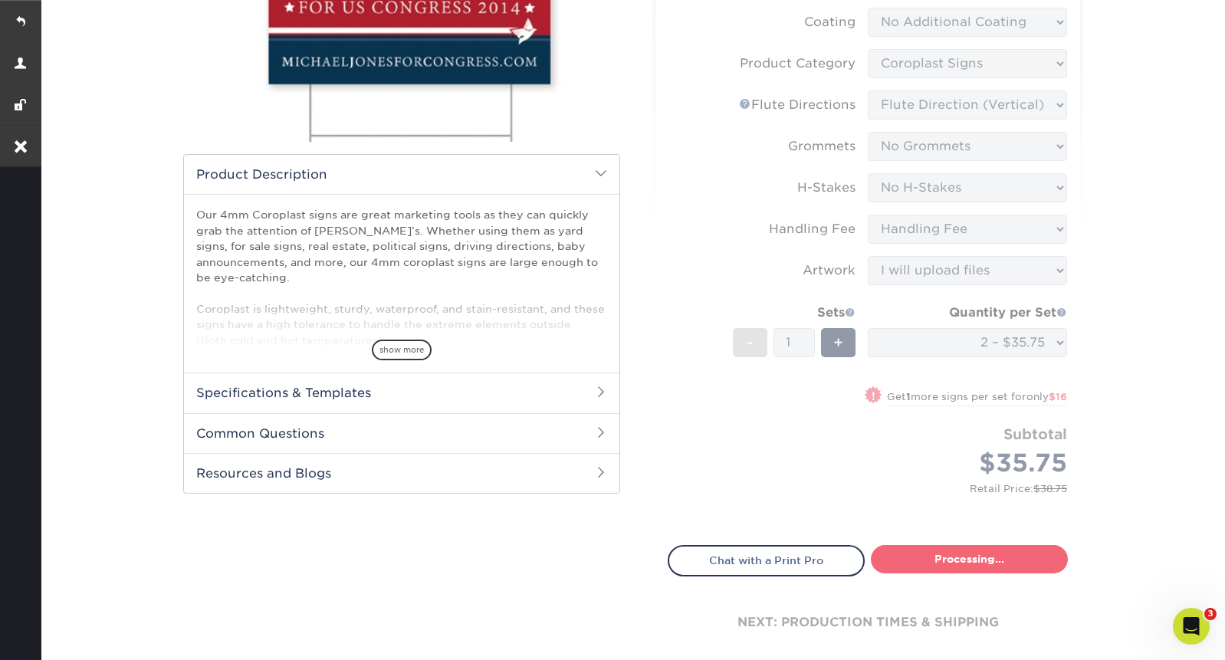
select select "3b3eb8fe-f5ad-44e4-b859-469c14d397db"
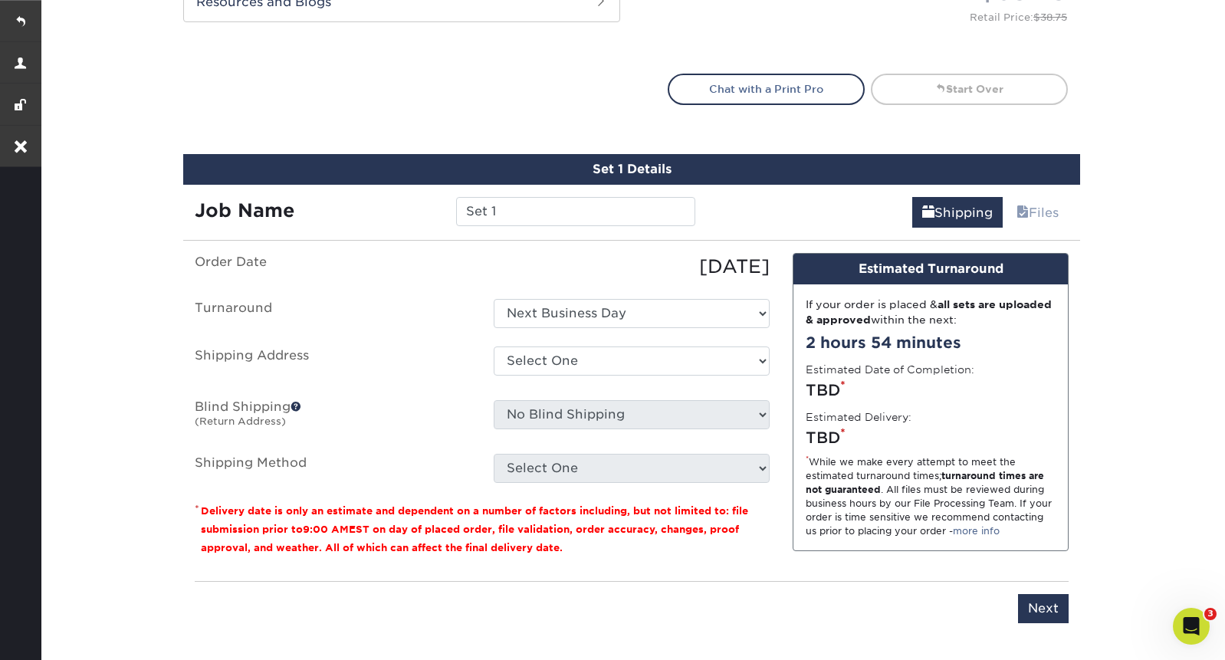
scroll to position [899, 0]
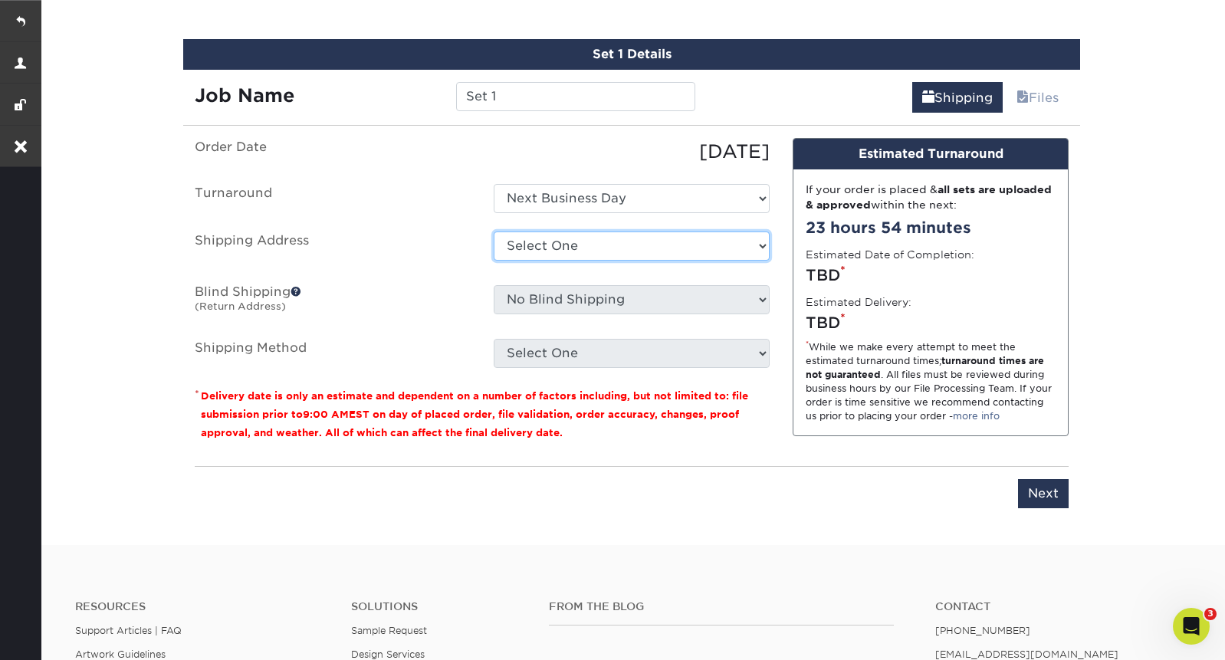
click at [614, 246] on select "Select One [GEOGRAPHIC_DATA] - FOH [GEOGRAPHIC_DATA] [GEOGRAPHIC_DATA] - Deck […" at bounding box center [632, 245] width 276 height 29
select select "206258"
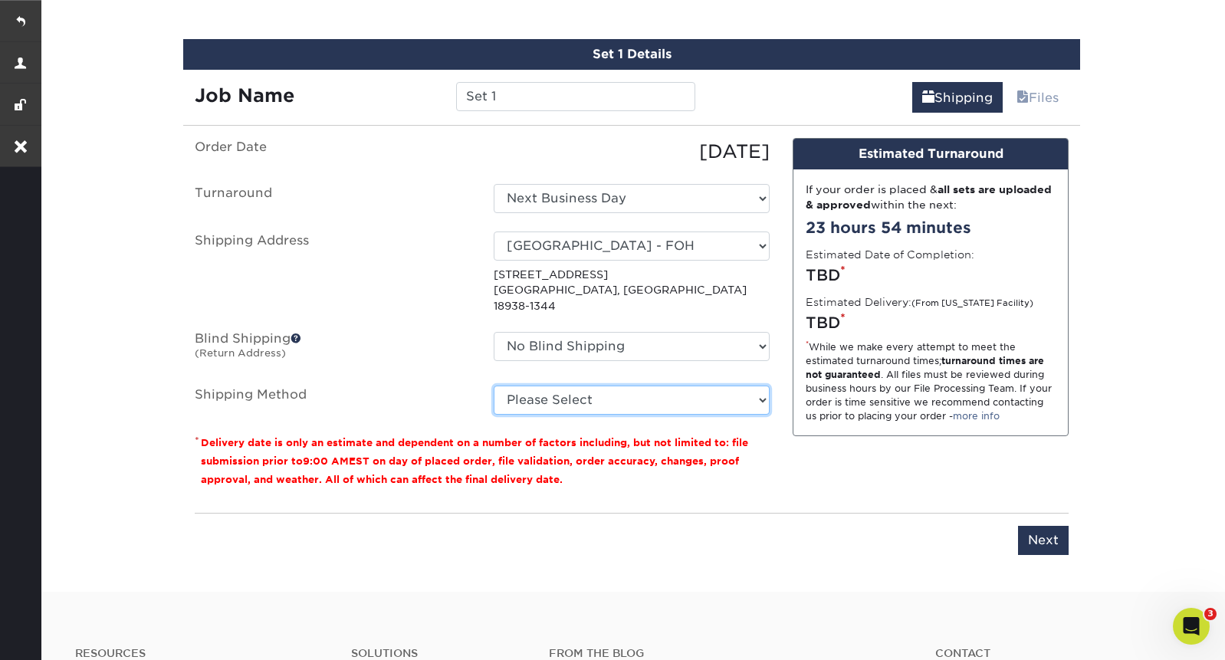
click at [645, 394] on select "Please Select G4M Flat Rate Shipping (+$11.20) 3 Day Shipping Service (+$24.92)…" at bounding box center [632, 400] width 276 height 29
select select "03"
click at [494, 386] on select "Please Select G4M Flat Rate Shipping (+$11.20) 3 Day Shipping Service (+$24.92)…" at bounding box center [632, 400] width 276 height 29
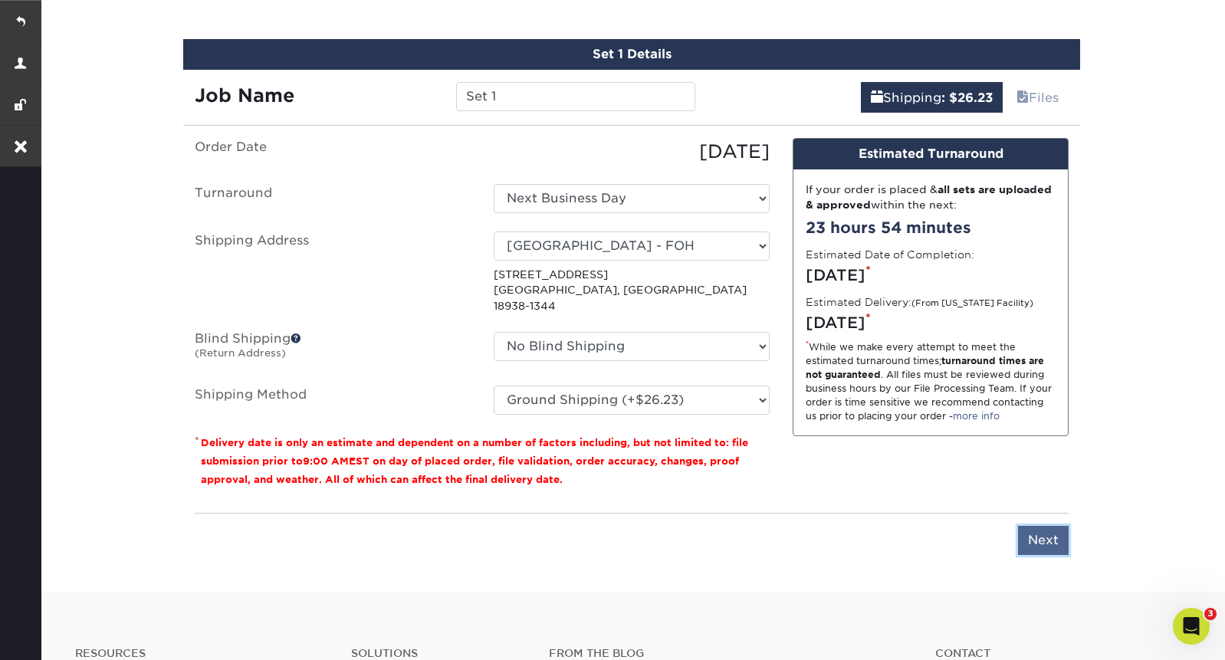
click at [1053, 527] on input "Next" at bounding box center [1043, 540] width 51 height 29
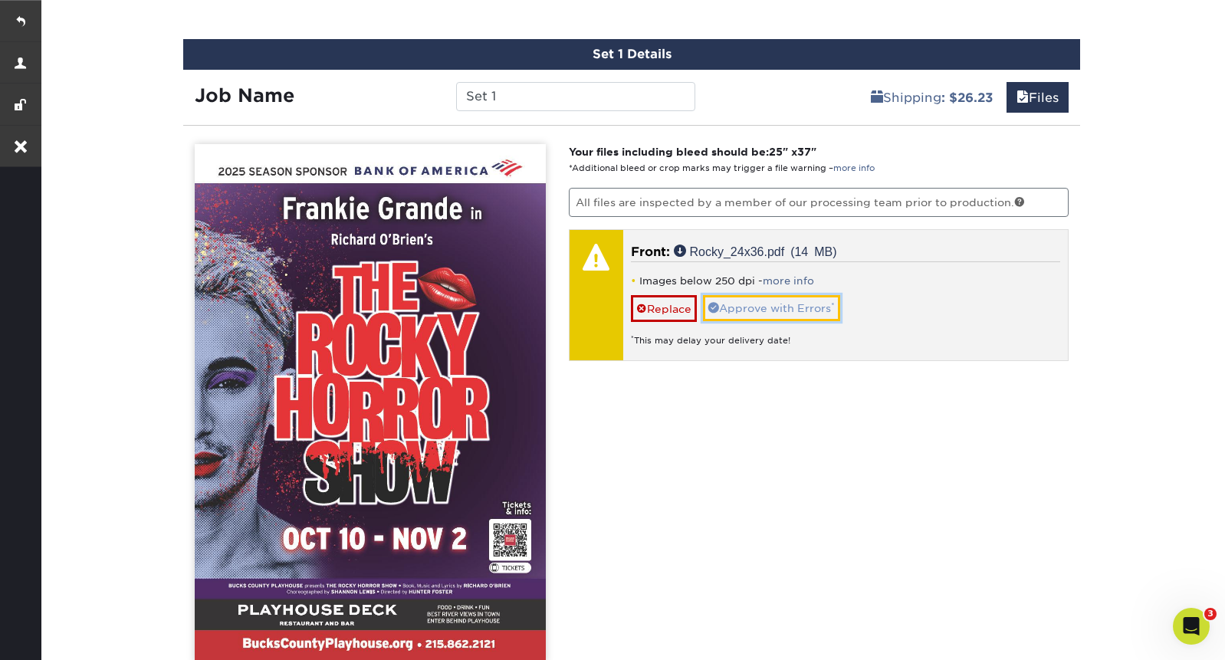
click at [792, 303] on link "Approve with Errors *" at bounding box center [771, 308] width 137 height 26
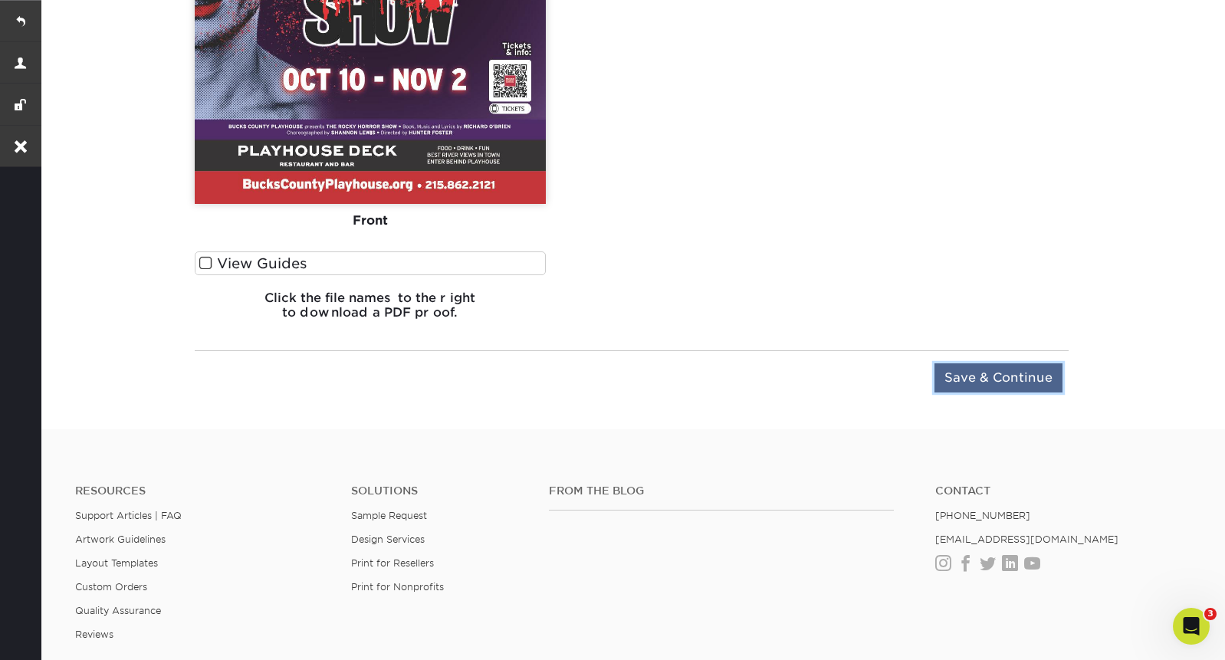
click at [989, 389] on input "Save & Continue" at bounding box center [998, 377] width 128 height 29
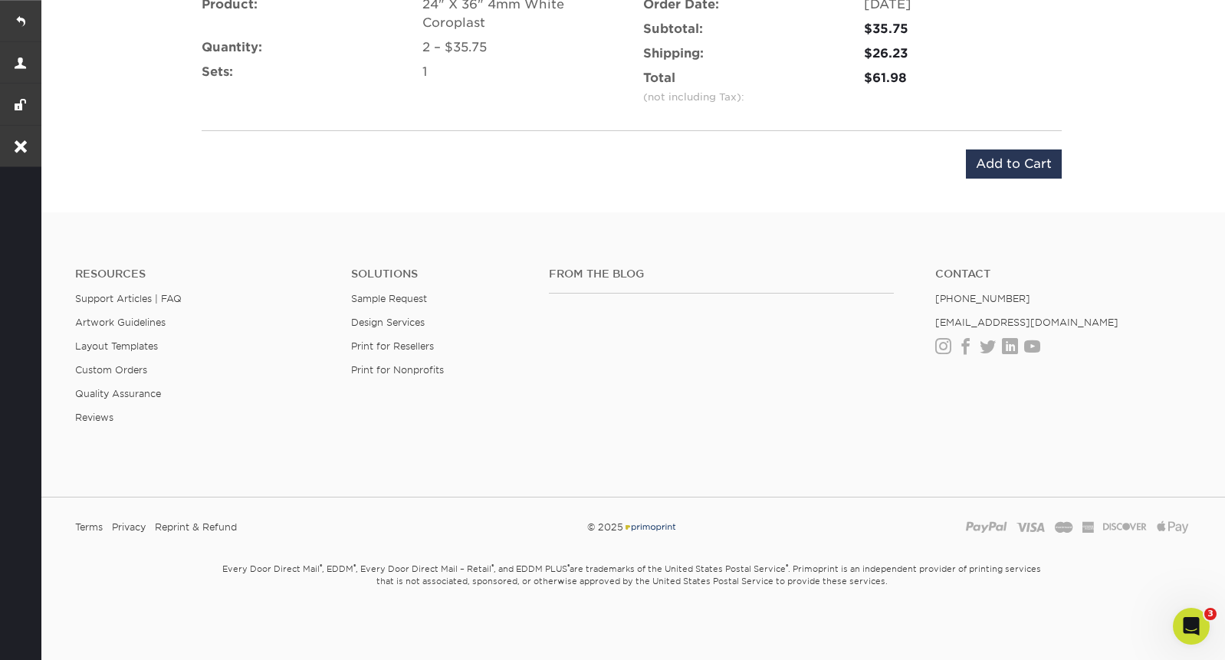
scroll to position [1094, 0]
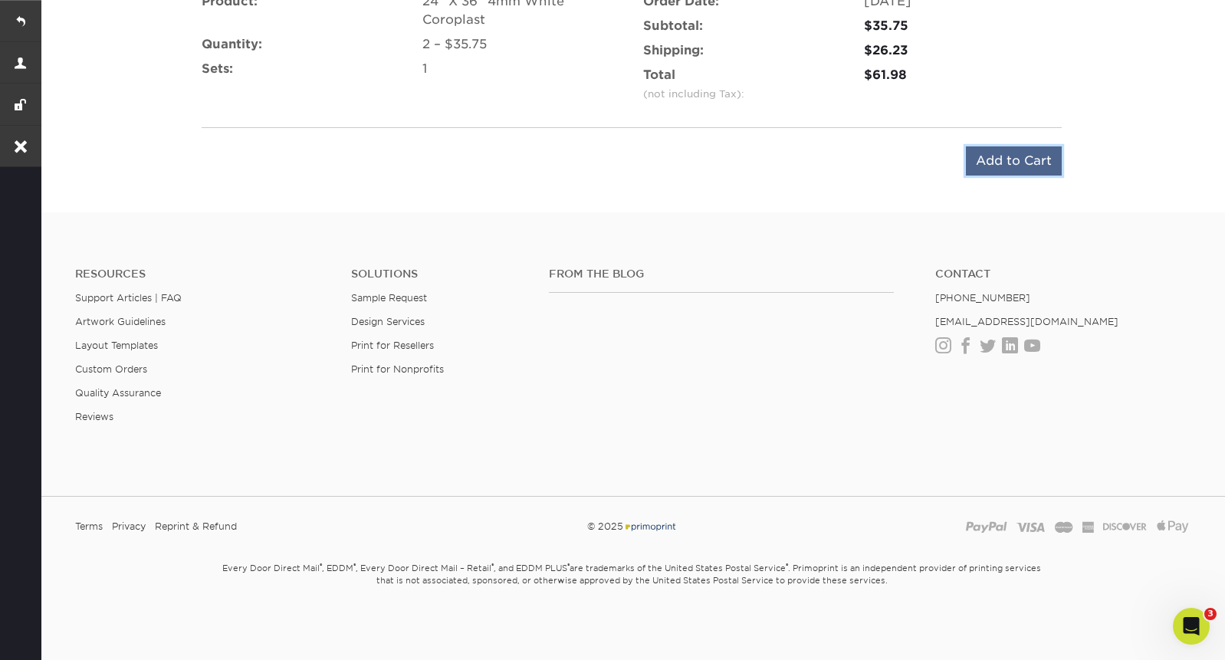
click at [996, 161] on input "Add to Cart" at bounding box center [1014, 160] width 96 height 29
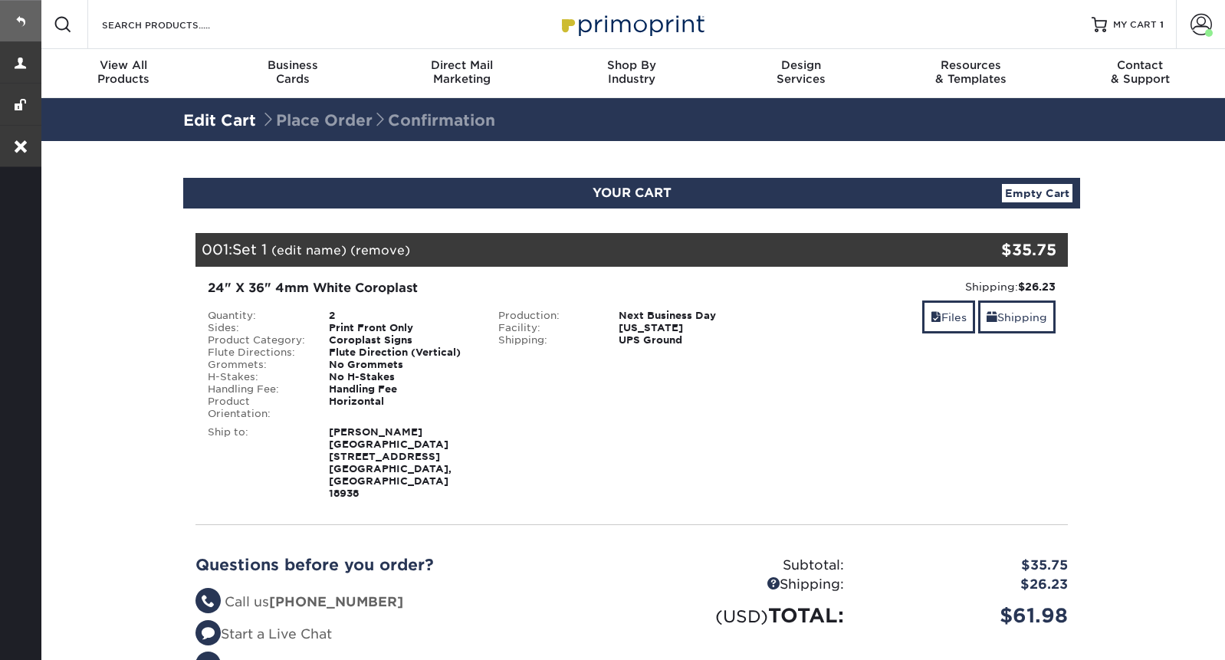
click at [25, 28] on link at bounding box center [20, 20] width 41 height 41
